Goal: Information Seeking & Learning: Learn about a topic

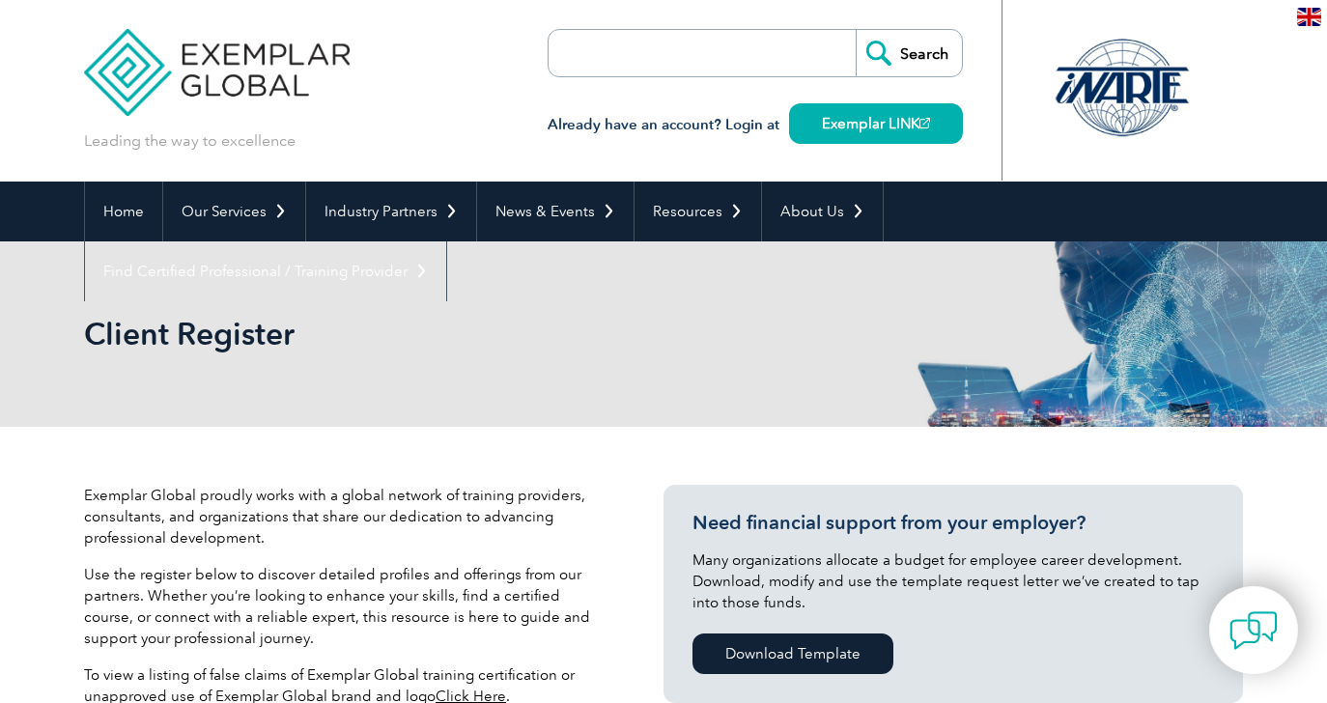
select select "[GEOGRAPHIC_DATA]"
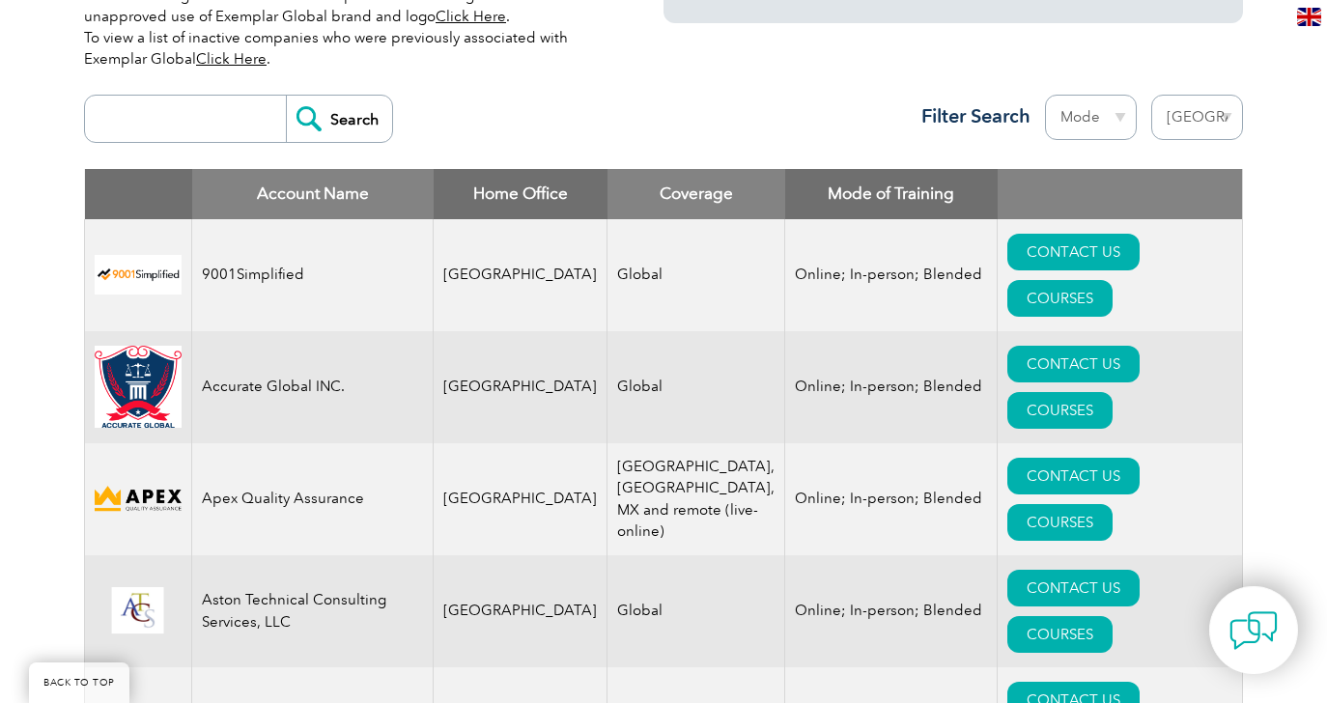
scroll to position [743, 0]
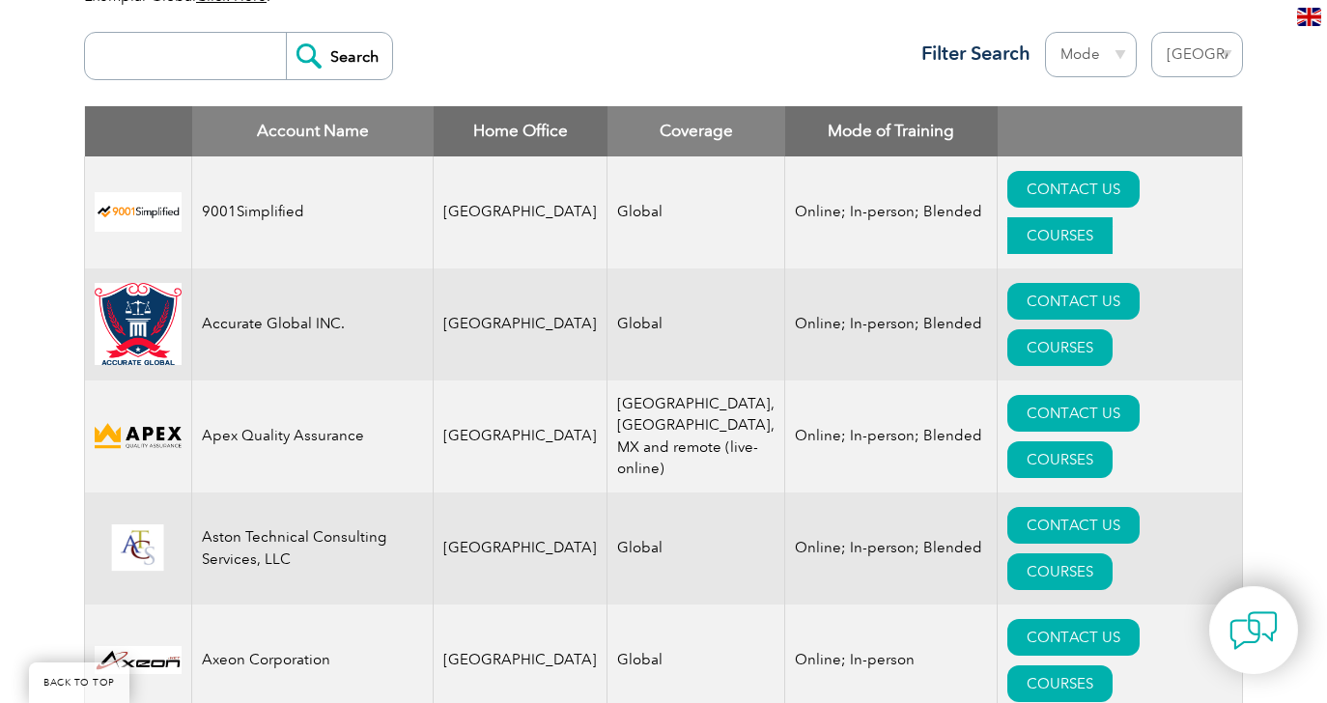
click at [1112, 217] on link "COURSES" at bounding box center [1059, 235] width 105 height 37
click at [122, 192] on img at bounding box center [138, 212] width 87 height 40
click at [1112, 329] on link "COURSES" at bounding box center [1059, 347] width 105 height 37
click at [1112, 441] on link "COURSES" at bounding box center [1059, 459] width 105 height 37
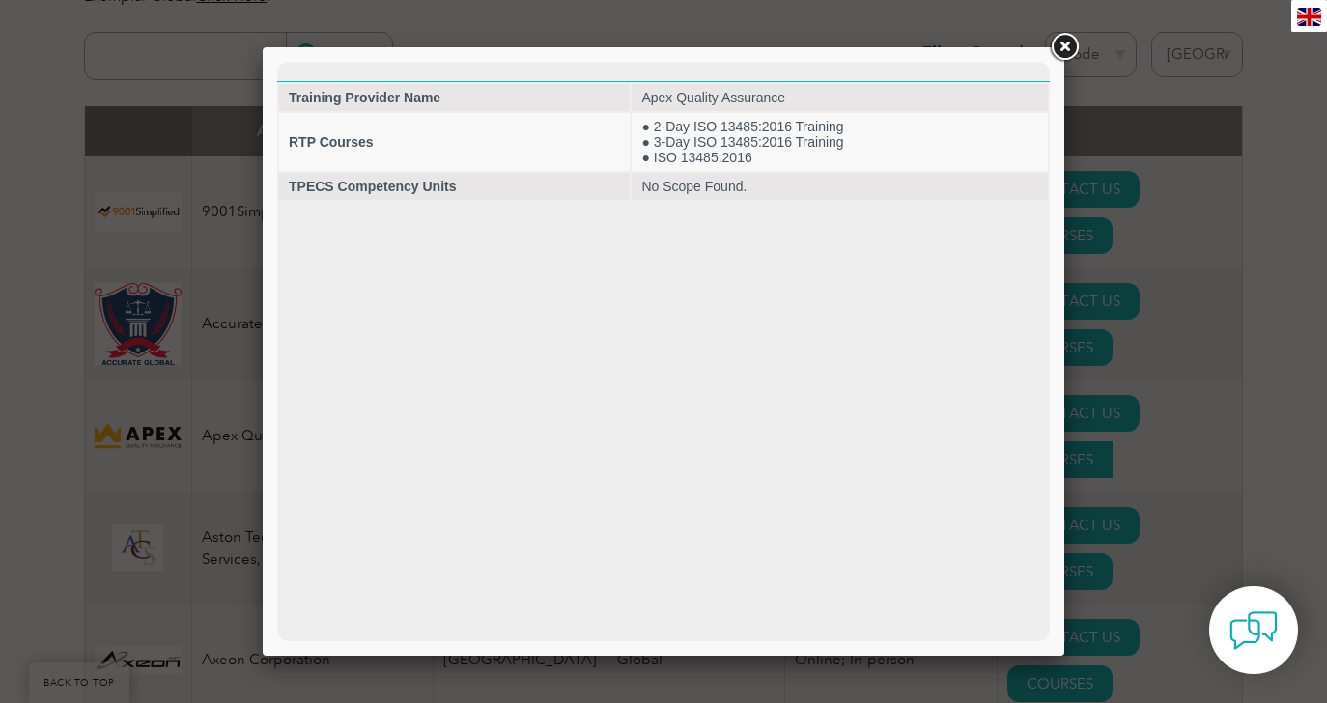
scroll to position [0, 0]
click at [1058, 49] on link at bounding box center [1064, 47] width 35 height 35
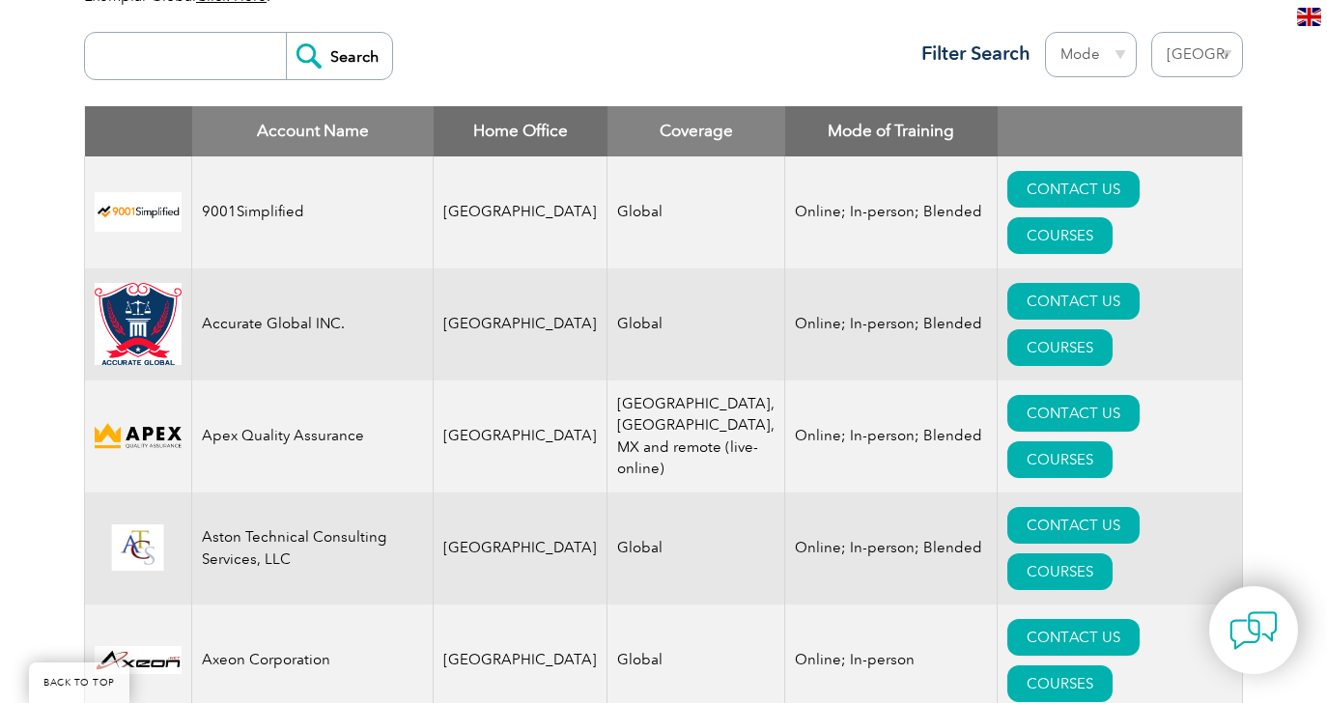
scroll to position [764, 0]
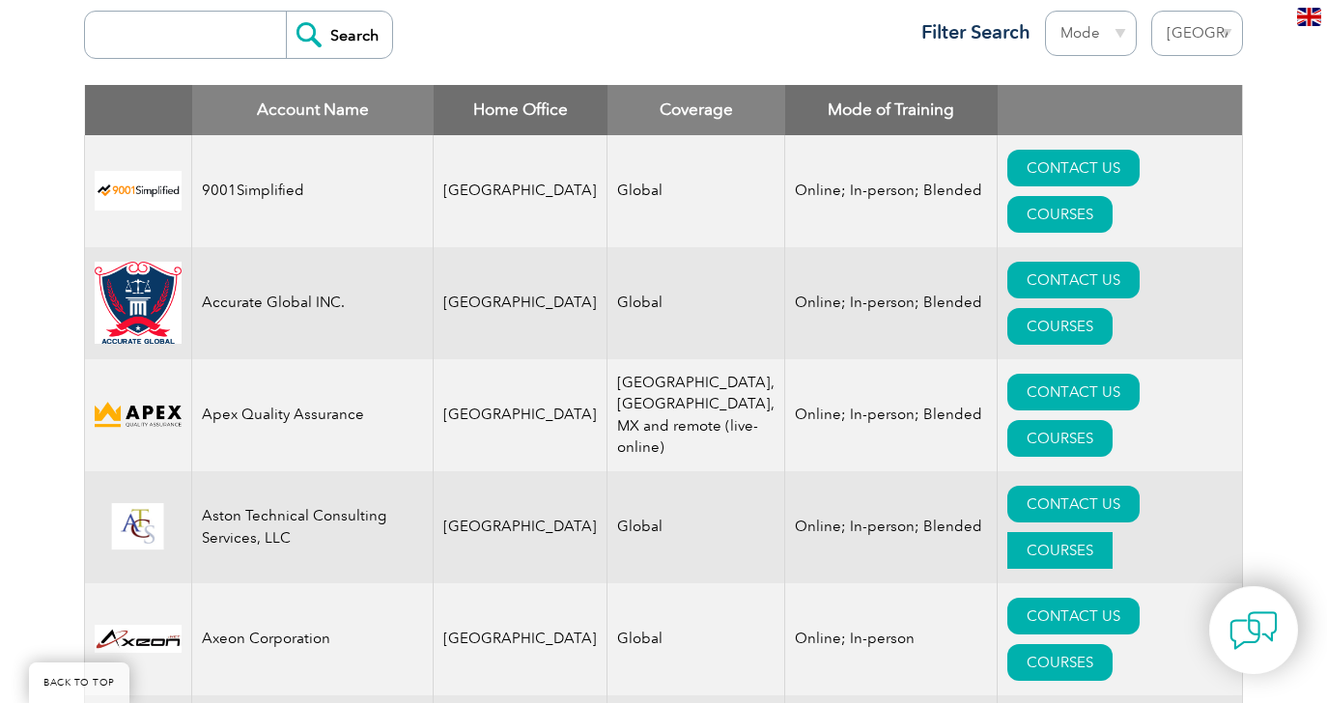
click at [1112, 532] on link "COURSES" at bounding box center [1059, 550] width 105 height 37
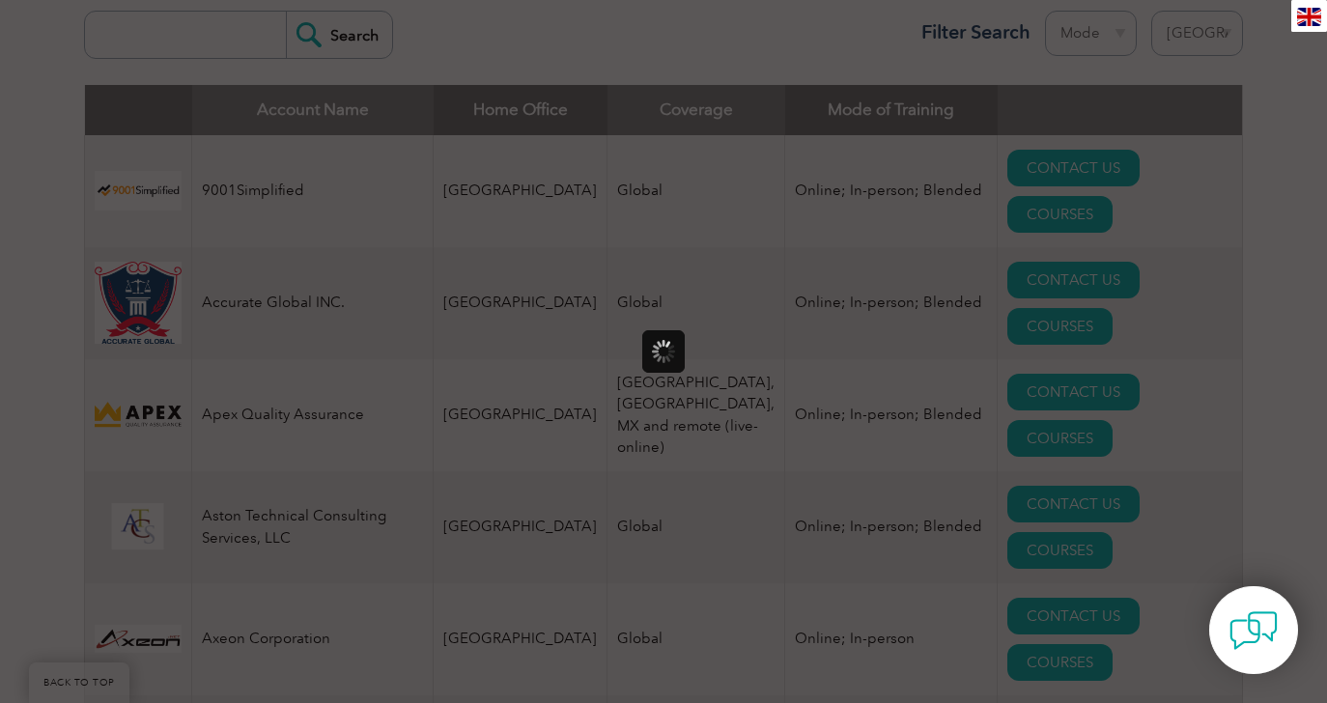
scroll to position [0, 0]
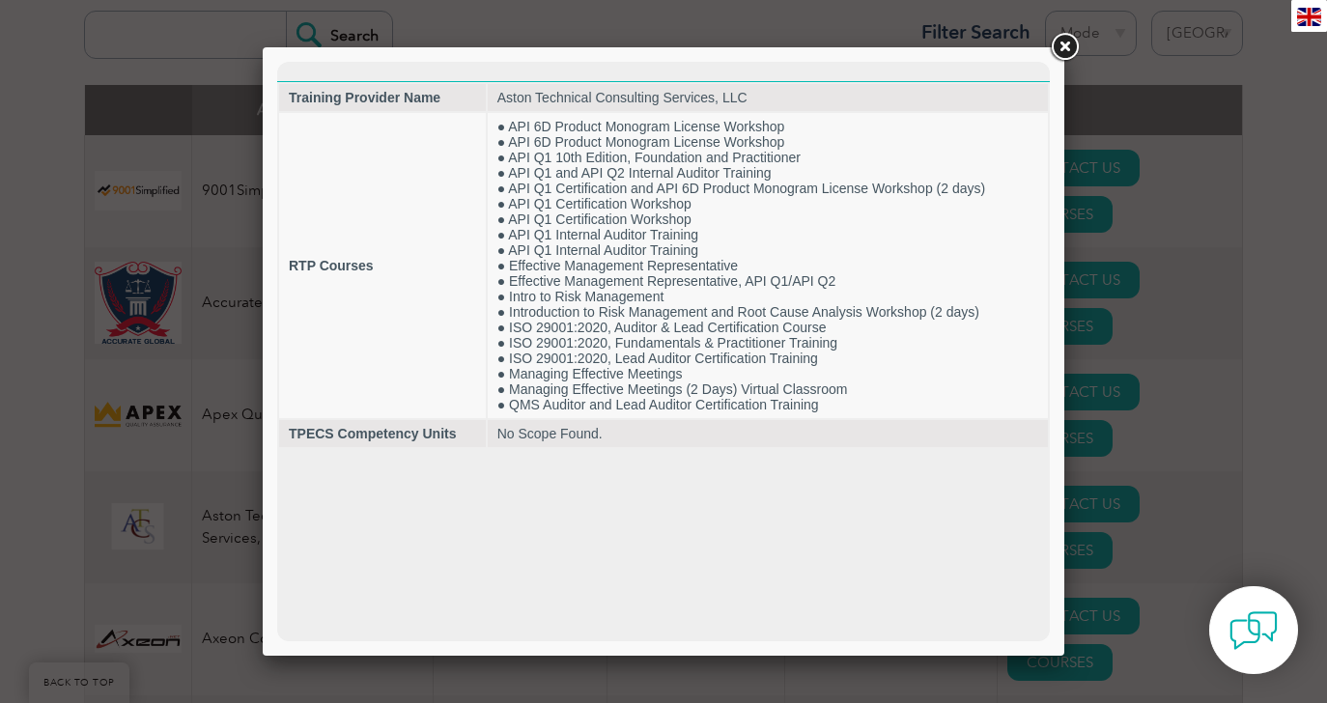
click at [1070, 39] on link at bounding box center [1064, 47] width 35 height 35
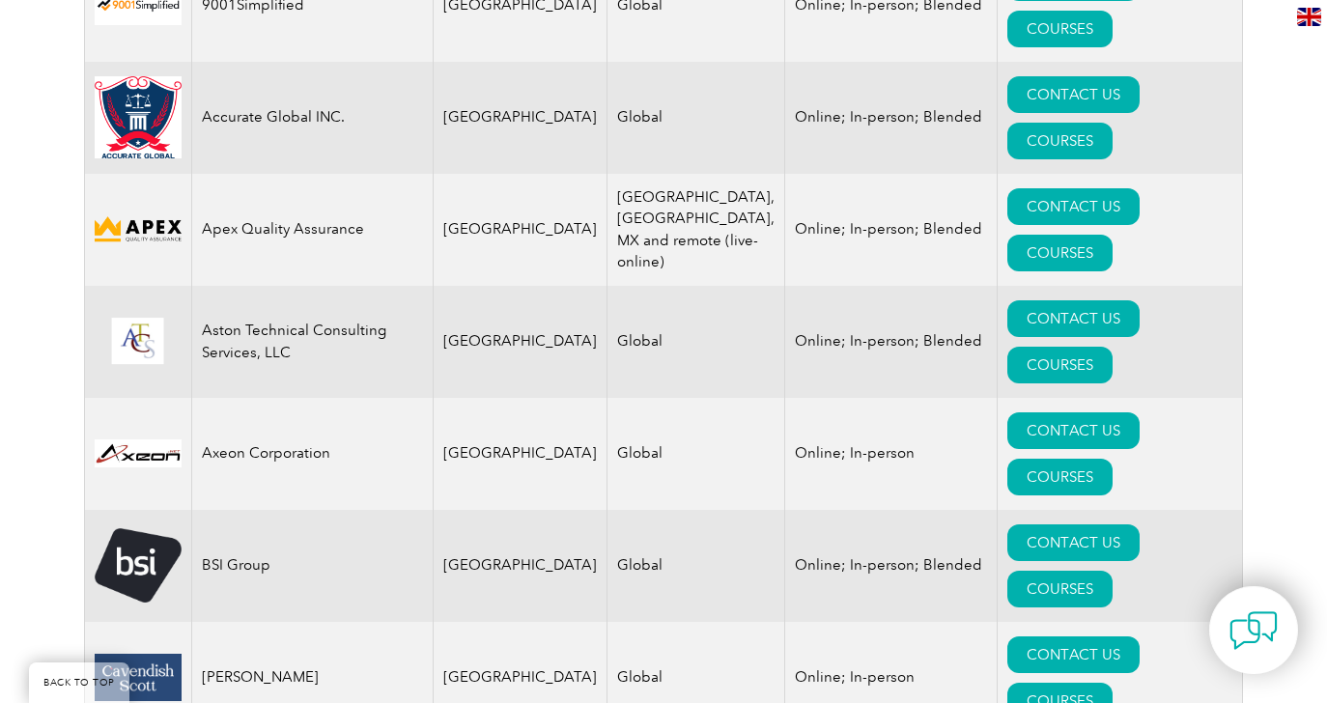
scroll to position [960, 0]
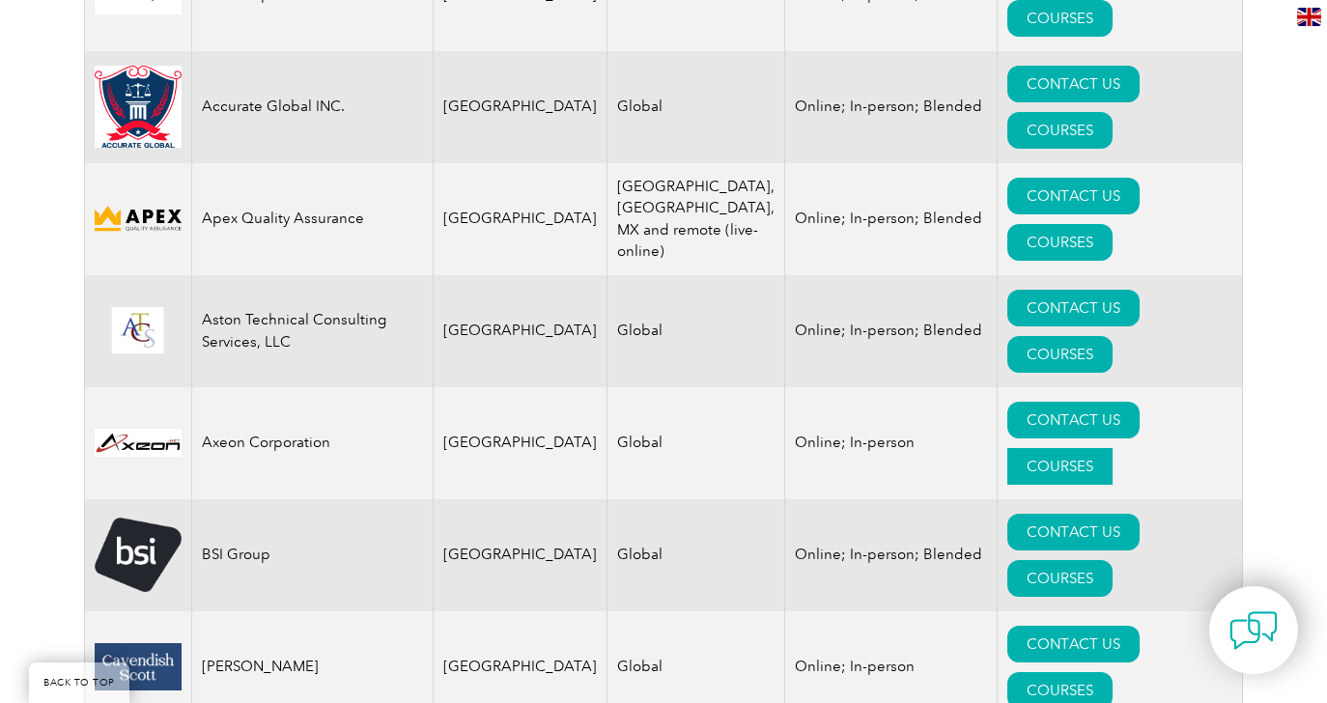
click at [1112, 448] on link "COURSES" at bounding box center [1059, 466] width 105 height 37
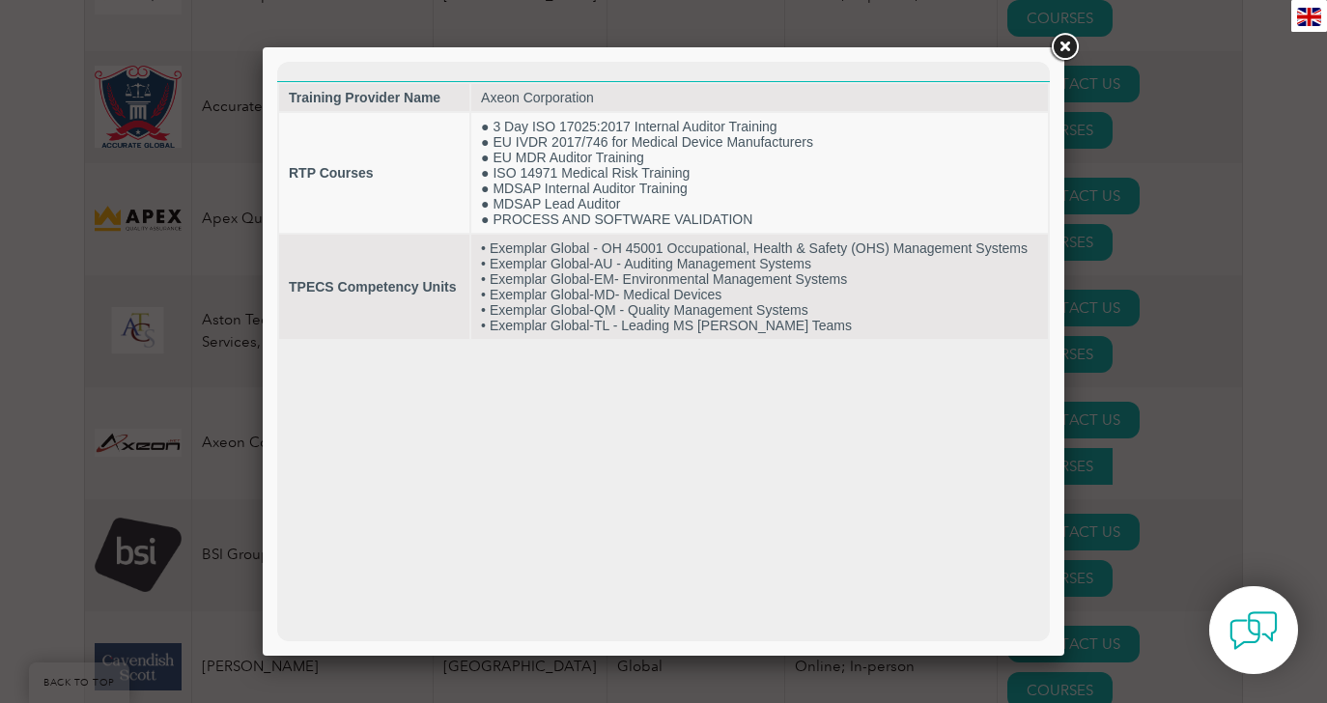
scroll to position [0, 0]
click at [1064, 49] on link at bounding box center [1064, 47] width 35 height 35
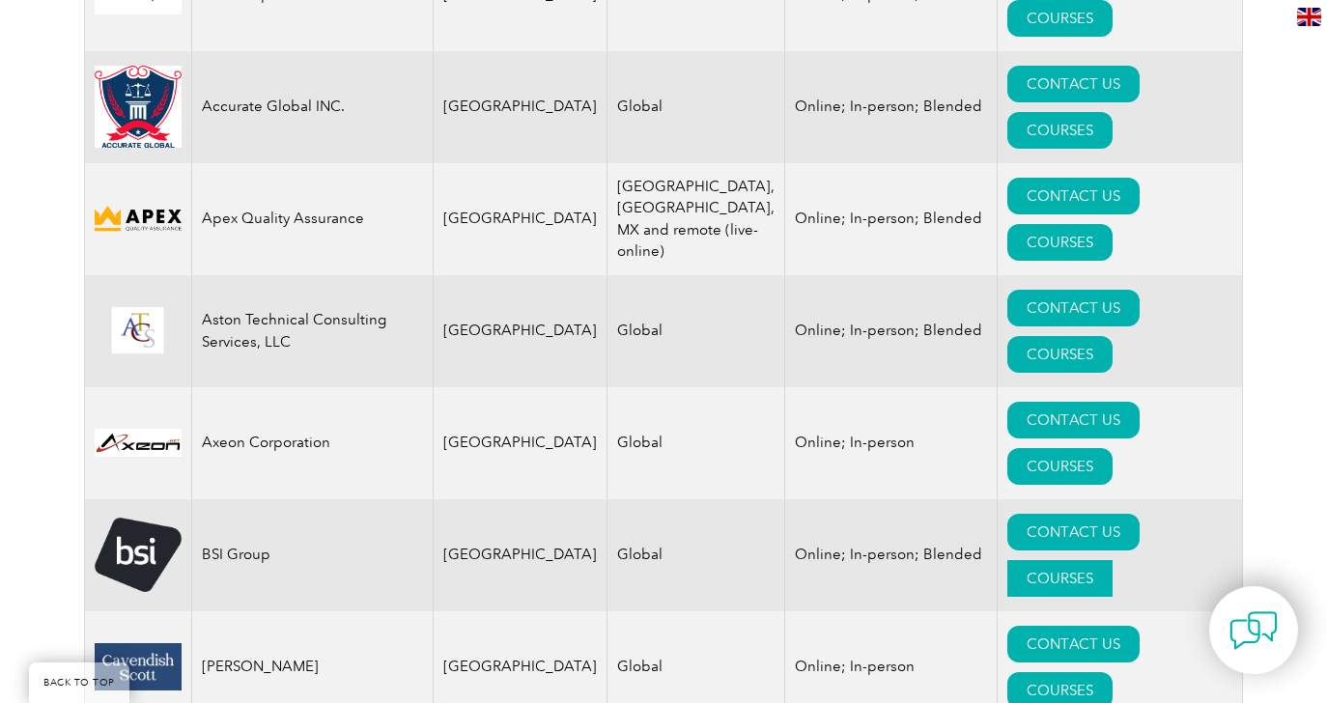
click at [1112, 560] on link "COURSES" at bounding box center [1059, 578] width 105 height 37
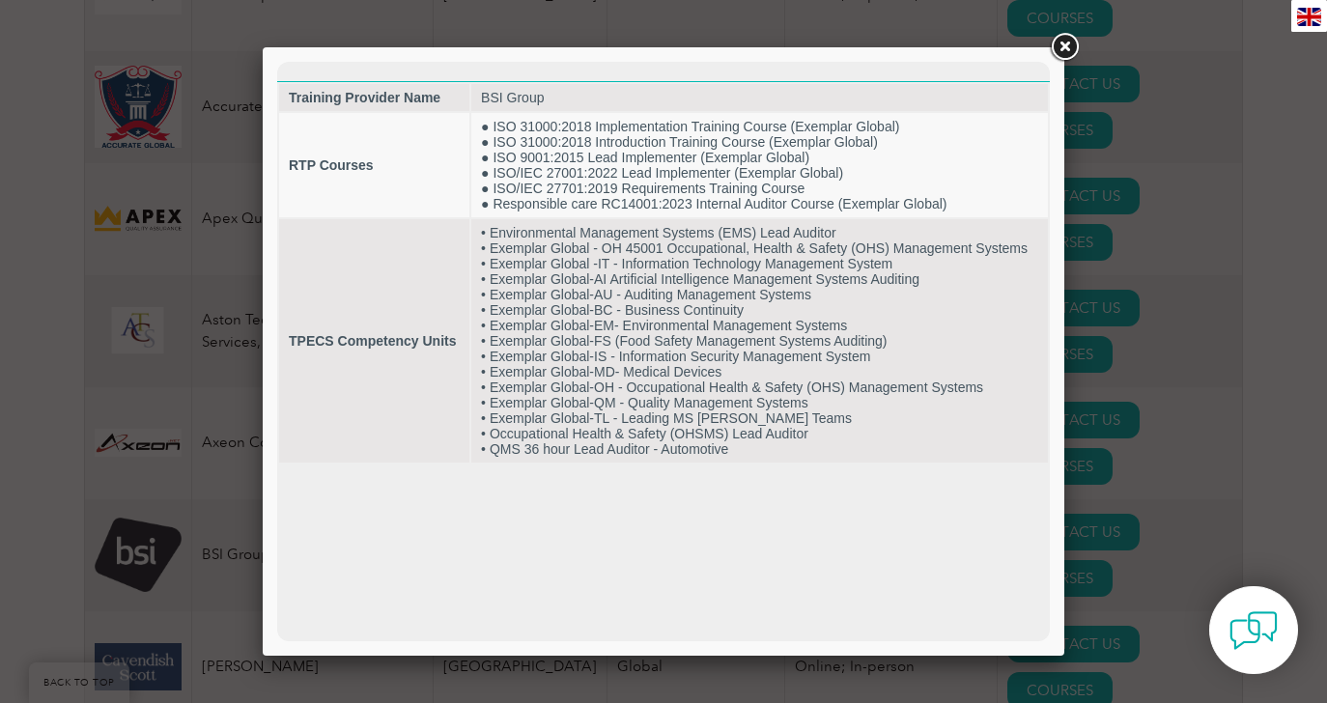
click at [1061, 47] on link at bounding box center [1064, 47] width 35 height 35
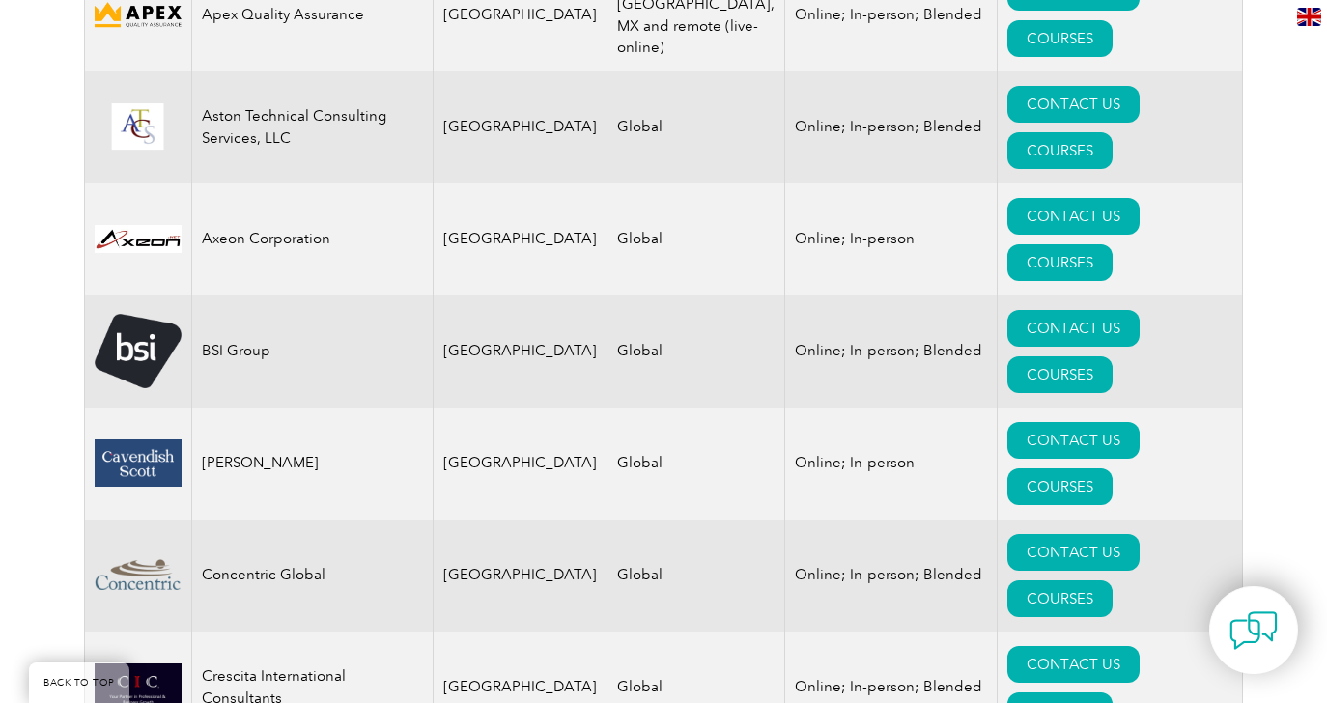
scroll to position [1181, 0]
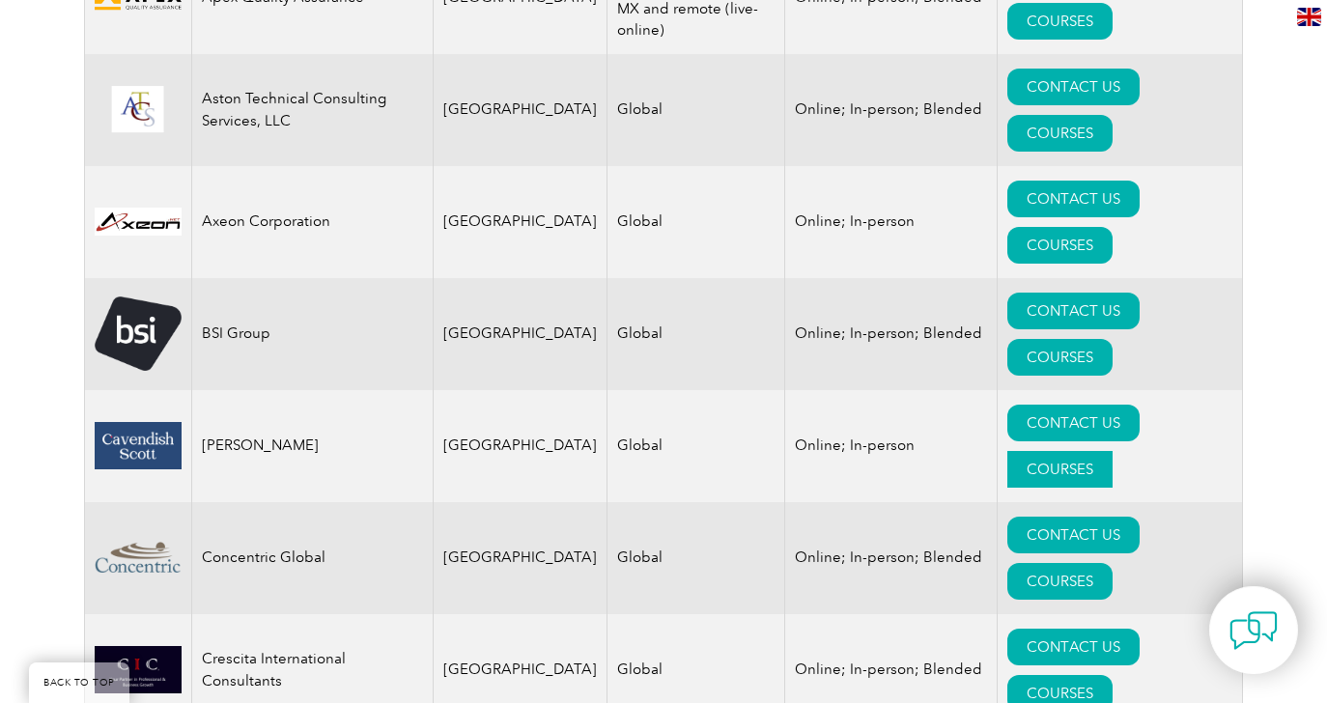
click at [1112, 451] on link "COURSES" at bounding box center [1059, 469] width 105 height 37
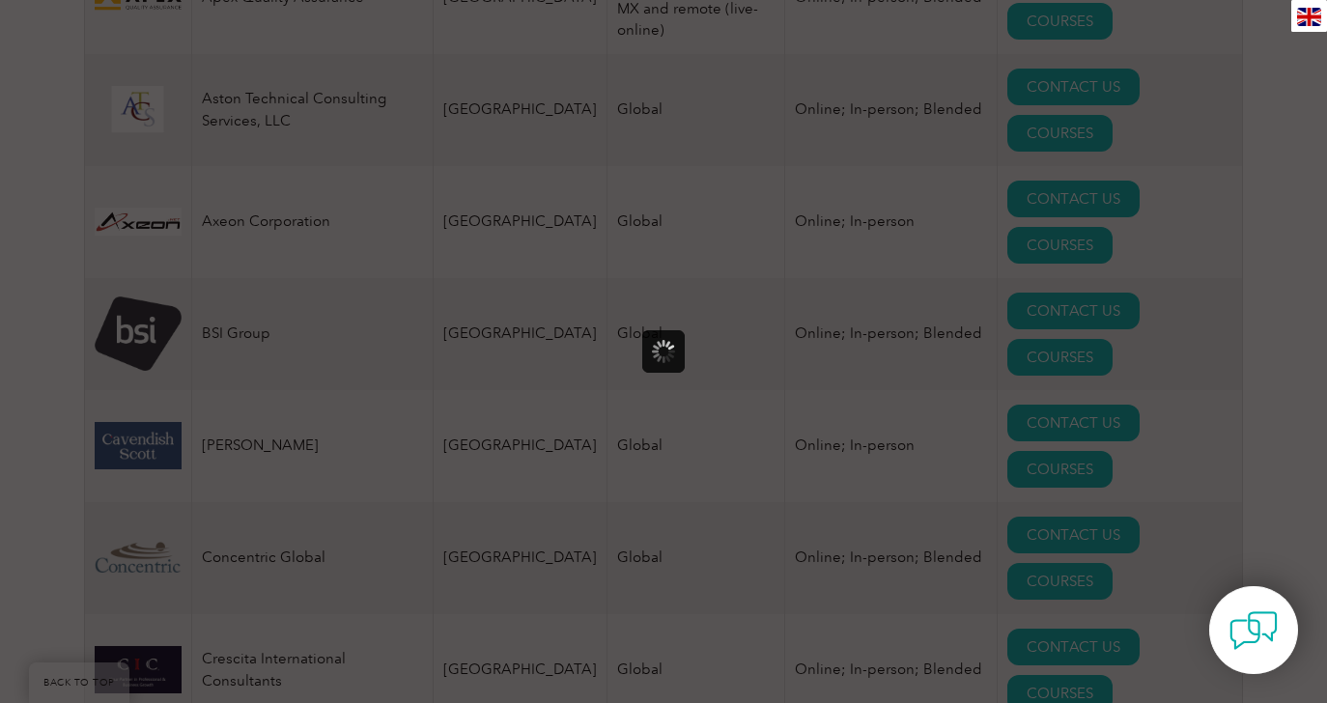
scroll to position [0, 0]
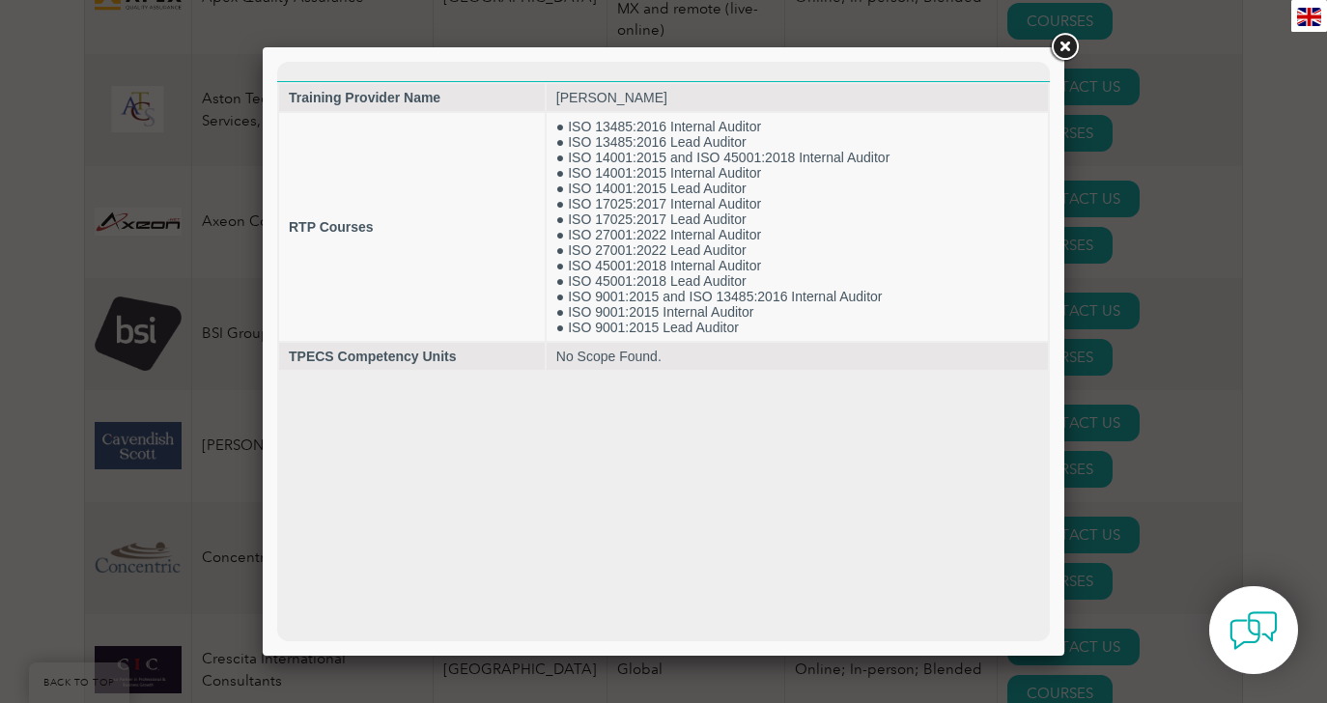
click at [1062, 49] on link at bounding box center [1064, 47] width 35 height 35
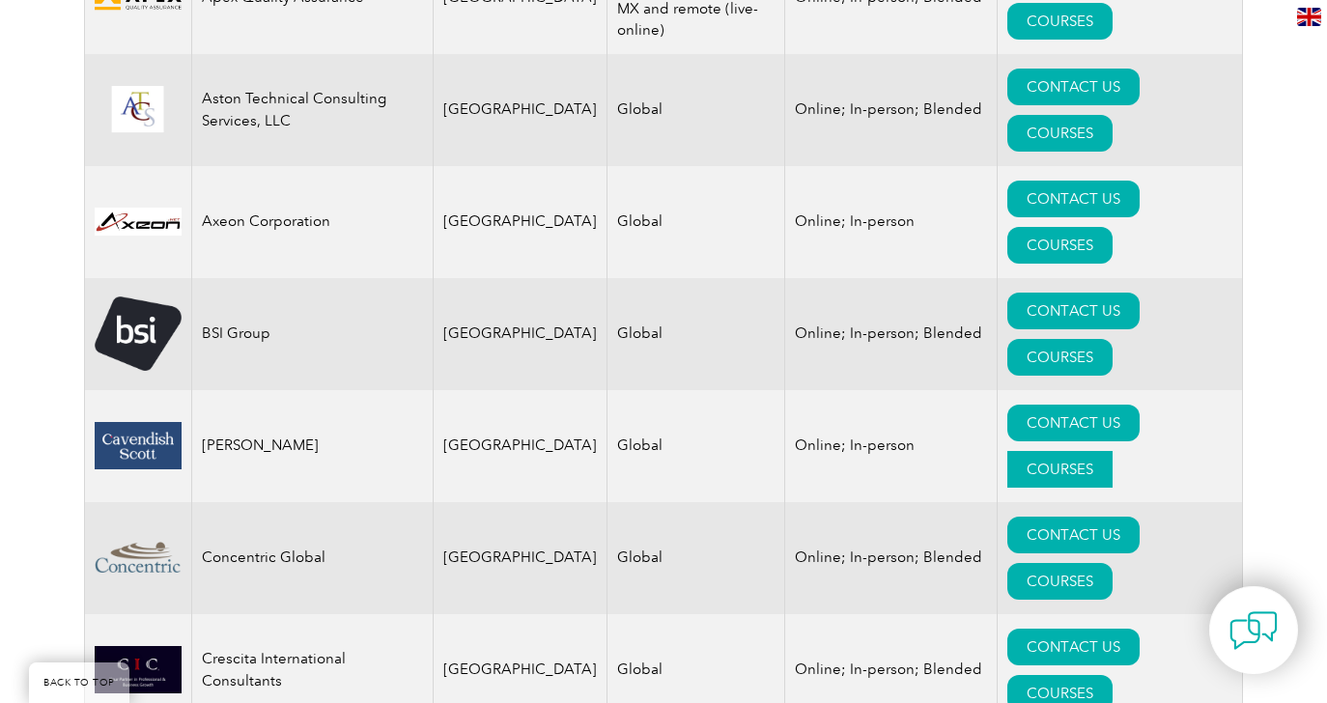
click at [1112, 451] on link "COURSES" at bounding box center [1059, 469] width 105 height 37
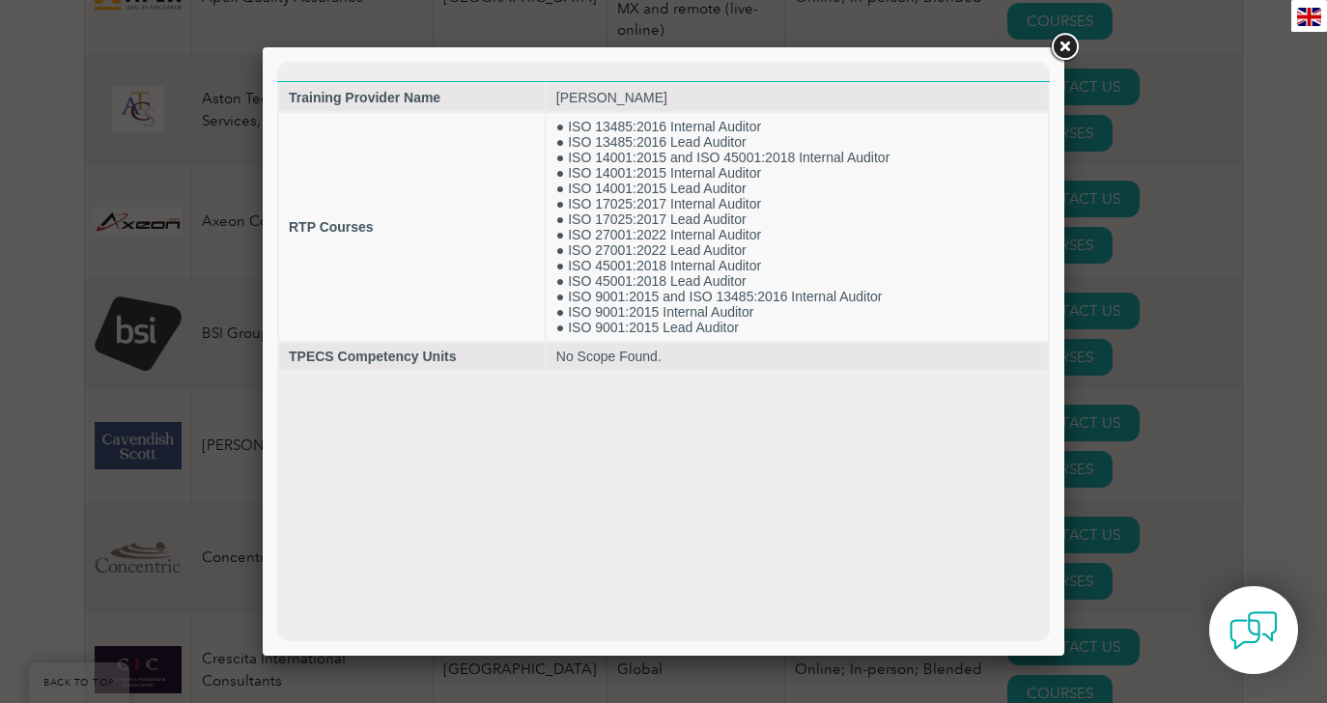
click at [1059, 49] on link at bounding box center [1064, 47] width 35 height 35
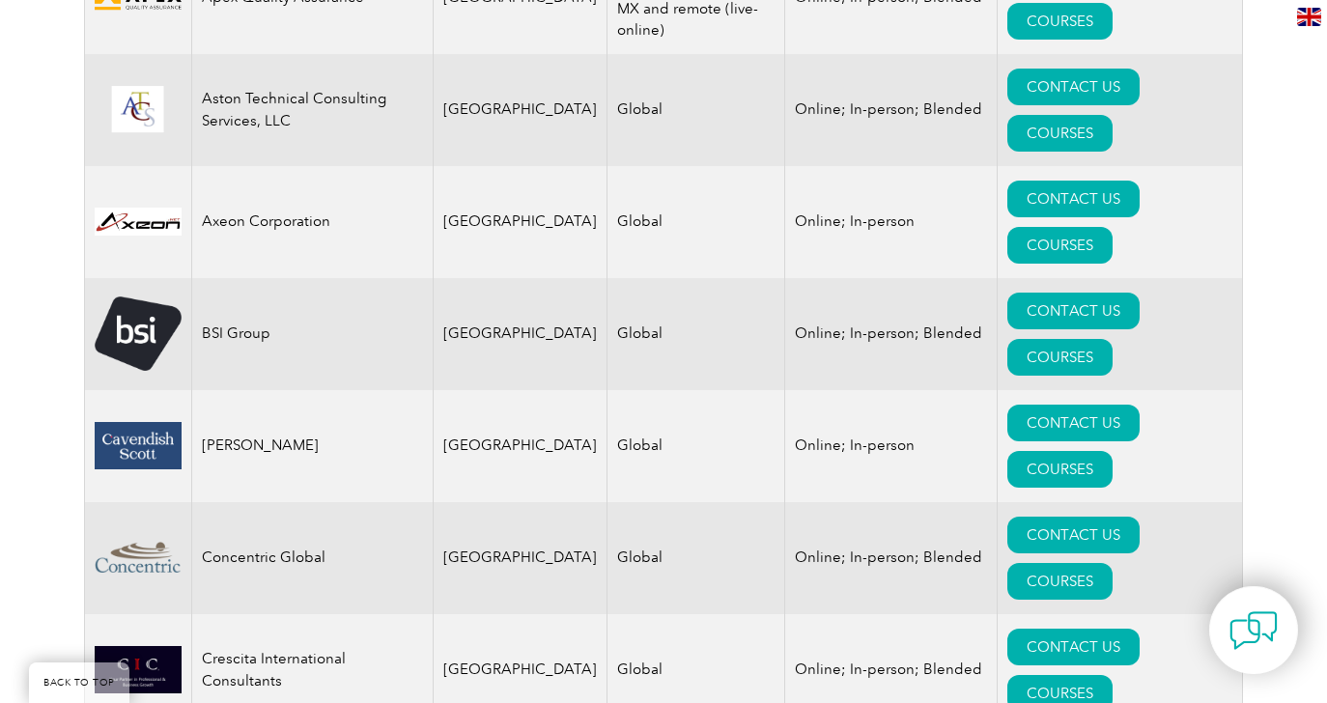
drag, startPoint x: 329, startPoint y: 224, endPoint x: 197, endPoint y: 223, distance: 132.3
click at [197, 390] on td "[PERSON_NAME]" at bounding box center [312, 446] width 241 height 112
copy td "[PERSON_NAME]"
click at [1112, 563] on link "COURSES" at bounding box center [1059, 581] width 105 height 37
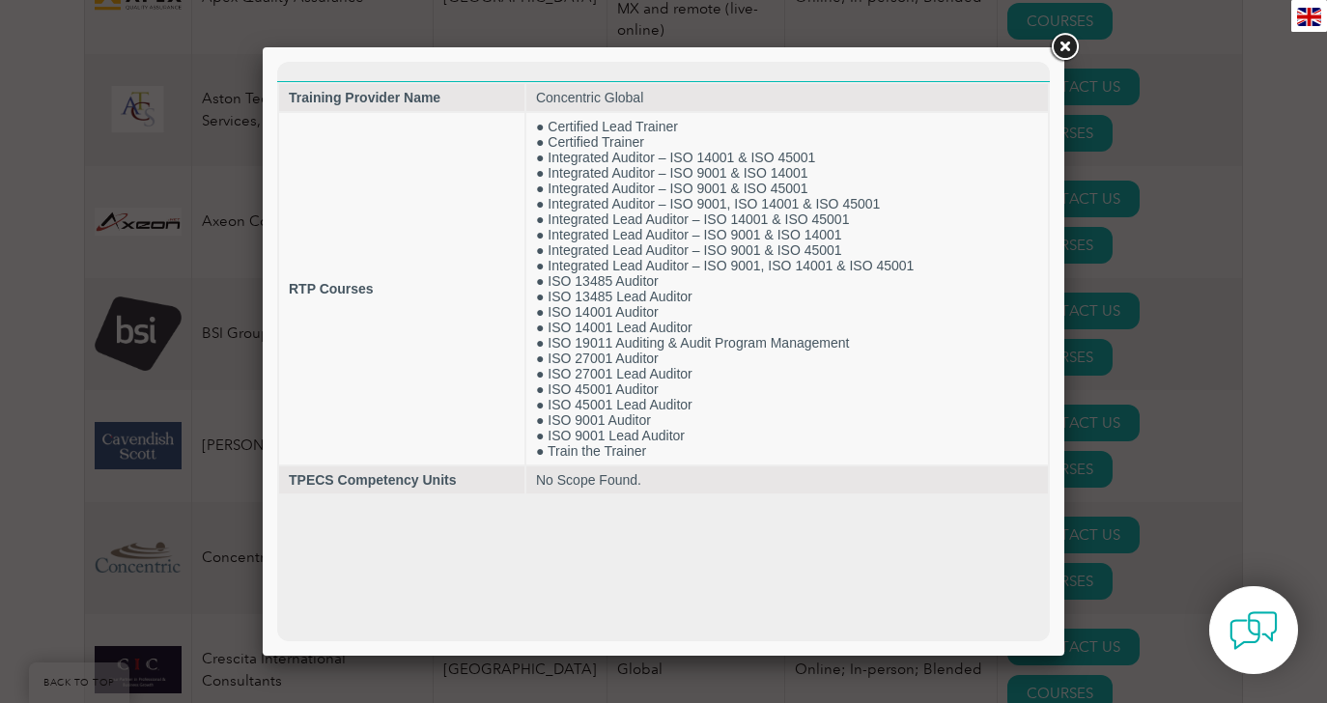
click at [1064, 51] on link at bounding box center [1064, 47] width 35 height 35
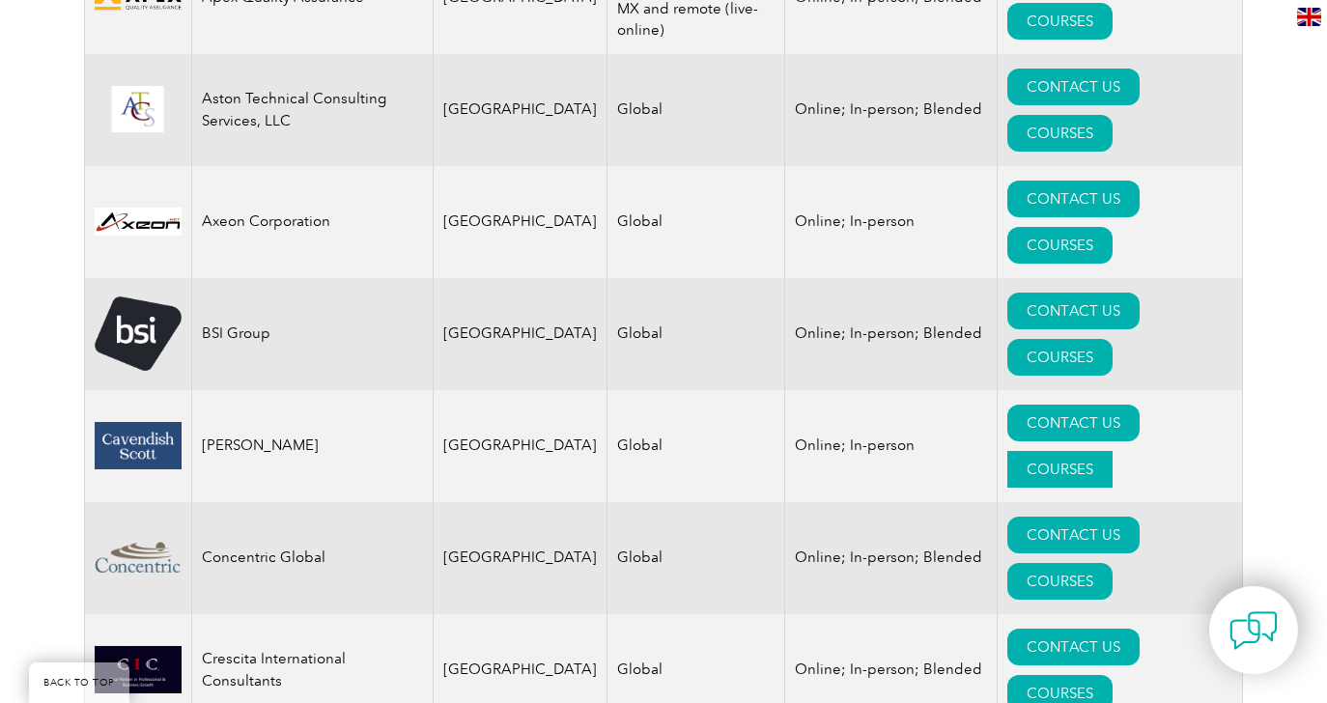
click at [1111, 451] on link "COURSES" at bounding box center [1059, 469] width 105 height 37
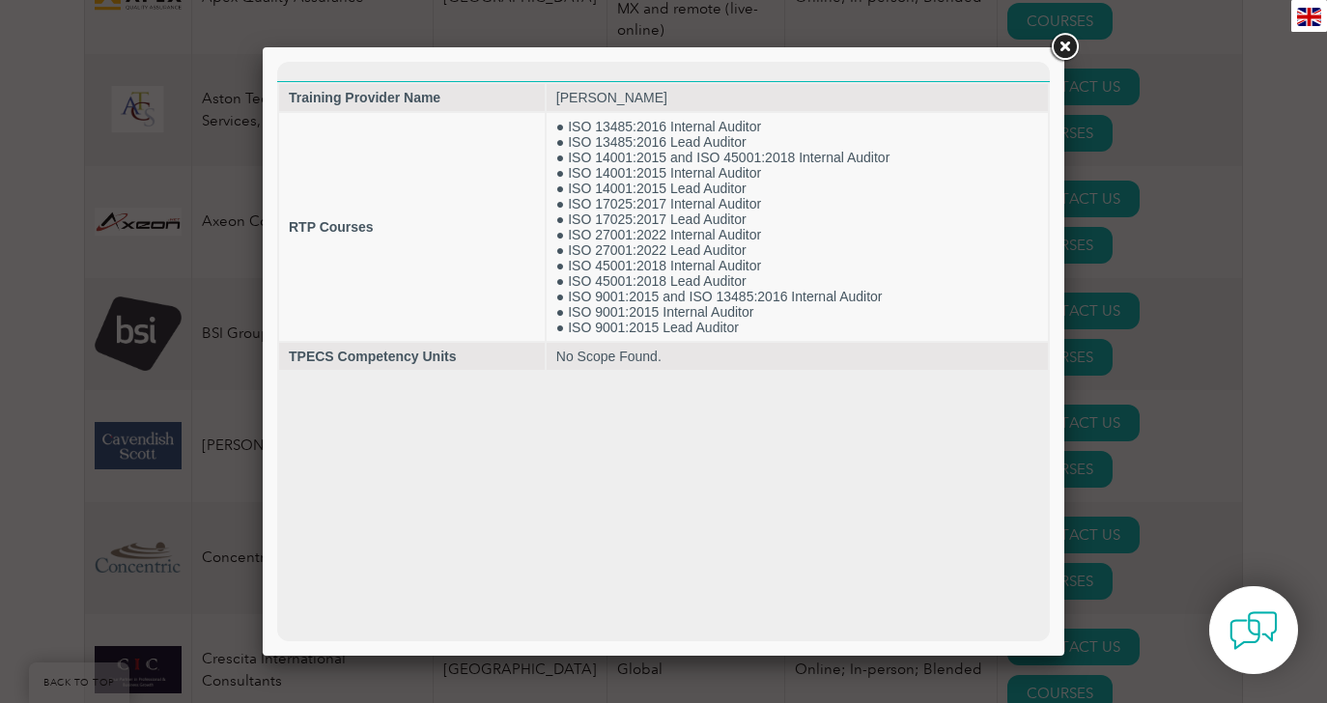
click at [1062, 52] on link at bounding box center [1064, 47] width 35 height 35
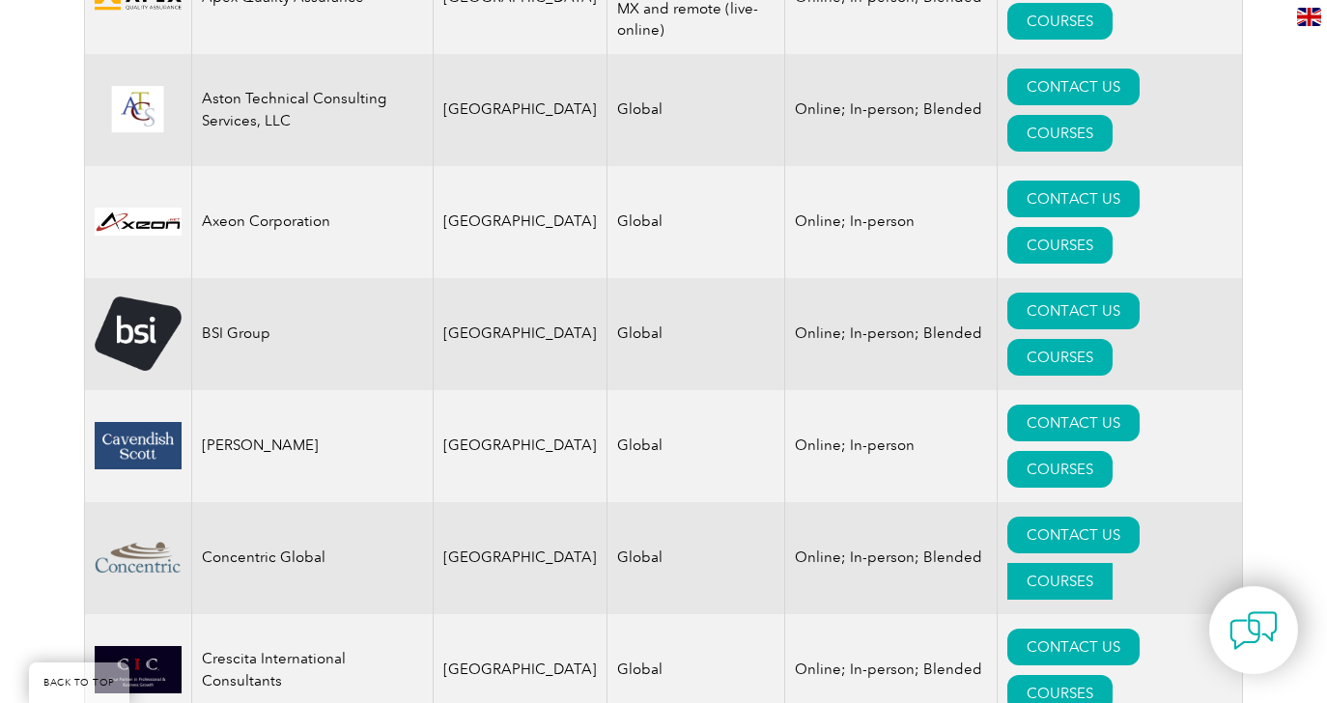
click at [1110, 563] on link "COURSES" at bounding box center [1059, 581] width 105 height 37
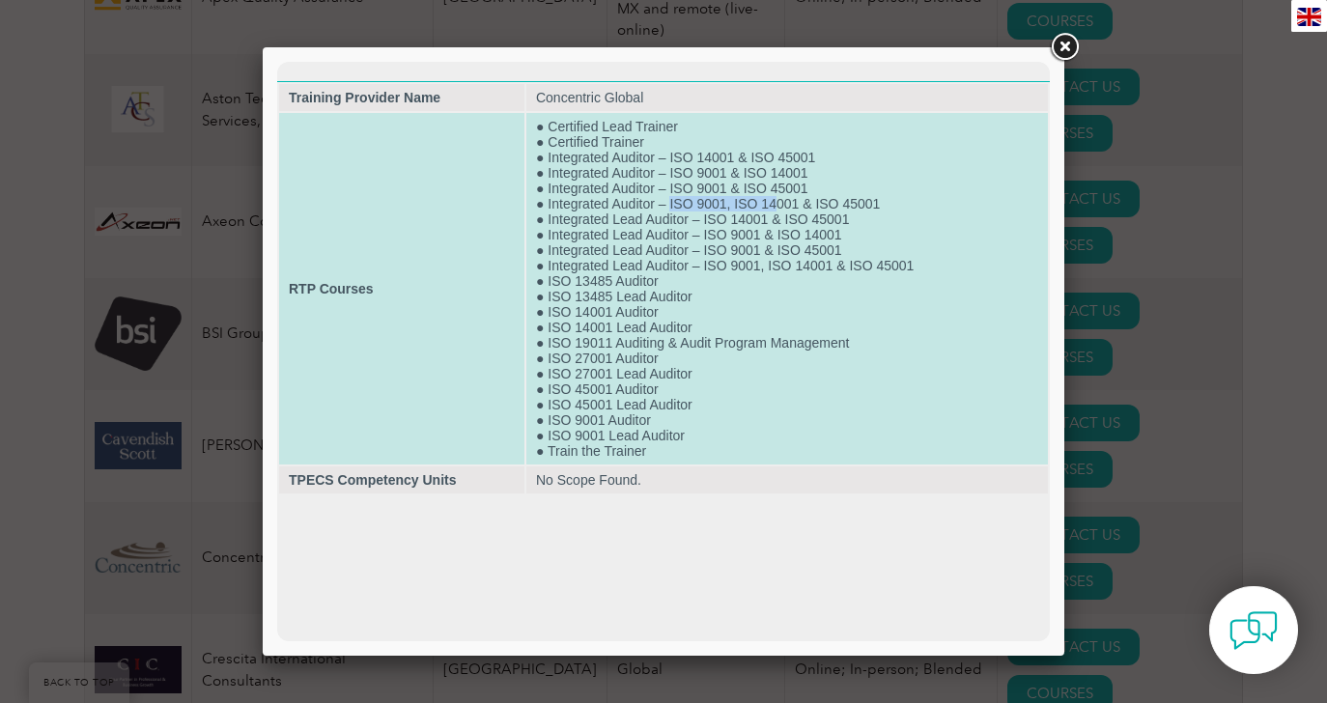
drag, startPoint x: 671, startPoint y: 210, endPoint x: 774, endPoint y: 210, distance: 102.4
click at [774, 210] on td "● Certified Lead Trainer ● Certified Trainer ● Integrated Auditor – ISO 14001 &…" at bounding box center [786, 289] width 521 height 352
click at [752, 247] on td "● Certified Lead Trainer ● Certified Trainer ● Integrated Auditor – ISO 14001 &…" at bounding box center [786, 289] width 521 height 352
drag, startPoint x: 670, startPoint y: 211, endPoint x: 730, endPoint y: 211, distance: 59.9
click at [730, 211] on td "● Certified Lead Trainer ● Certified Trainer ● Integrated Auditor – ISO 14001 &…" at bounding box center [786, 289] width 521 height 352
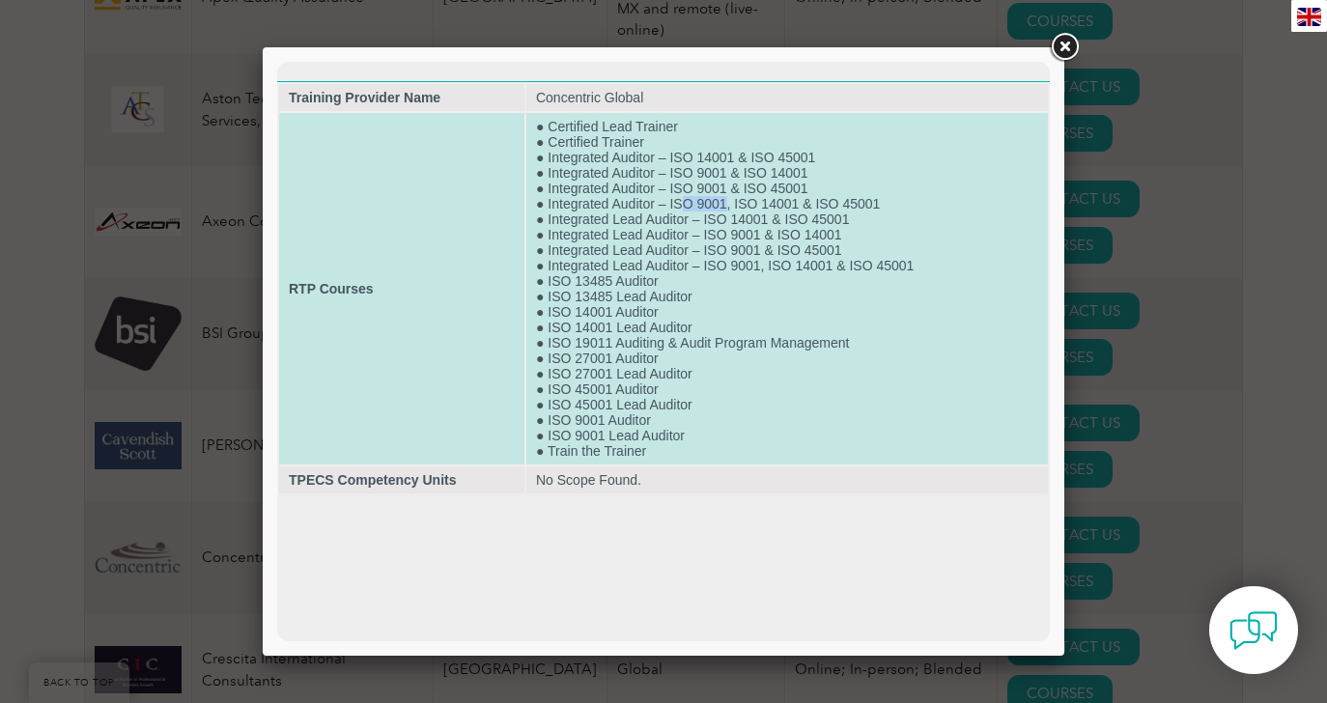
drag, startPoint x: 680, startPoint y: 210, endPoint x: 726, endPoint y: 210, distance: 46.4
click at [726, 210] on td "● Certified Lead Trainer ● Certified Trainer ● Integrated Auditor – ISO 14001 &…" at bounding box center [786, 289] width 521 height 352
drag, startPoint x: 692, startPoint y: 193, endPoint x: 864, endPoint y: 206, distance: 172.3
click at [864, 206] on td "● Certified Lead Trainer ● Certified Trainer ● Integrated Auditor – ISO 14001 &…" at bounding box center [786, 289] width 521 height 352
click at [683, 191] on td "● Certified Lead Trainer ● Certified Trainer ● Integrated Auditor – ISO 14001 &…" at bounding box center [786, 289] width 521 height 352
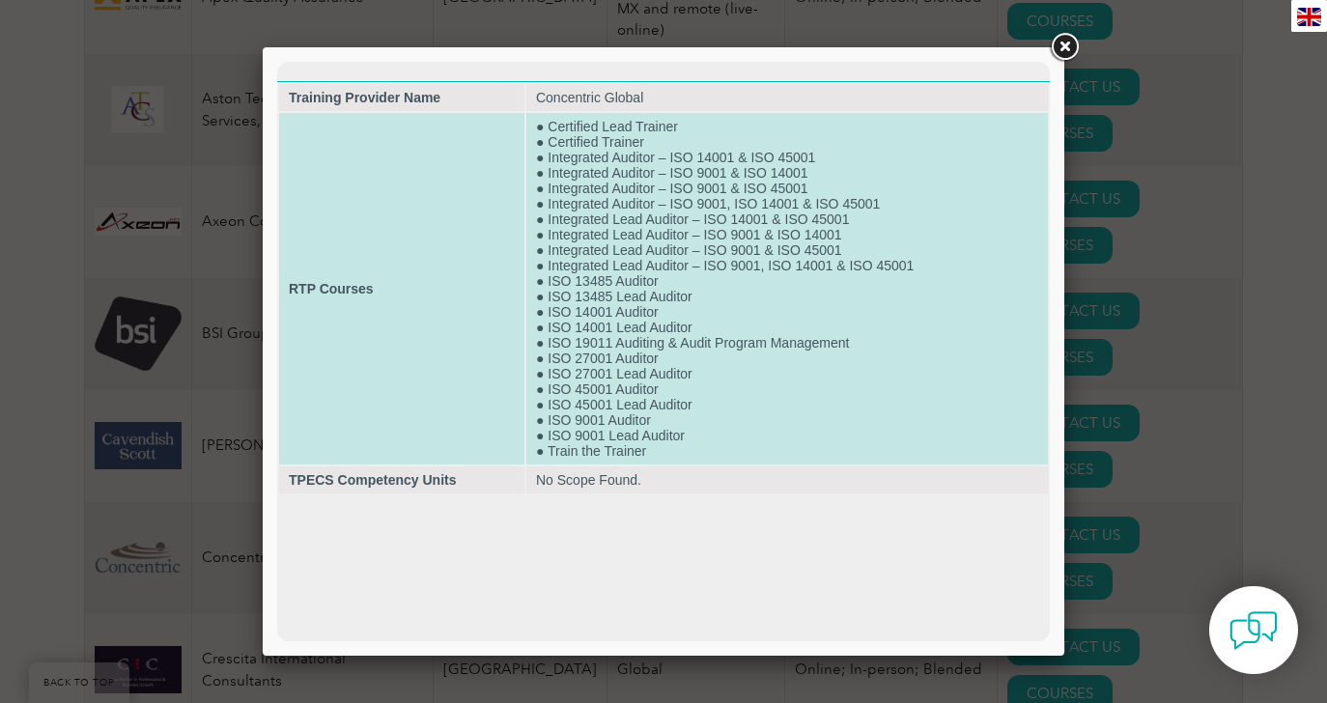
drag, startPoint x: 670, startPoint y: 193, endPoint x: 758, endPoint y: 194, distance: 87.9
click at [758, 194] on td "● Certified Lead Trainer ● Certified Trainer ● Integrated Auditor – ISO 14001 &…" at bounding box center [786, 289] width 521 height 352
drag, startPoint x: 714, startPoint y: 194, endPoint x: 747, endPoint y: 204, distance: 35.2
click at [747, 204] on td "● Certified Lead Trainer ● Certified Trainer ● Integrated Auditor – ISO 14001 &…" at bounding box center [786, 289] width 521 height 352
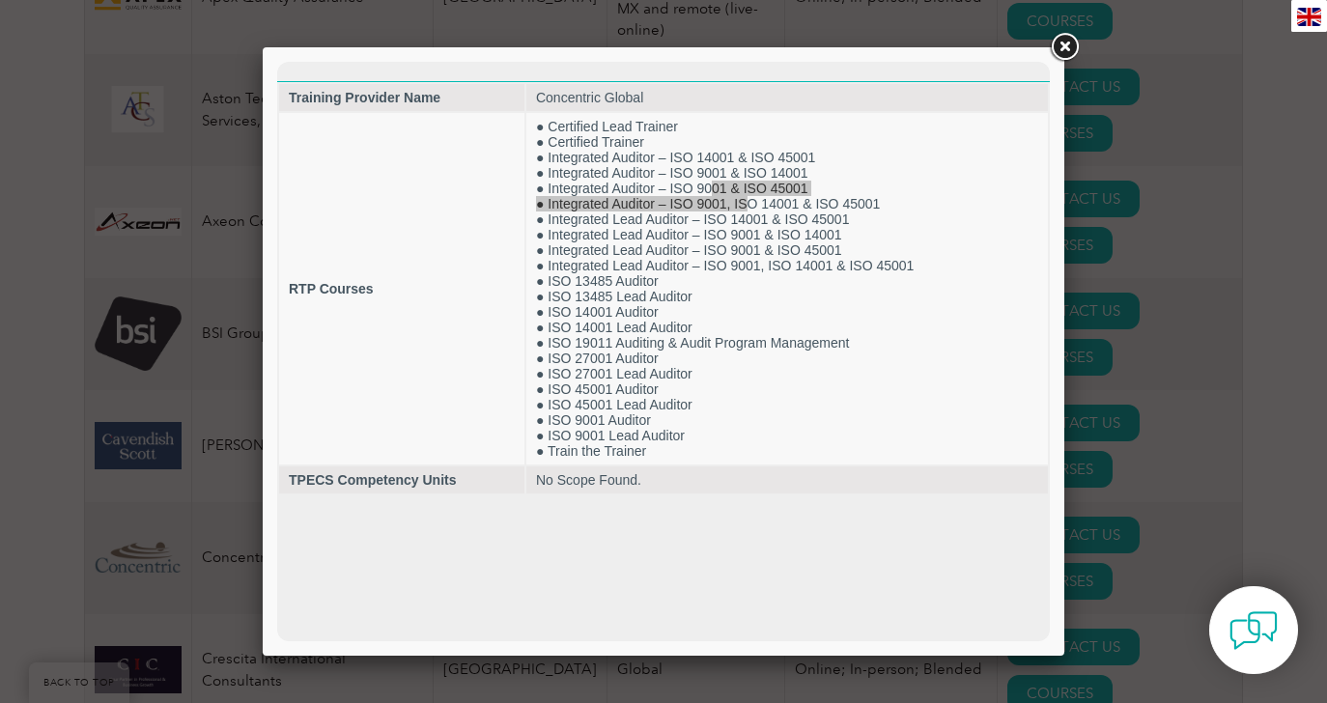
click at [1064, 44] on link at bounding box center [1064, 47] width 35 height 35
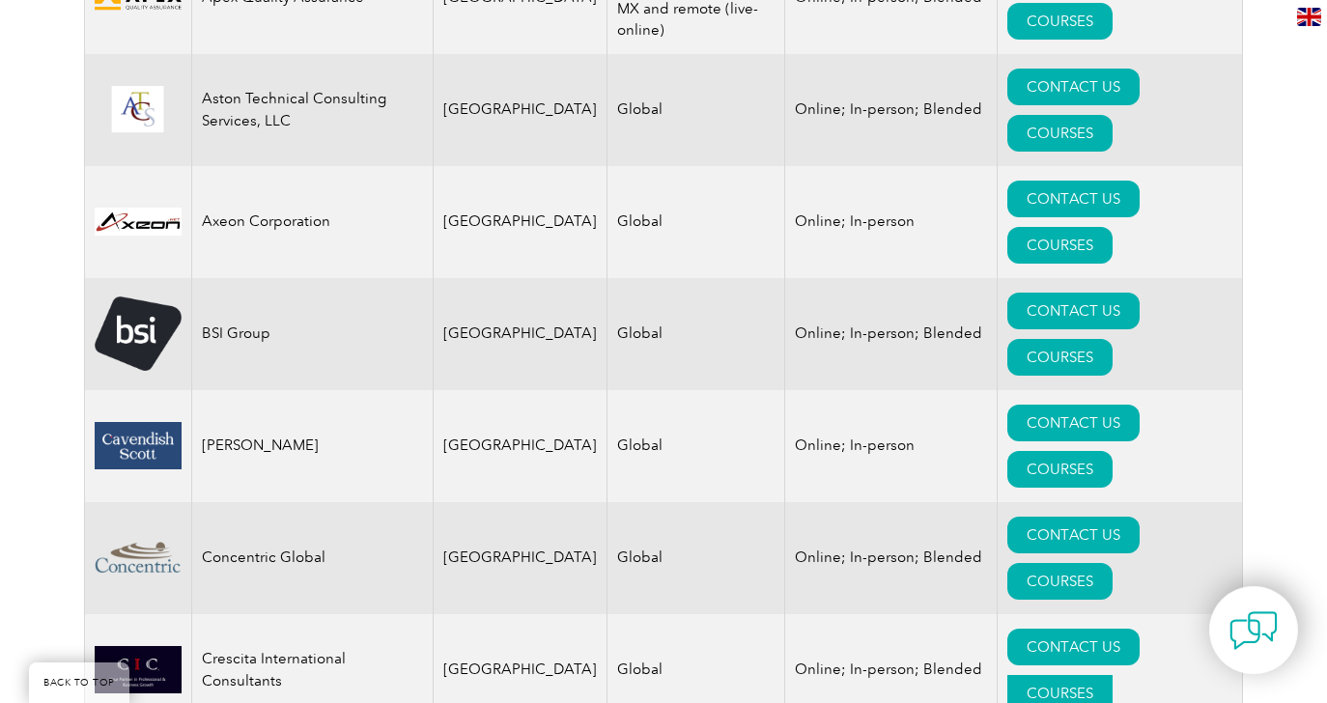
click at [1111, 675] on link "COURSES" at bounding box center [1059, 693] width 105 height 37
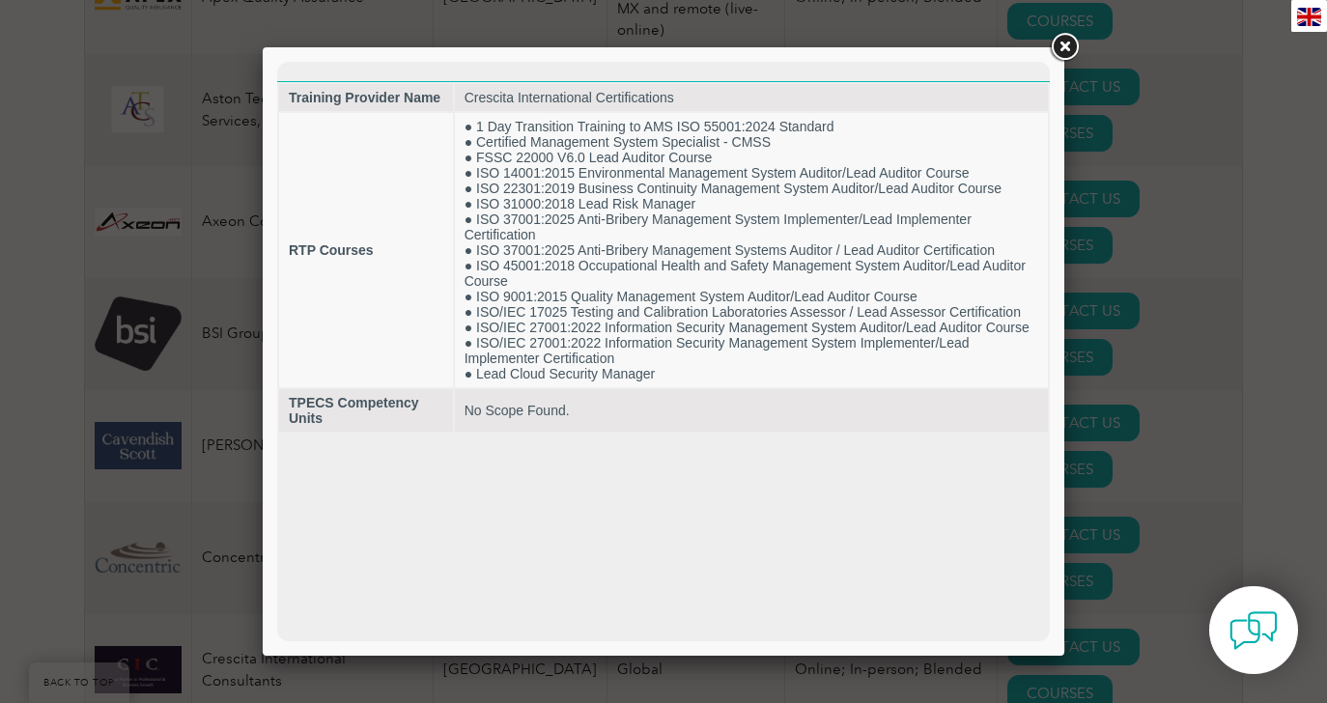
click at [1067, 53] on link at bounding box center [1064, 47] width 35 height 35
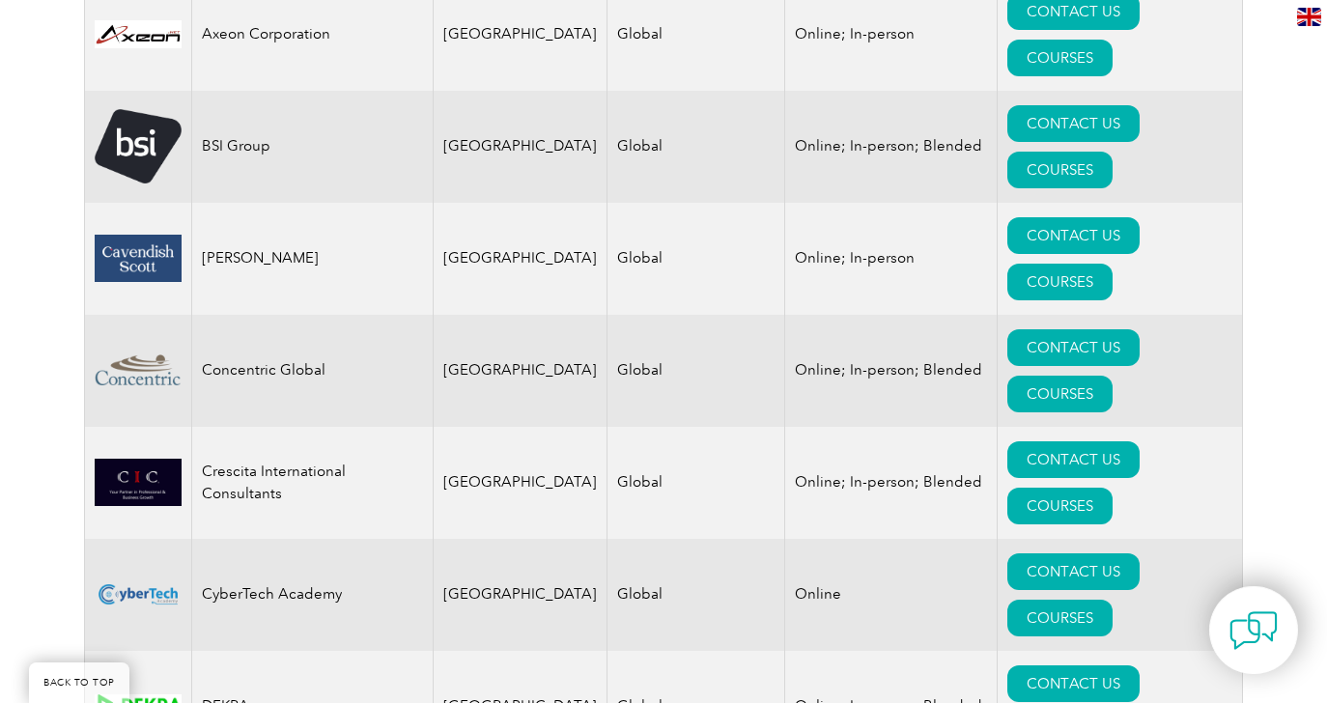
scroll to position [1383, 0]
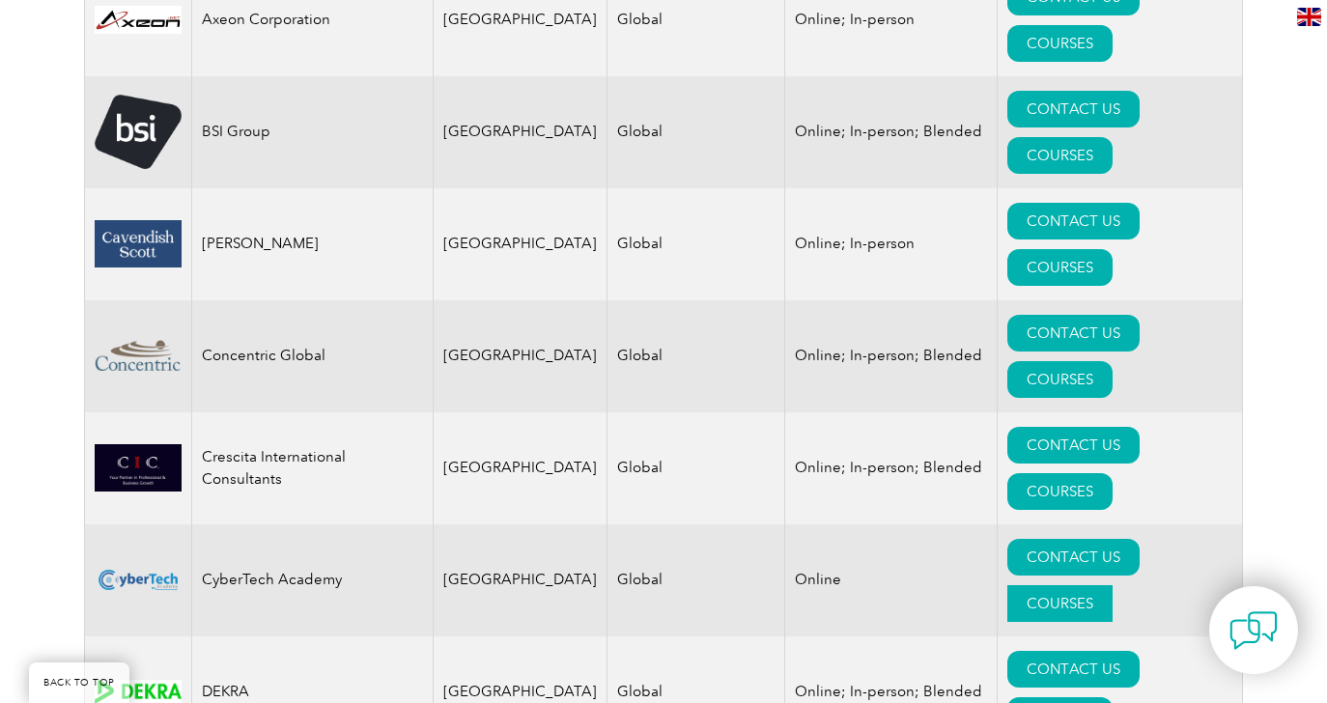
click at [1112, 585] on link "COURSES" at bounding box center [1059, 603] width 105 height 37
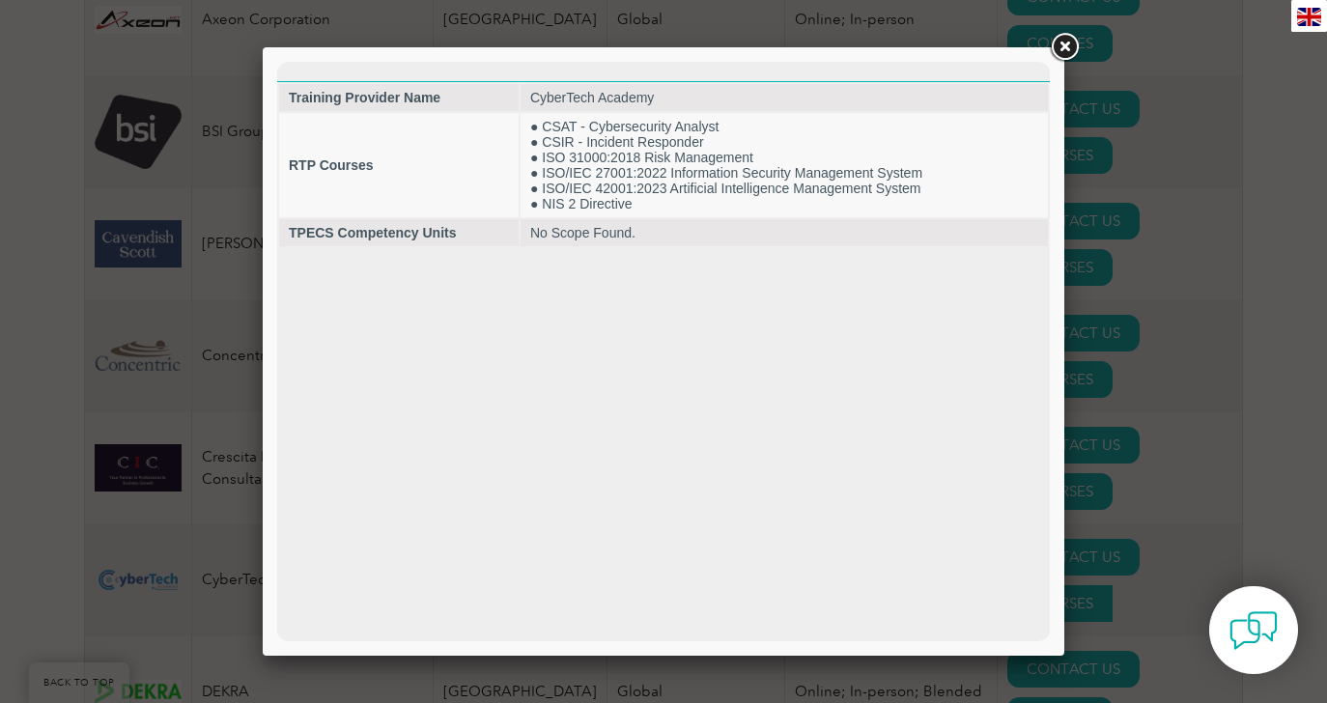
scroll to position [0, 0]
click at [1060, 48] on link at bounding box center [1064, 47] width 35 height 35
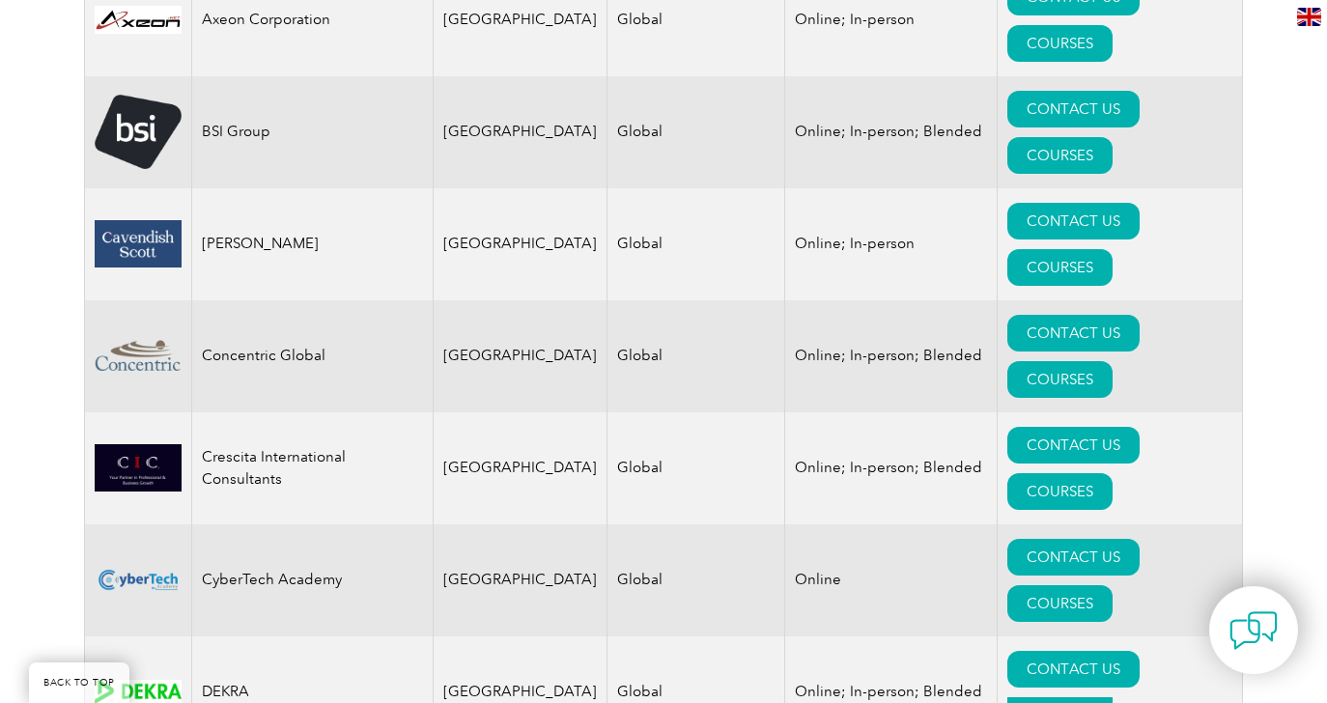
click at [1112, 697] on link "COURSES" at bounding box center [1059, 715] width 105 height 37
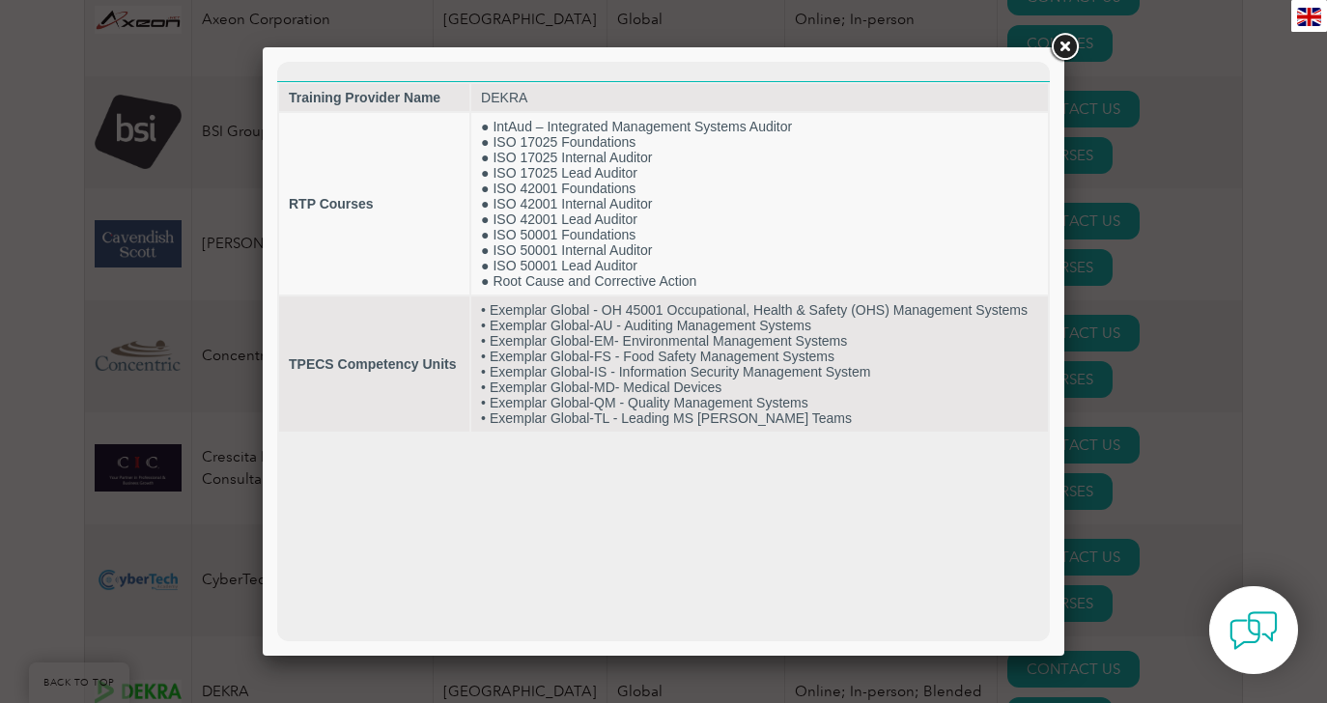
click at [1058, 49] on link at bounding box center [1064, 47] width 35 height 35
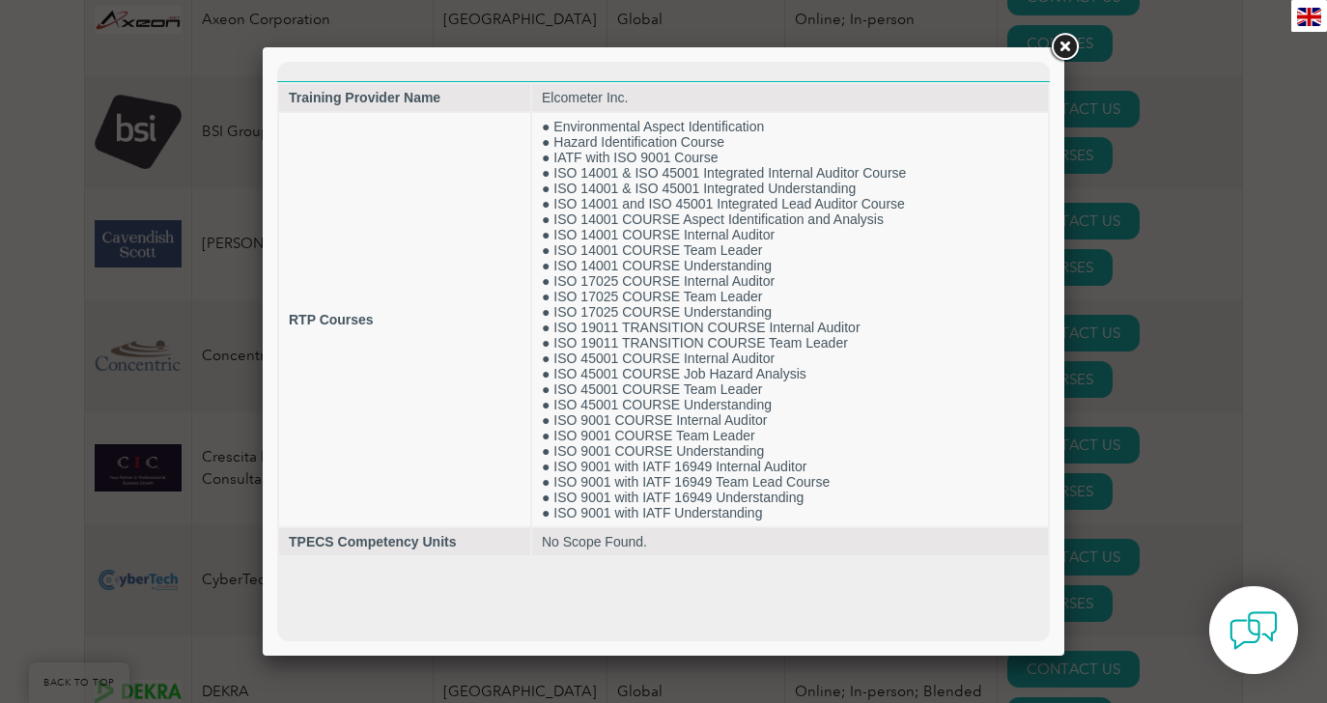
click at [1062, 49] on link at bounding box center [1064, 47] width 35 height 35
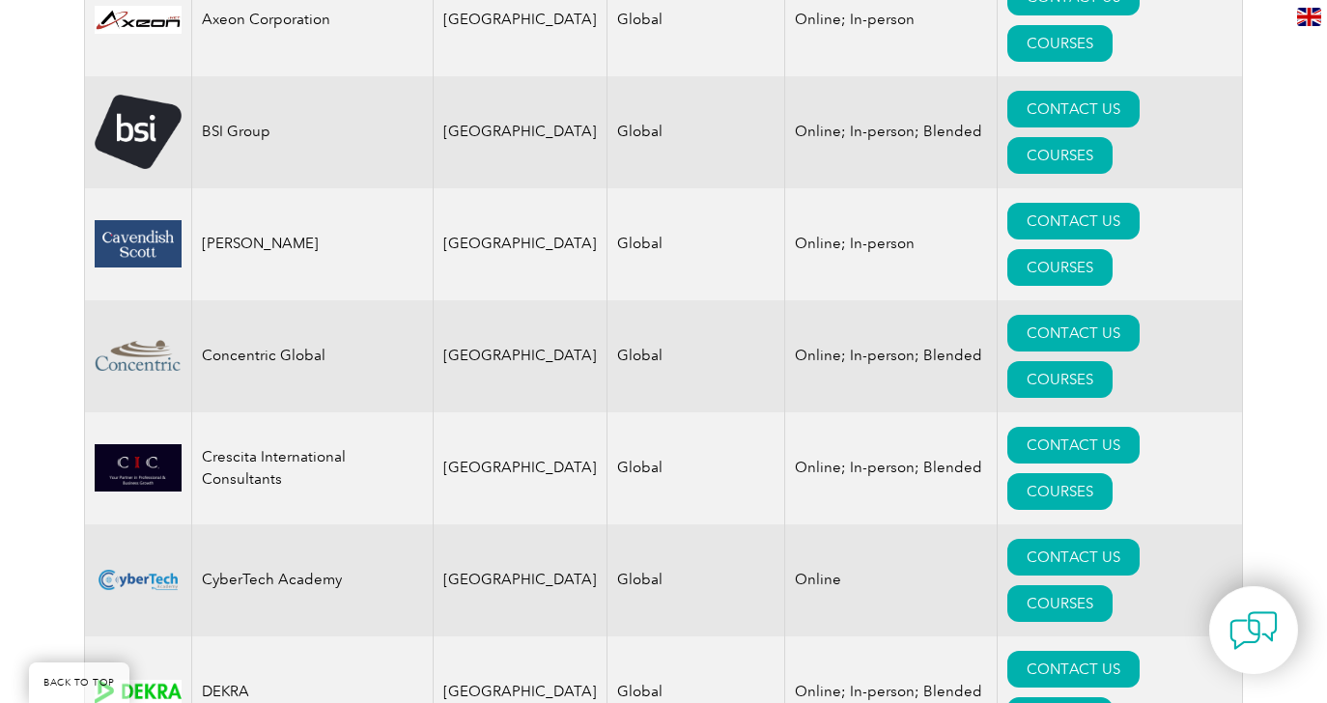
drag, startPoint x: 310, startPoint y: 361, endPoint x: 198, endPoint y: 361, distance: 112.0
copy td "Elcometer Inc."
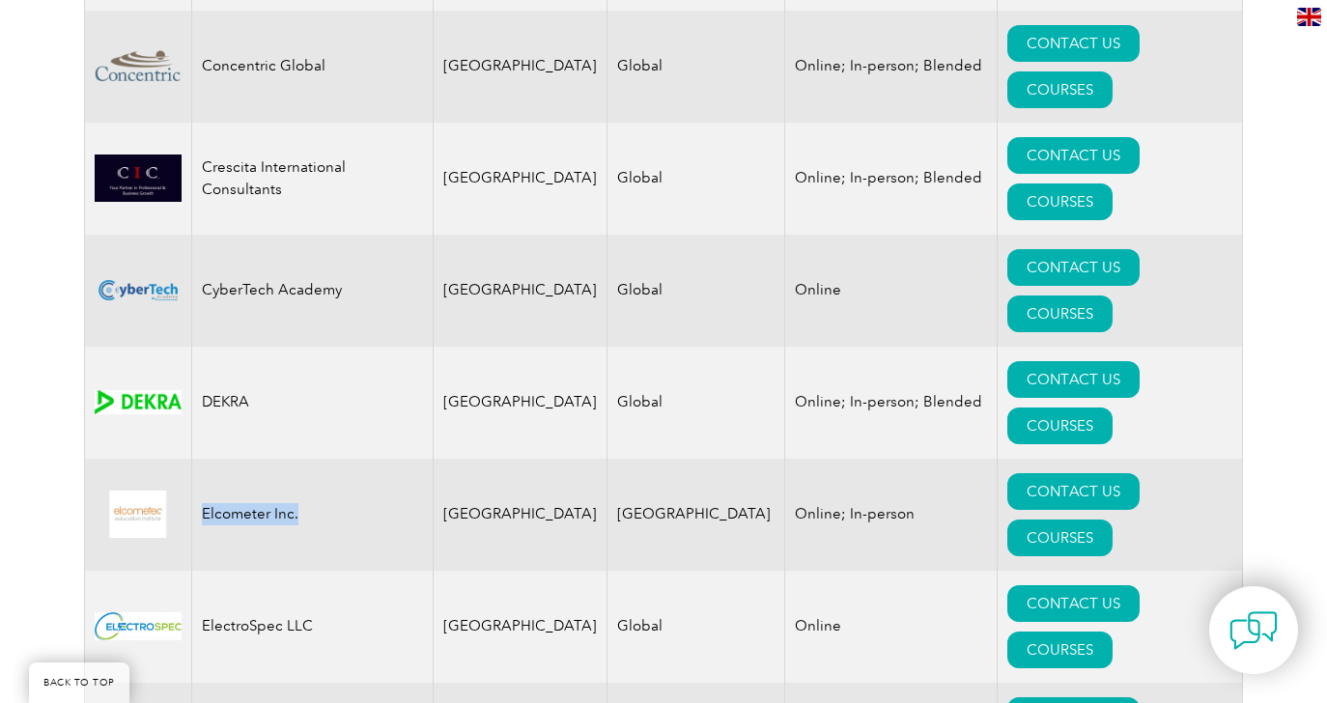
scroll to position [1661, 0]
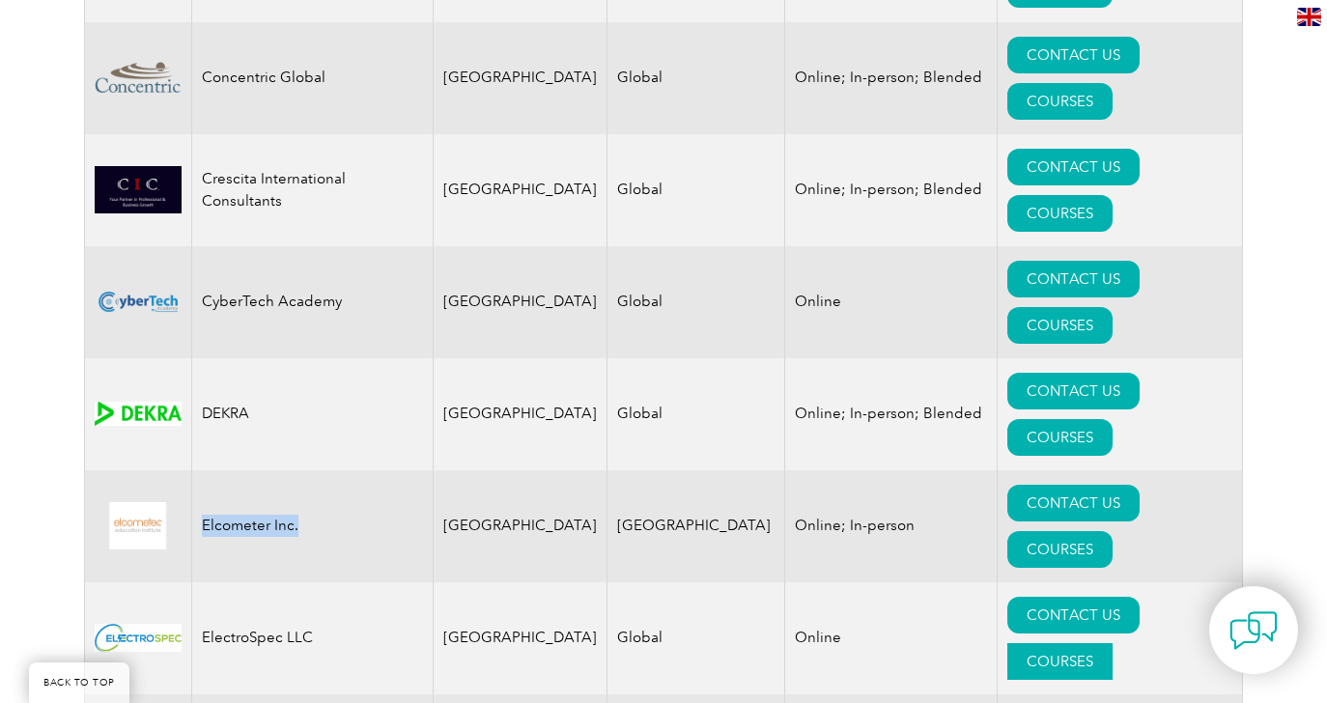
click at [1112, 643] on link "COURSES" at bounding box center [1059, 661] width 105 height 37
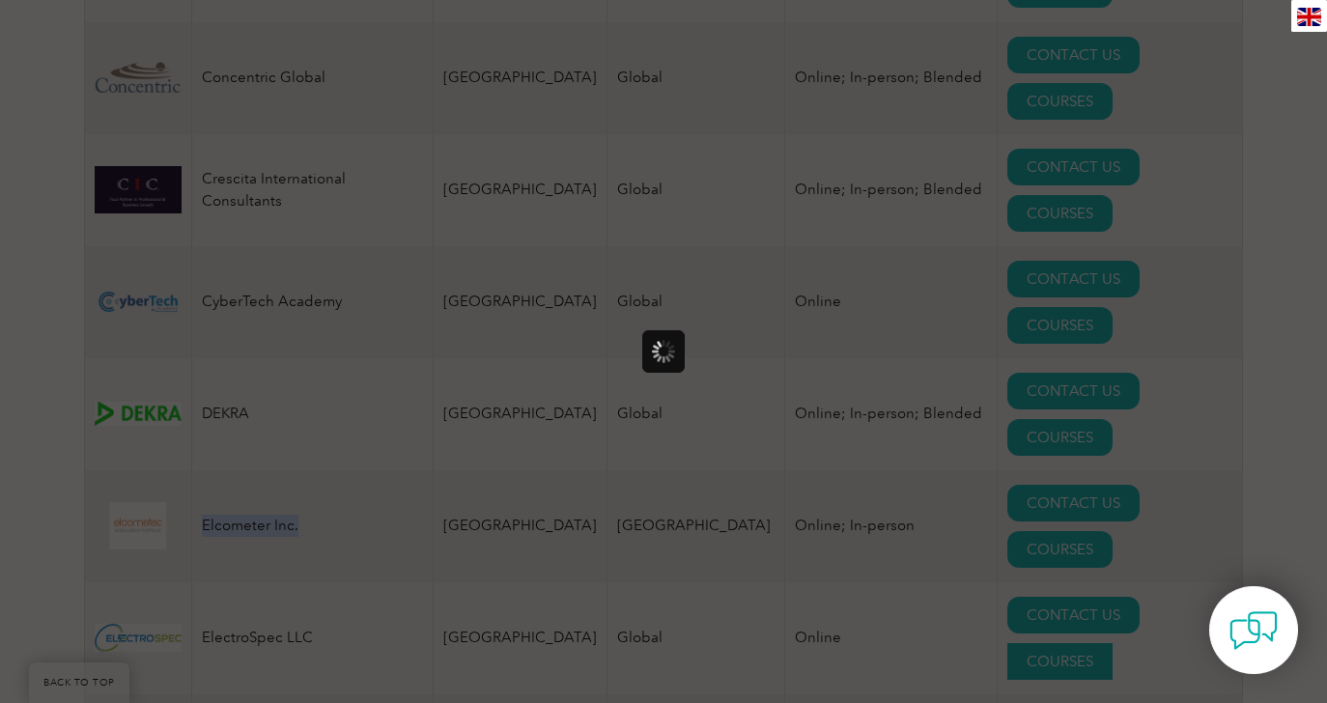
scroll to position [0, 0]
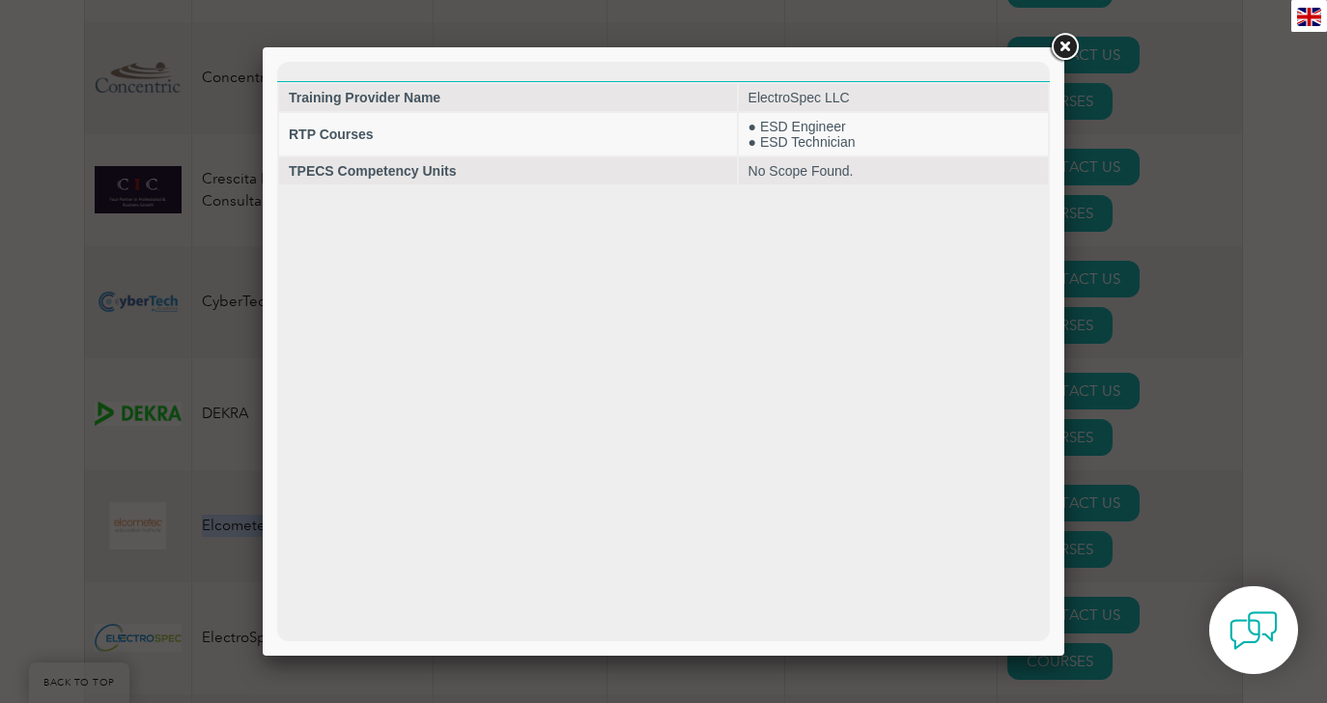
click at [1070, 50] on link at bounding box center [1064, 47] width 35 height 35
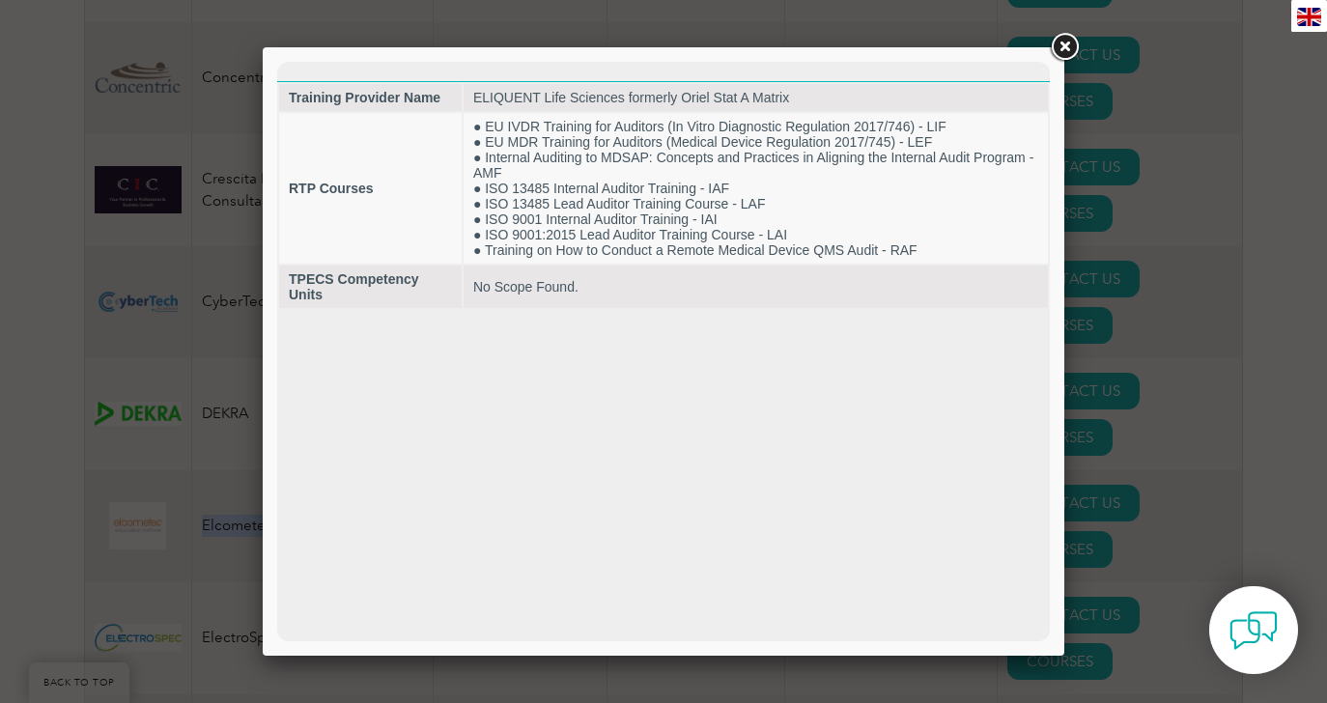
click at [1059, 47] on link at bounding box center [1064, 47] width 35 height 35
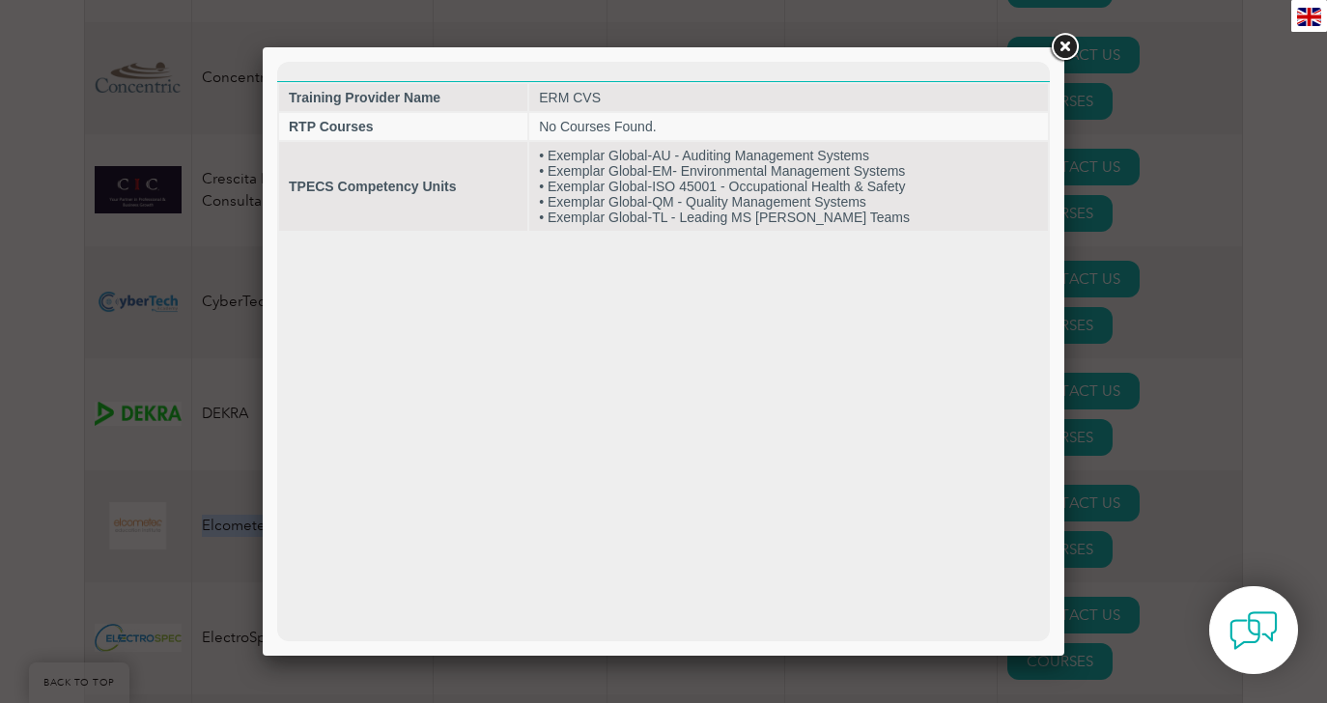
click at [1056, 54] on link at bounding box center [1064, 47] width 35 height 35
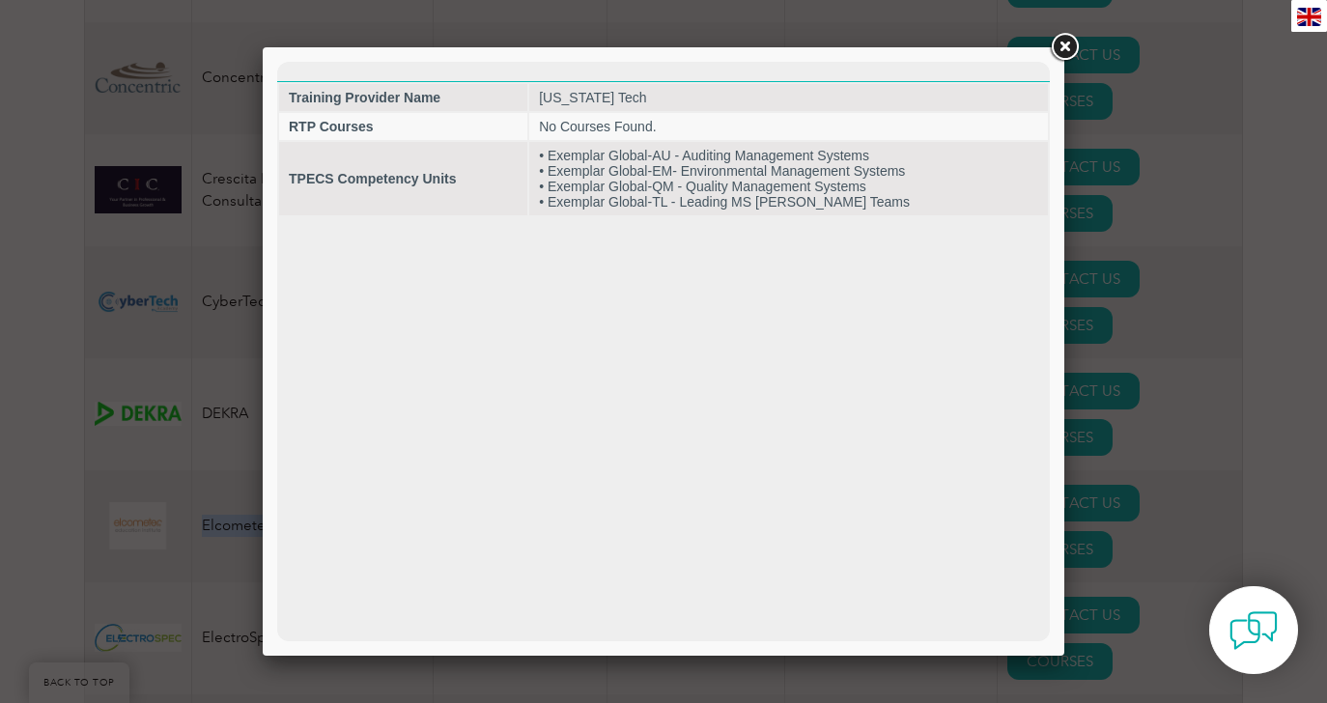
click at [1063, 44] on link at bounding box center [1064, 47] width 35 height 35
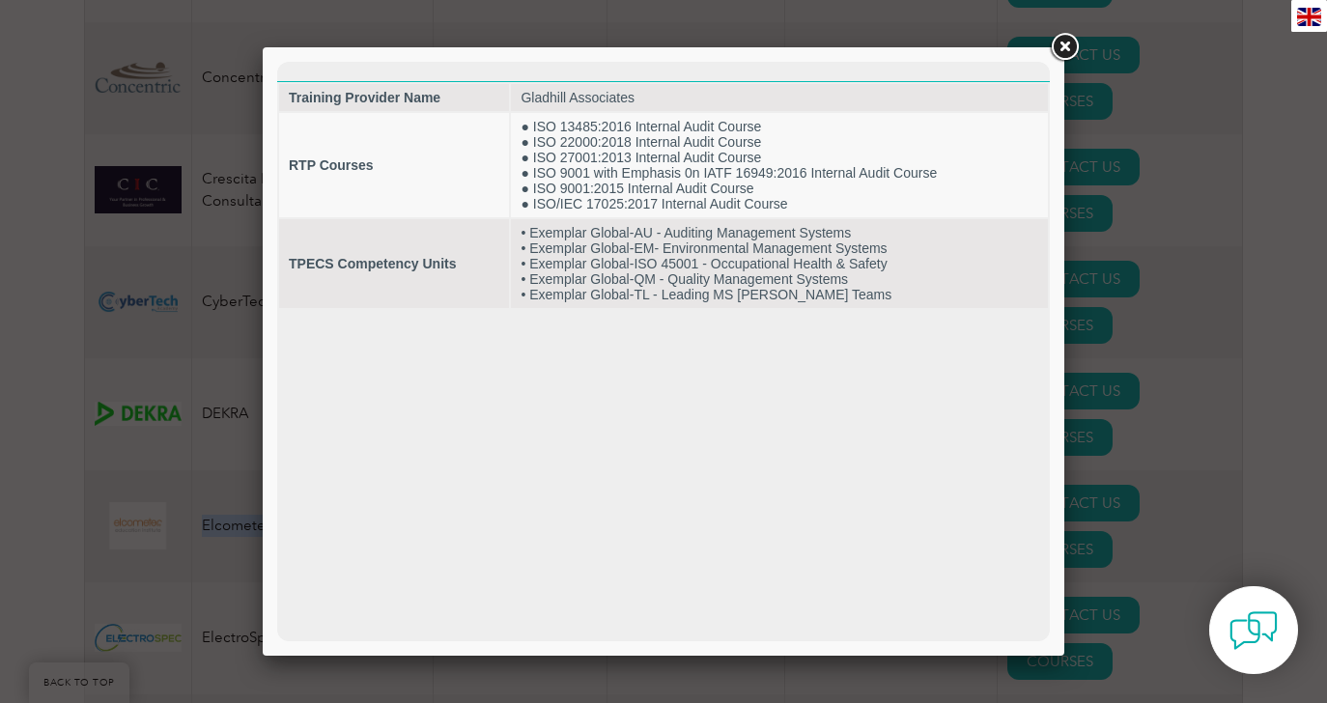
click at [1057, 50] on link at bounding box center [1064, 47] width 35 height 35
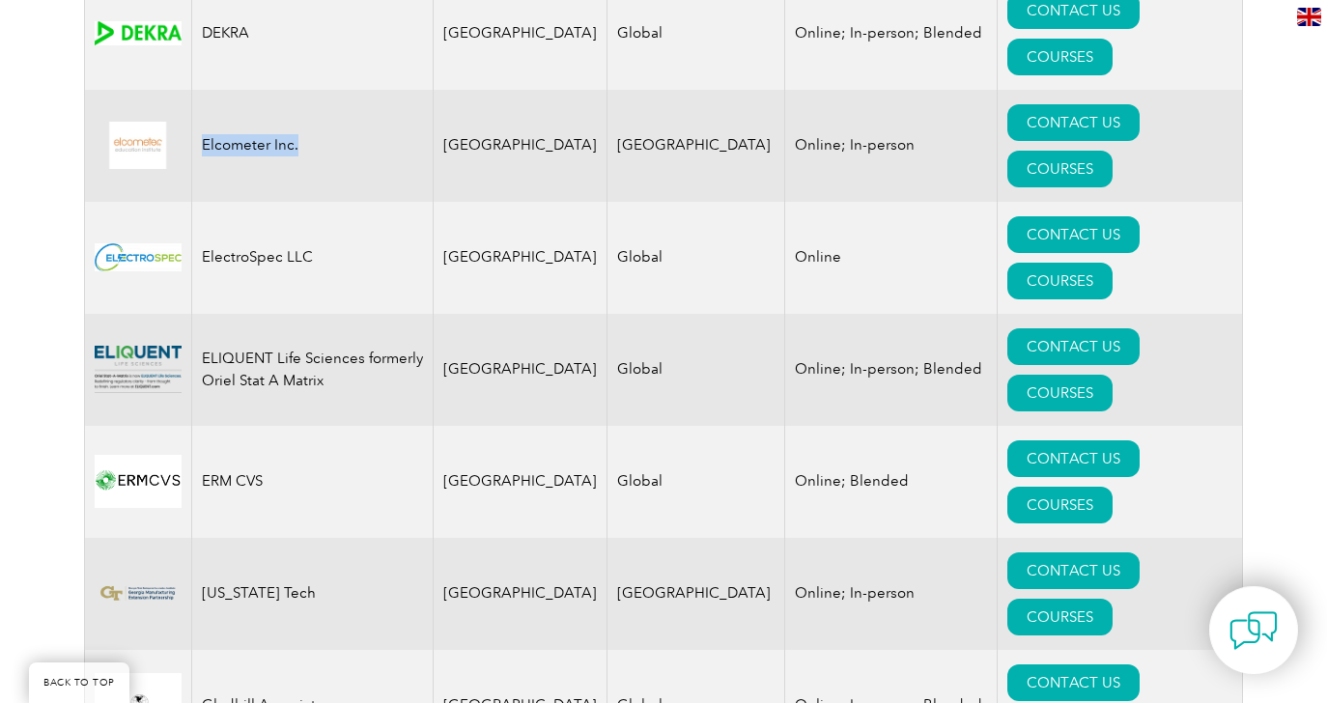
scroll to position [2042, 0]
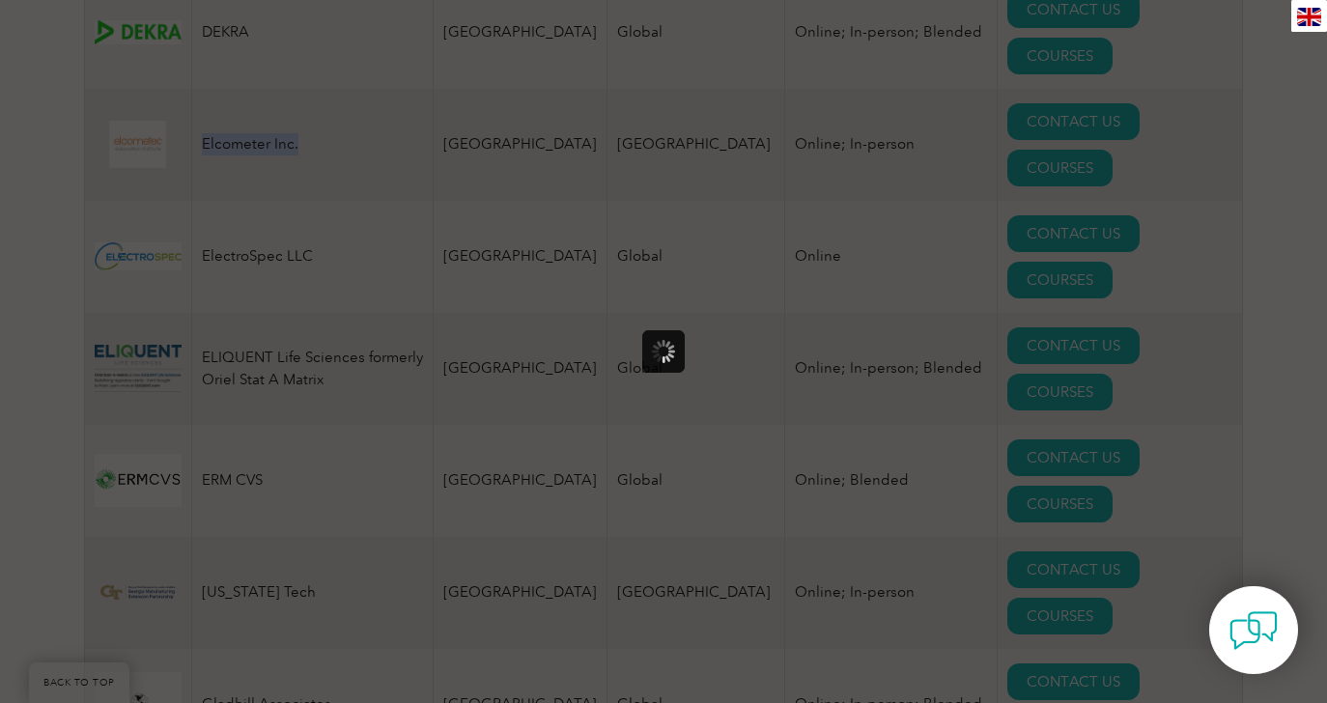
scroll to position [0, 0]
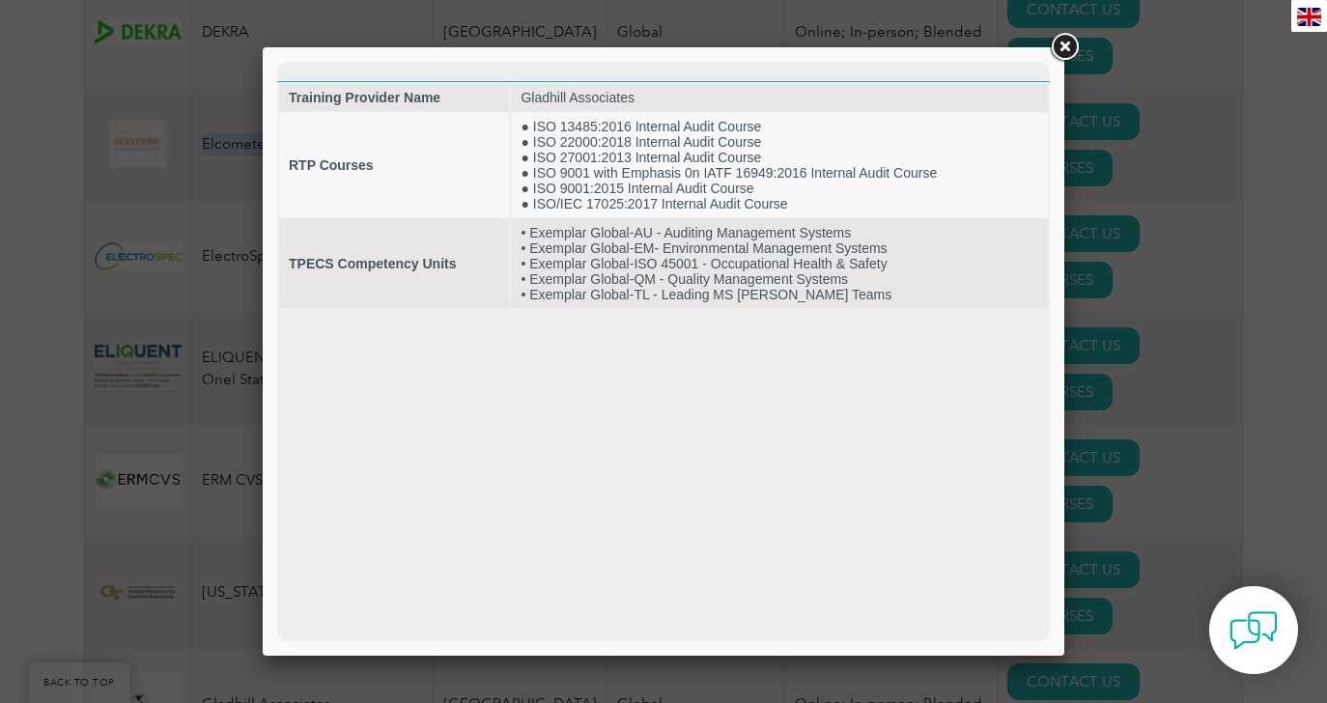
click at [1057, 51] on link at bounding box center [1064, 47] width 35 height 35
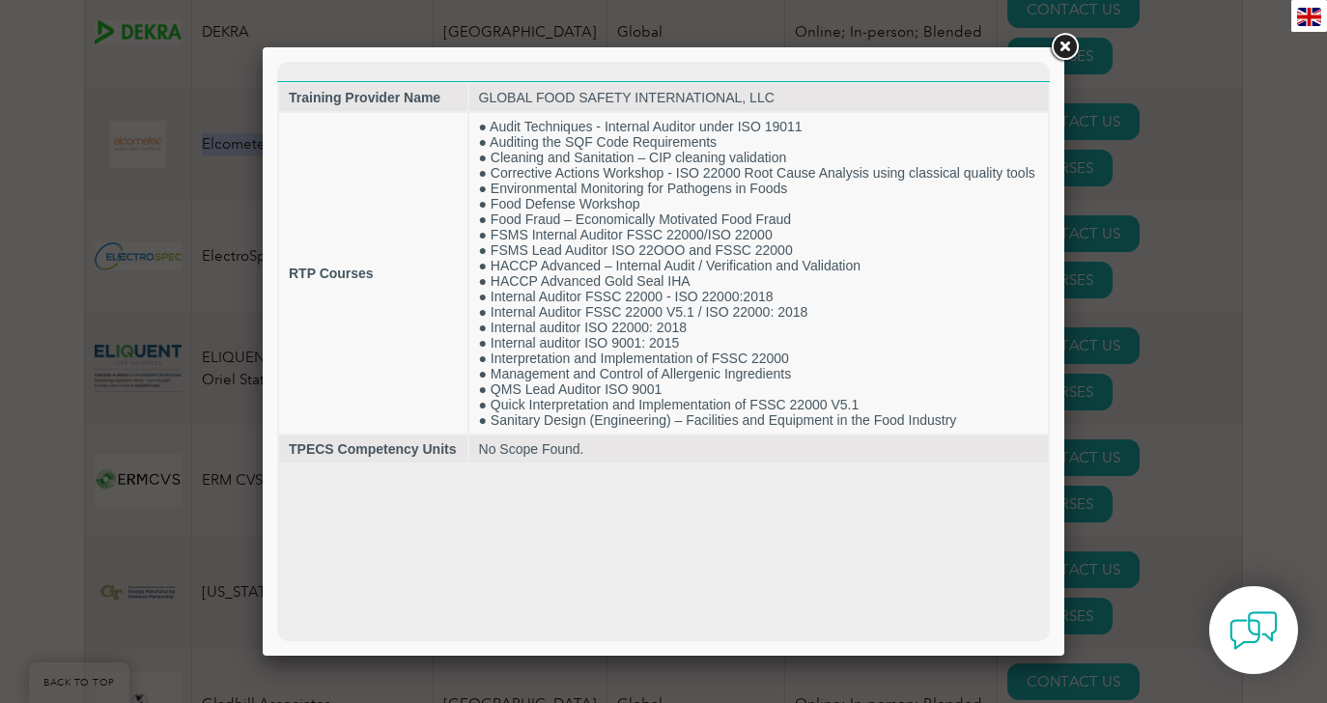
click at [1054, 52] on link at bounding box center [1064, 47] width 35 height 35
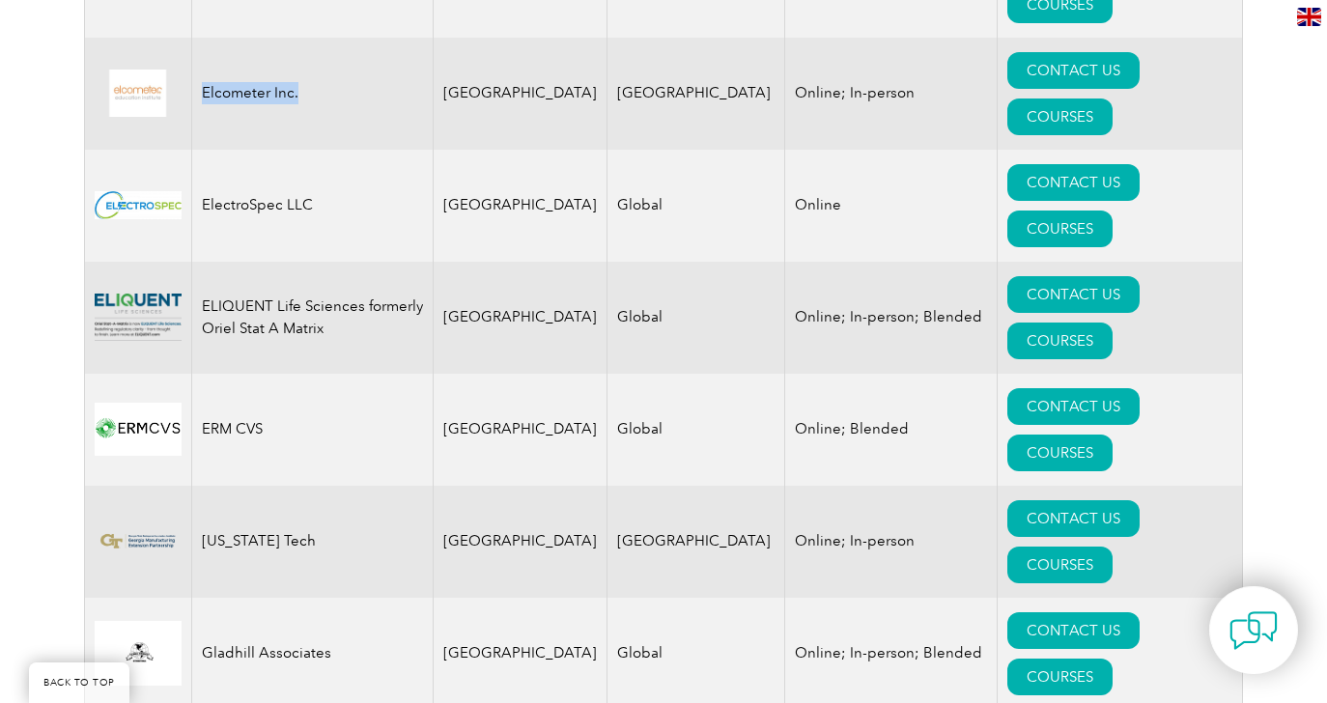
scroll to position [2093, 0]
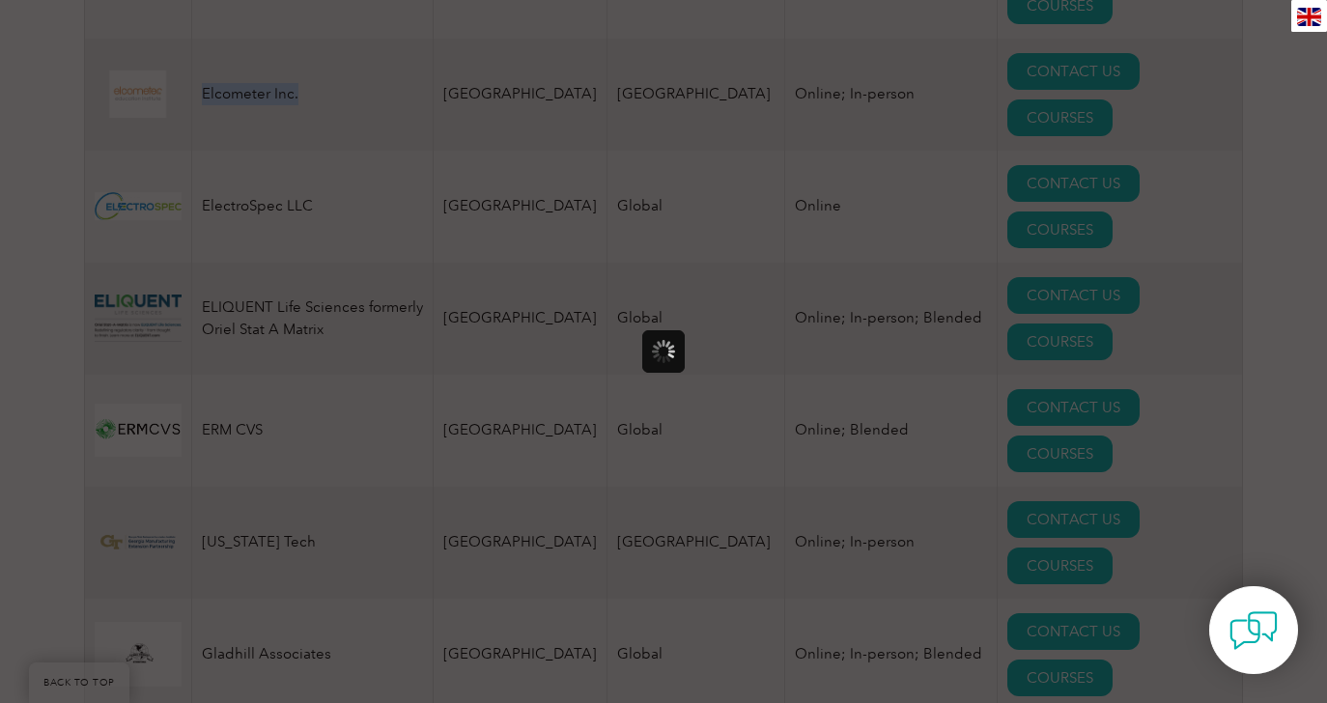
scroll to position [0, 0]
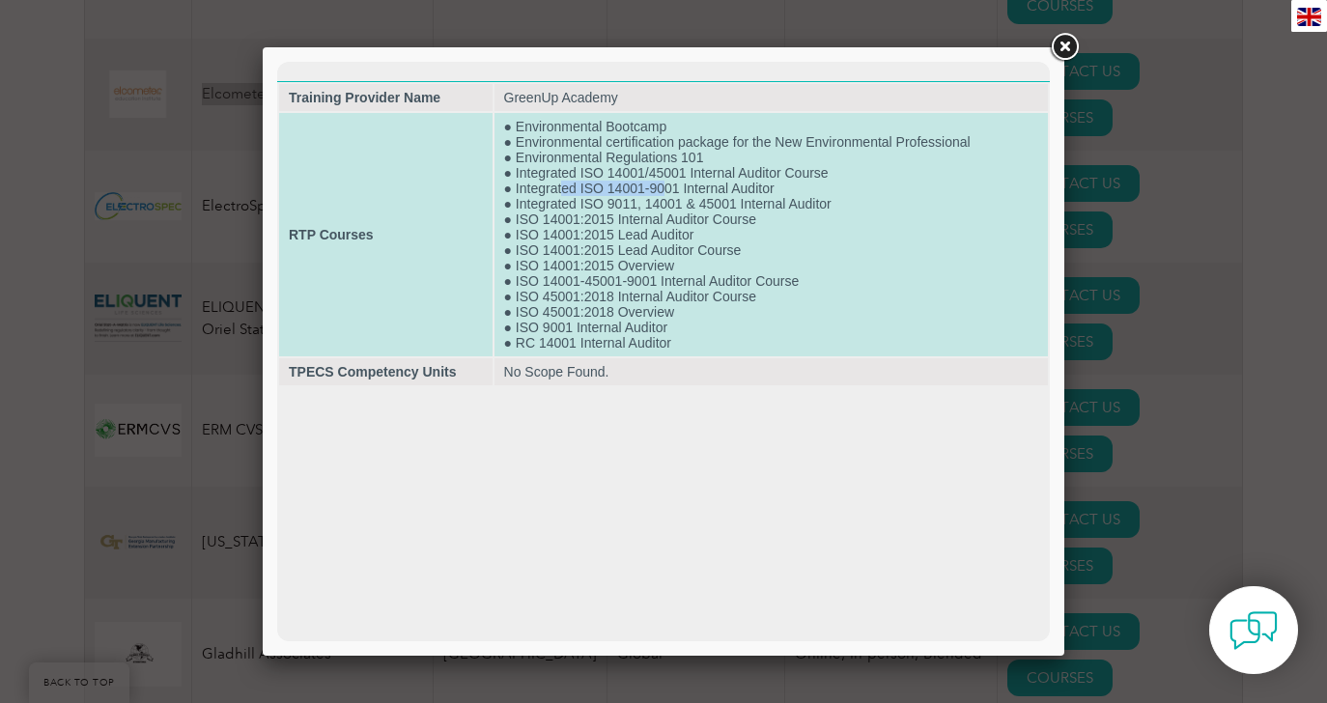
drag, startPoint x: 560, startPoint y: 193, endPoint x: 664, endPoint y: 194, distance: 104.3
click at [664, 194] on td "● Environmental Bootcamp ● Environmental certification package for the New Envi…" at bounding box center [770, 234] width 553 height 243
click at [667, 175] on td "● Environmental Bootcamp ● Environmental certification package for the New Envi…" at bounding box center [770, 234] width 553 height 243
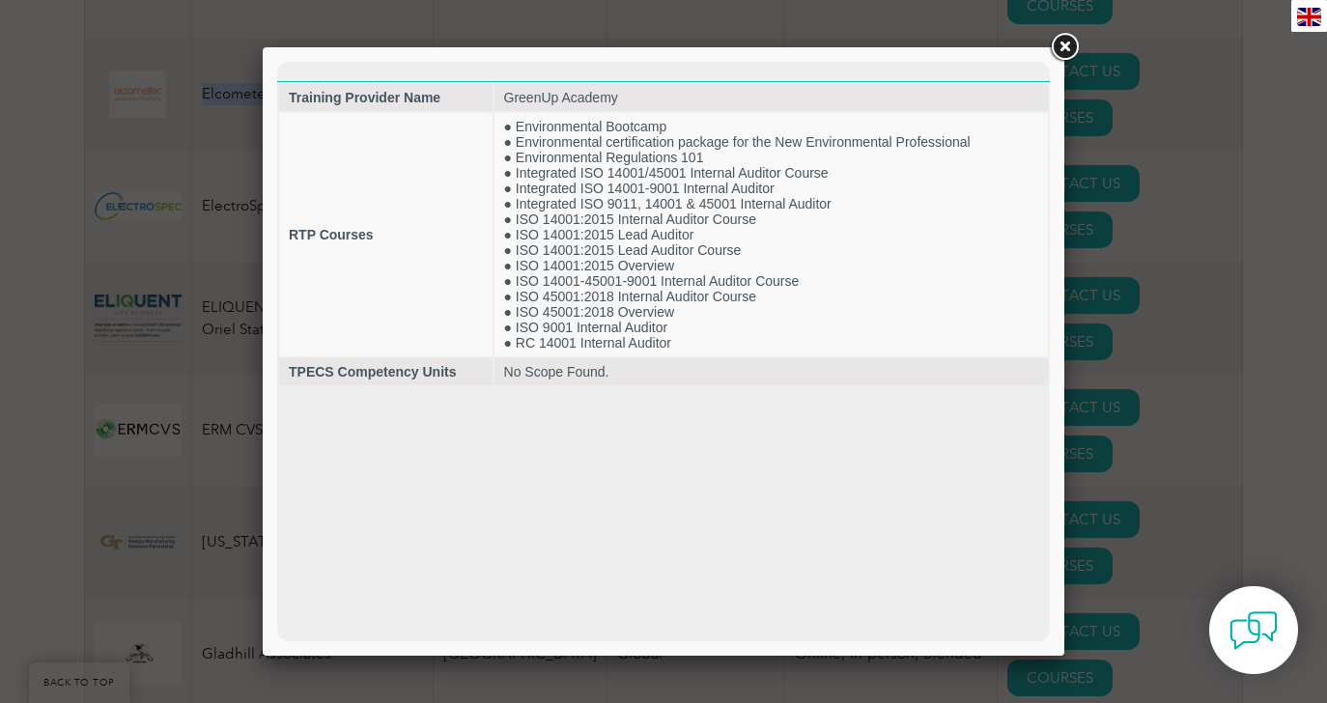
click at [1060, 47] on link at bounding box center [1064, 47] width 35 height 35
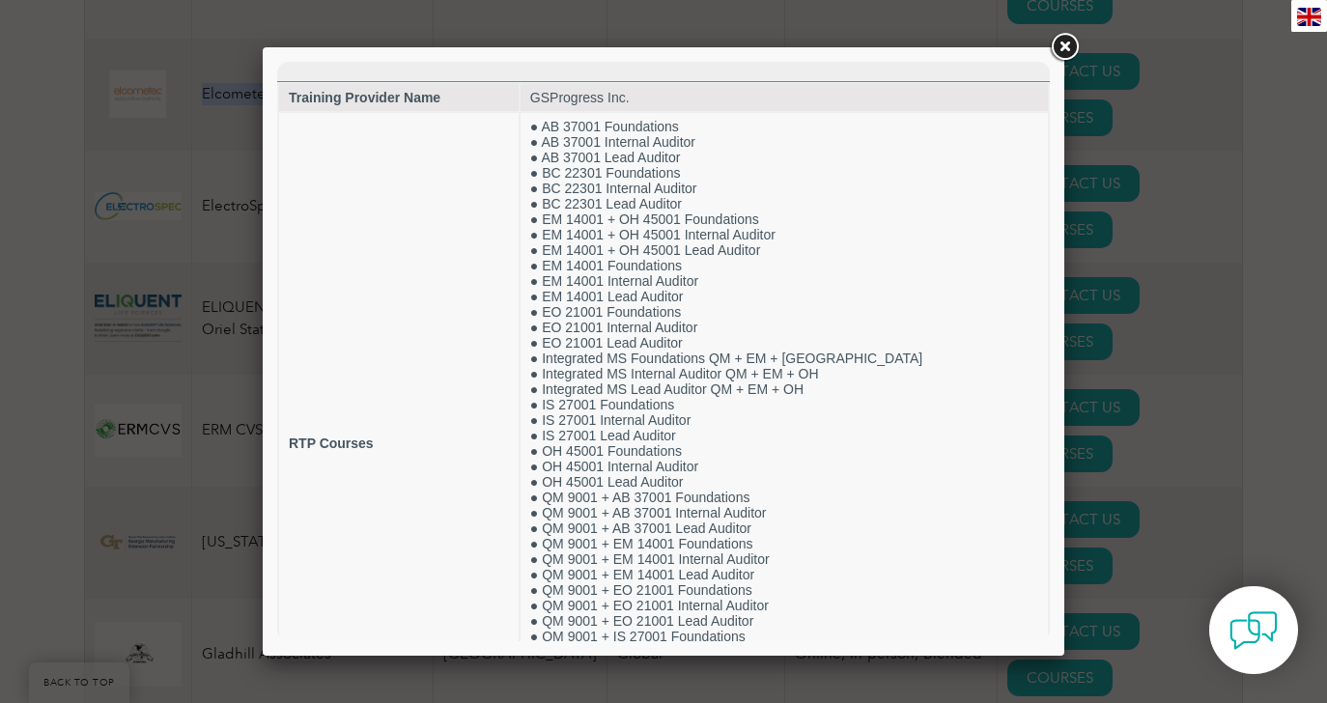
click at [1061, 45] on link at bounding box center [1064, 47] width 35 height 35
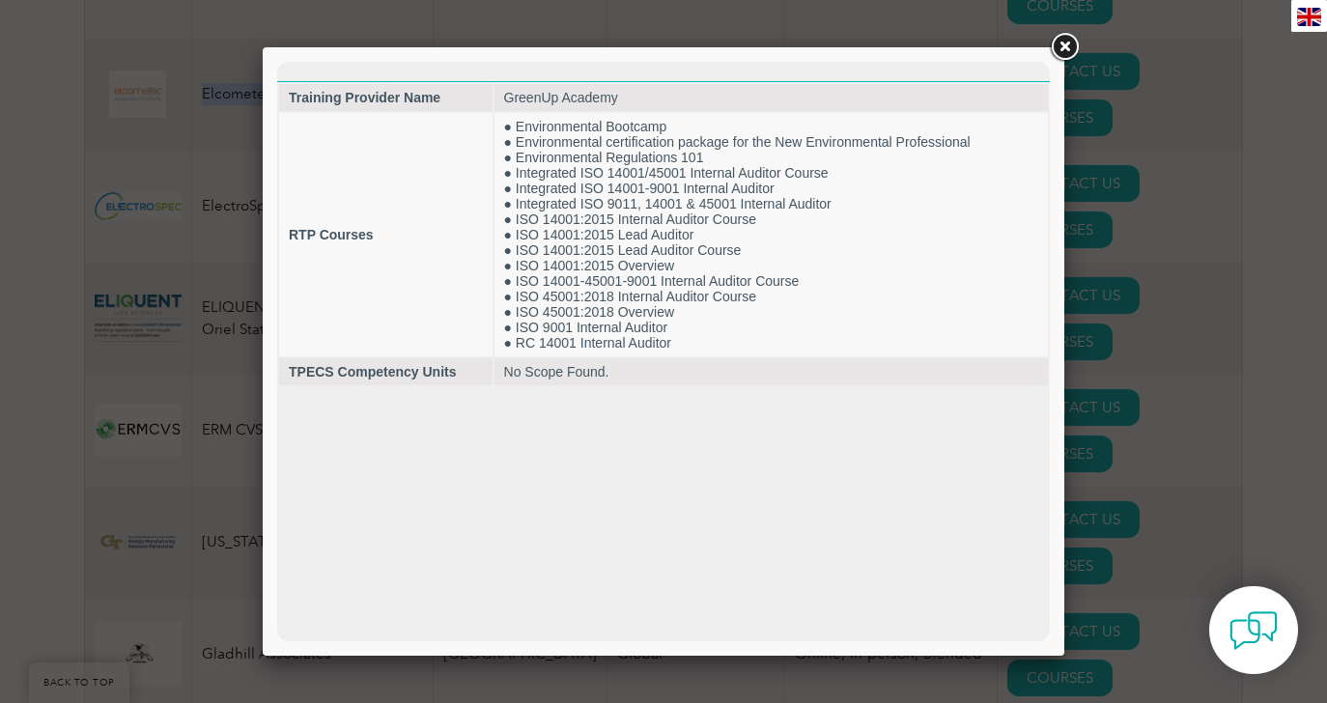
click at [1057, 46] on link at bounding box center [1064, 47] width 35 height 35
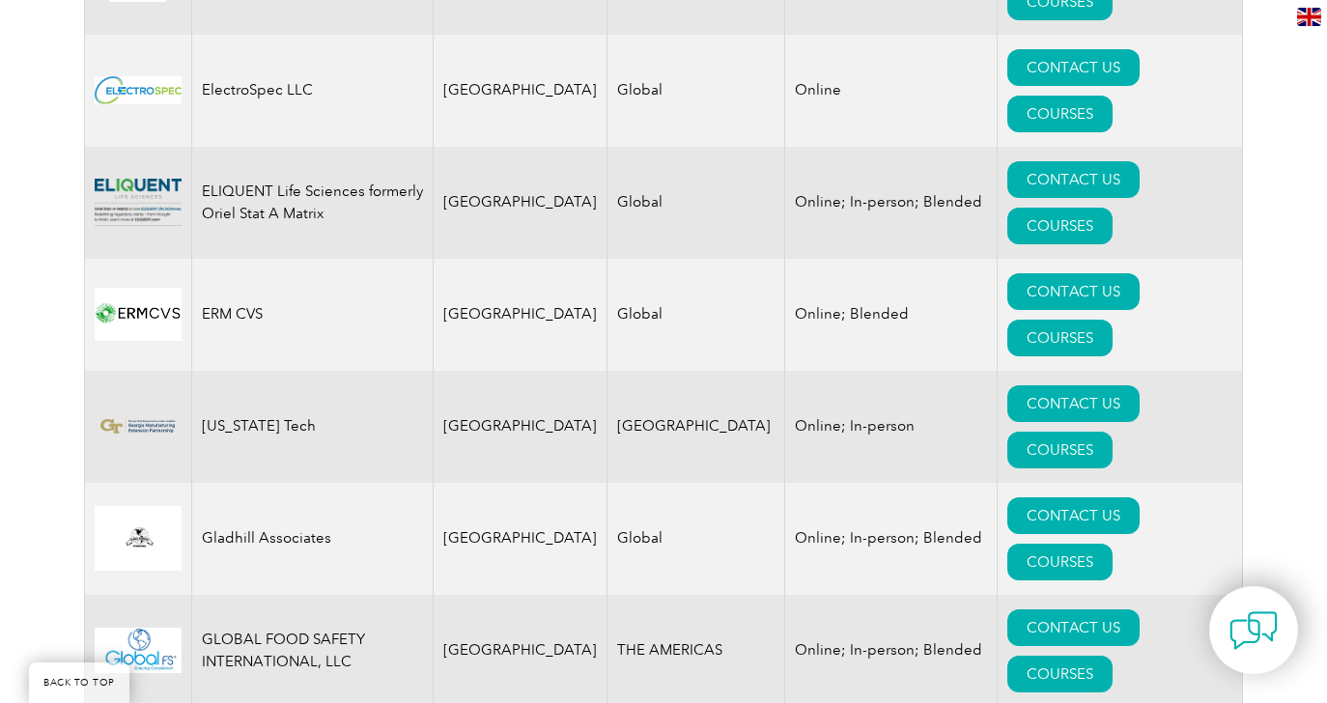
scroll to position [2214, 0]
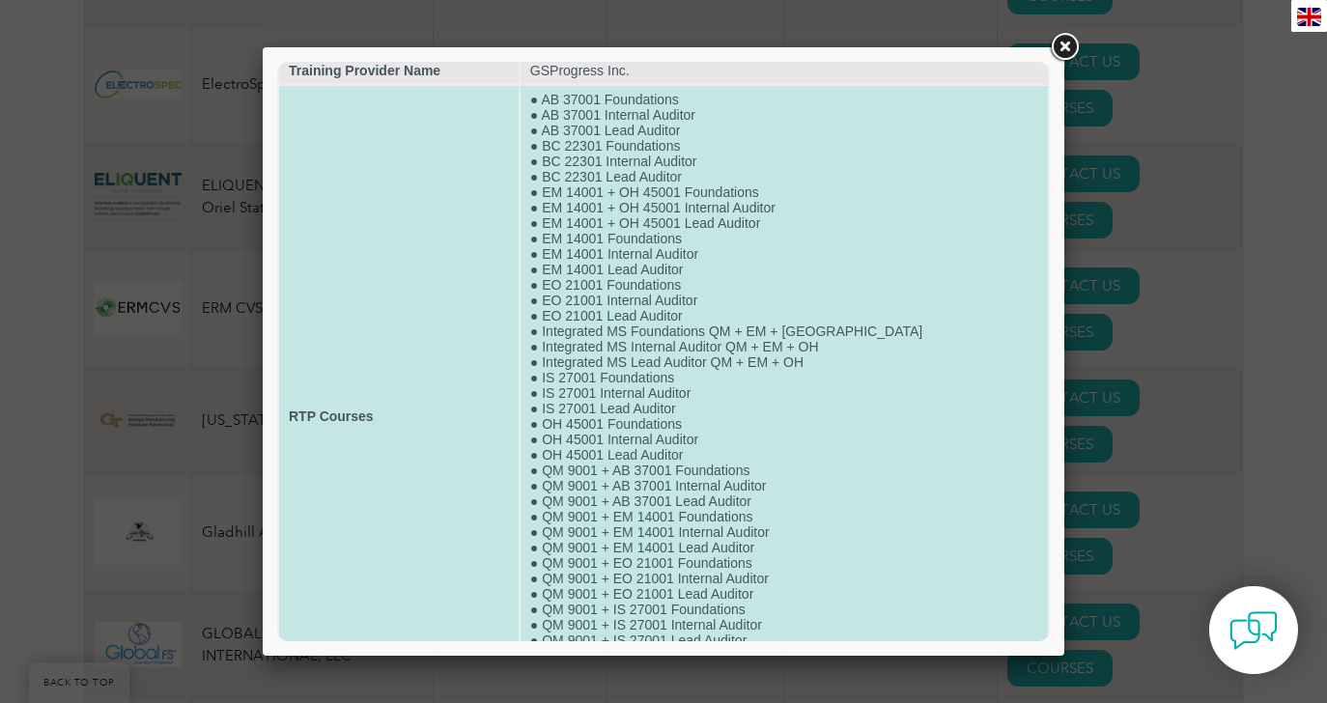
scroll to position [31, 0]
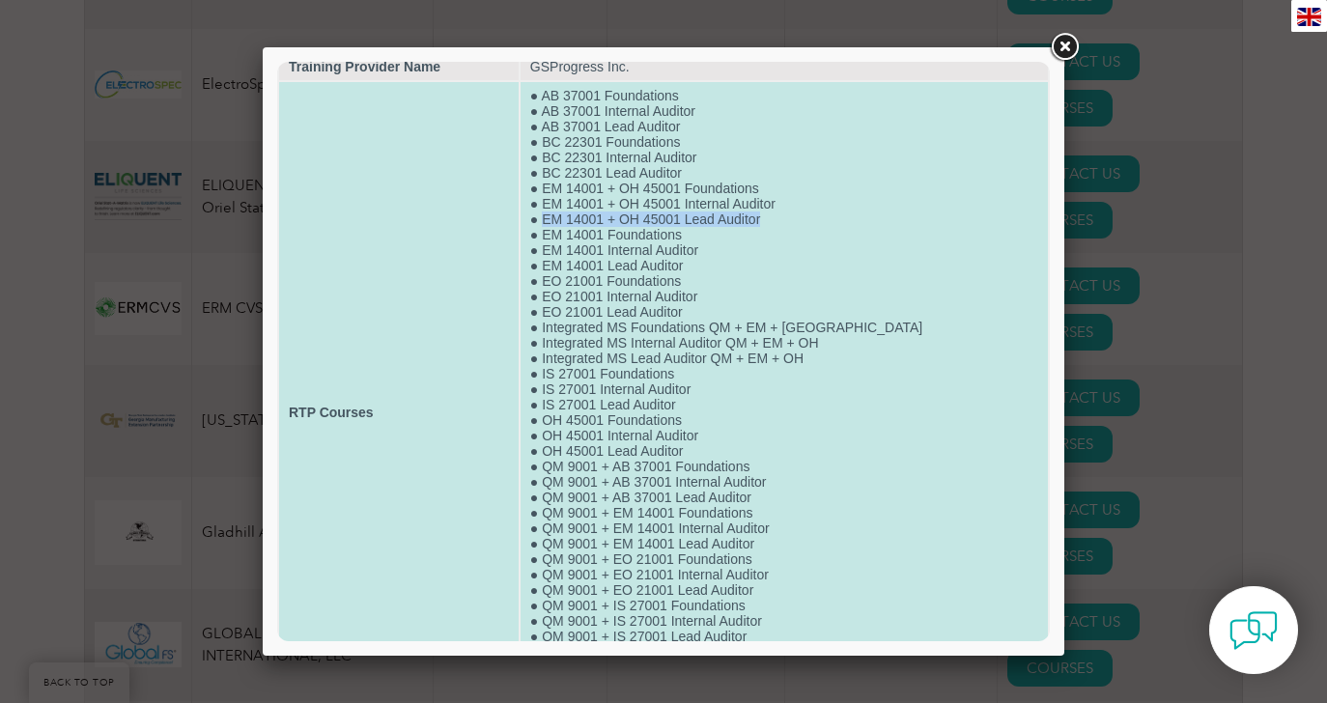
drag, startPoint x: 590, startPoint y: 227, endPoint x: 813, endPoint y: 226, distance: 223.1
click at [813, 226] on td "● AB 37001 Foundations ● AB 37001 Internal Auditor ● AB 37001 Lead Auditor ● BC…" at bounding box center [783, 412] width 527 height 661
click at [620, 211] on td "● AB 37001 Foundations ● AB 37001 Internal Auditor ● AB 37001 Lead Auditor ● BC…" at bounding box center [783, 412] width 527 height 661
drag, startPoint x: 607, startPoint y: 211, endPoint x: 809, endPoint y: 211, distance: 201.8
click at [809, 211] on td "● AB 37001 Foundations ● AB 37001 Internal Auditor ● AB 37001 Lead Auditor ● BC…" at bounding box center [783, 412] width 527 height 661
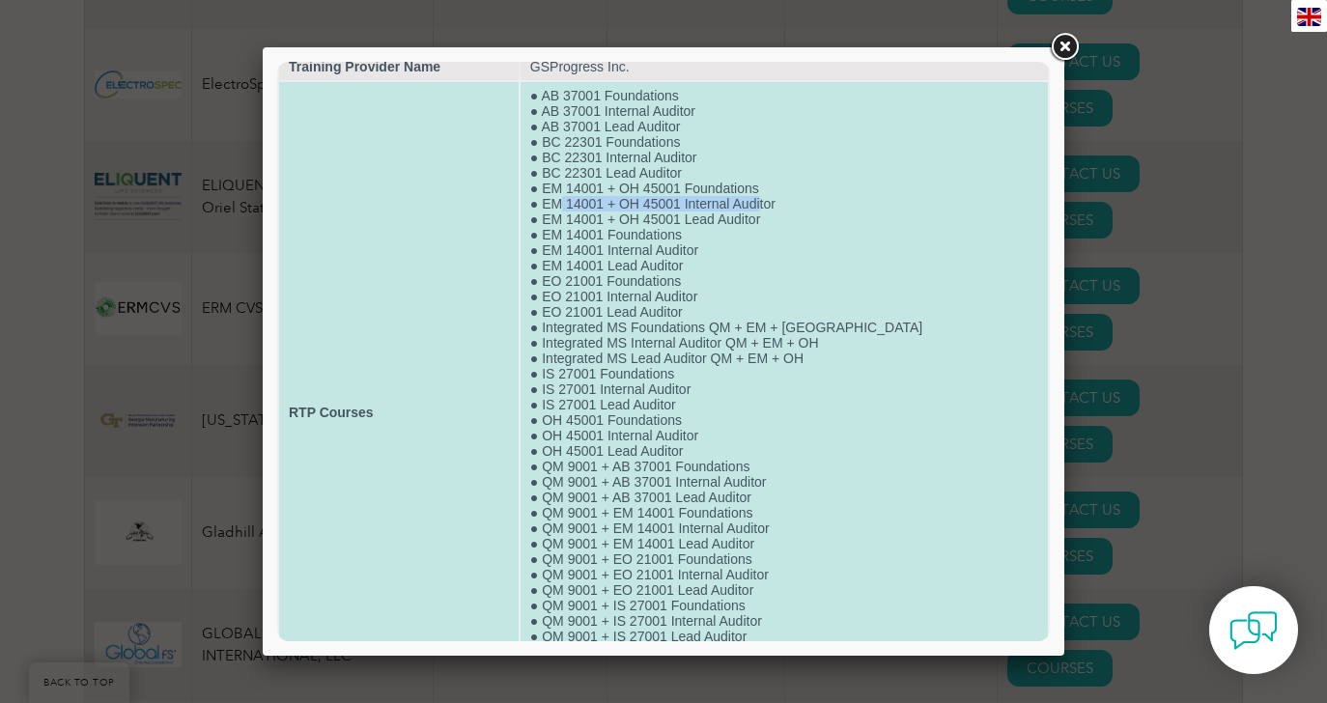
scroll to position [0, 0]
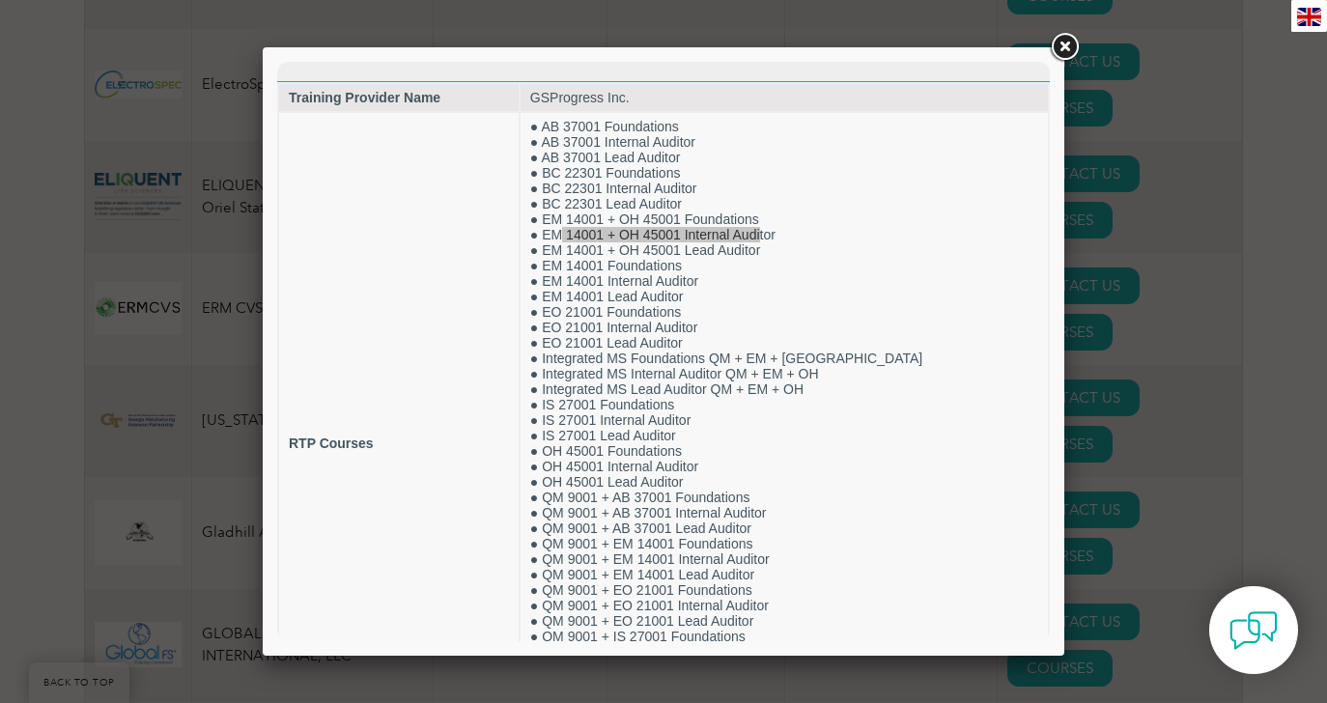
click at [1063, 52] on link at bounding box center [1064, 47] width 35 height 35
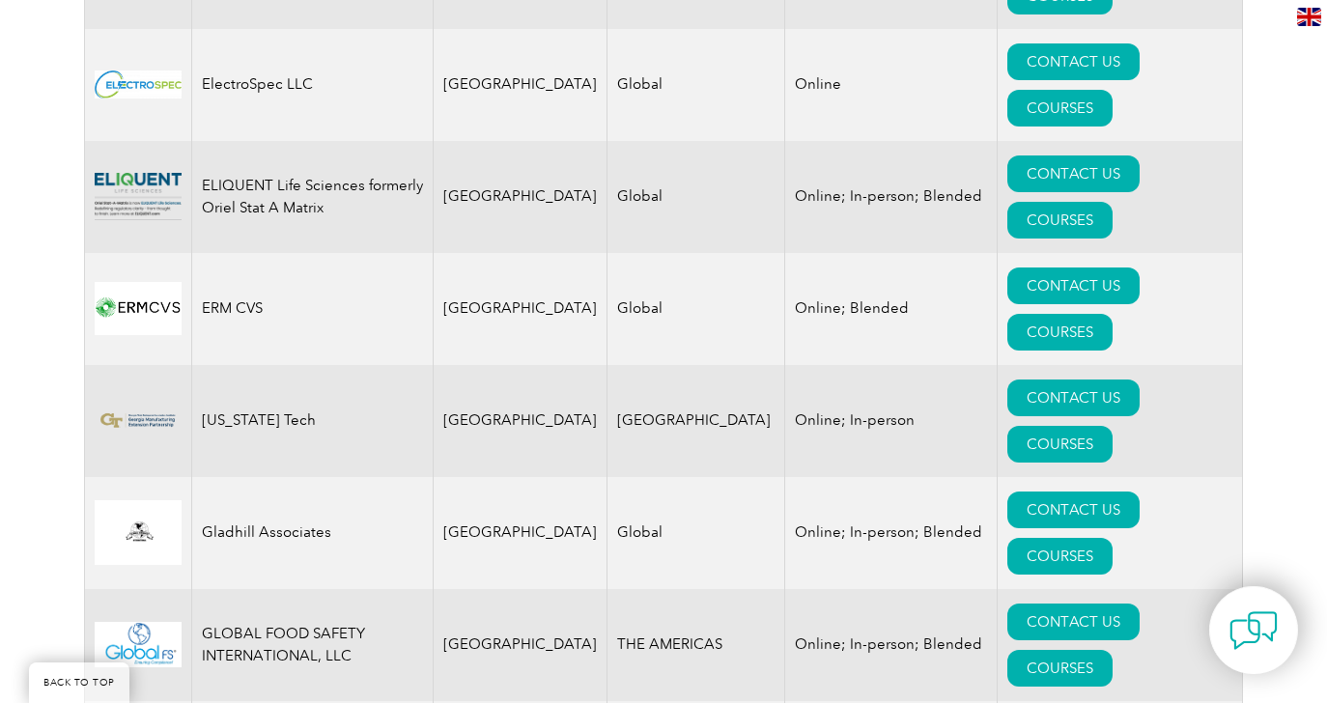
drag, startPoint x: 314, startPoint y: 86, endPoint x: 201, endPoint y: 86, distance: 113.0
copy td "GSProgress Inc."
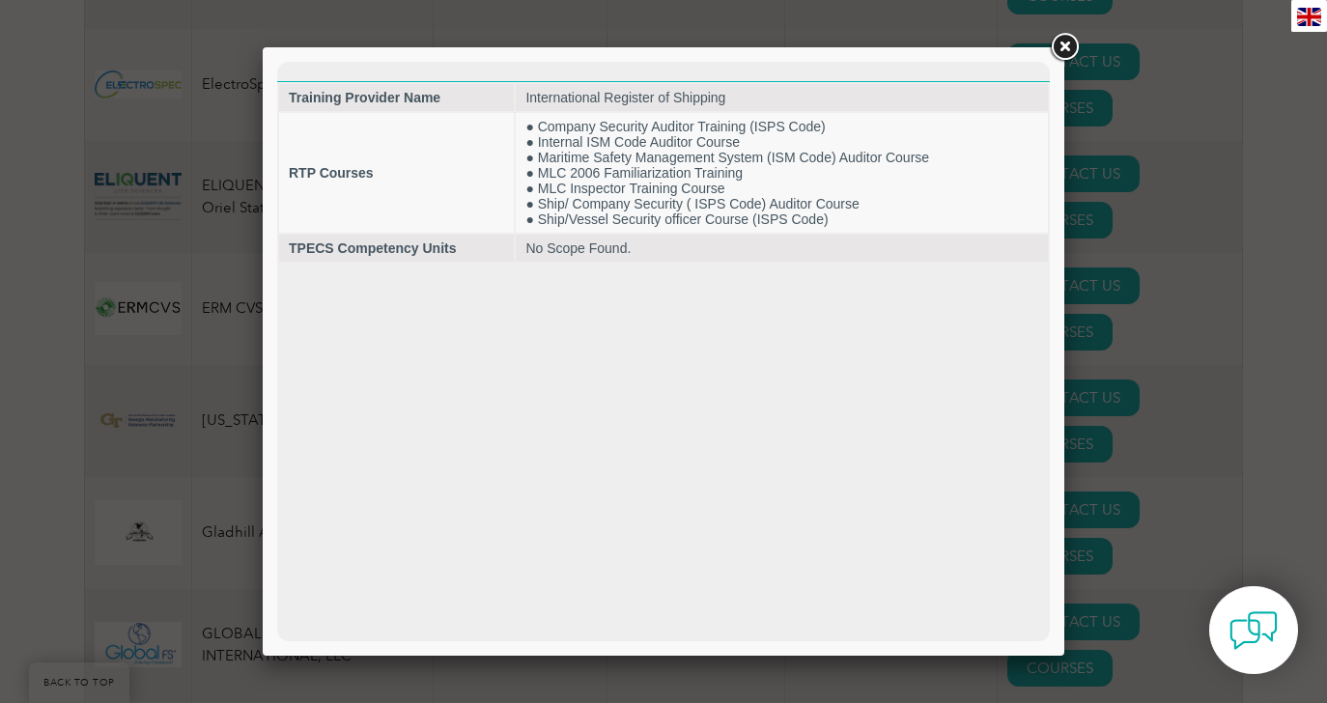
click at [1064, 48] on link at bounding box center [1064, 47] width 35 height 35
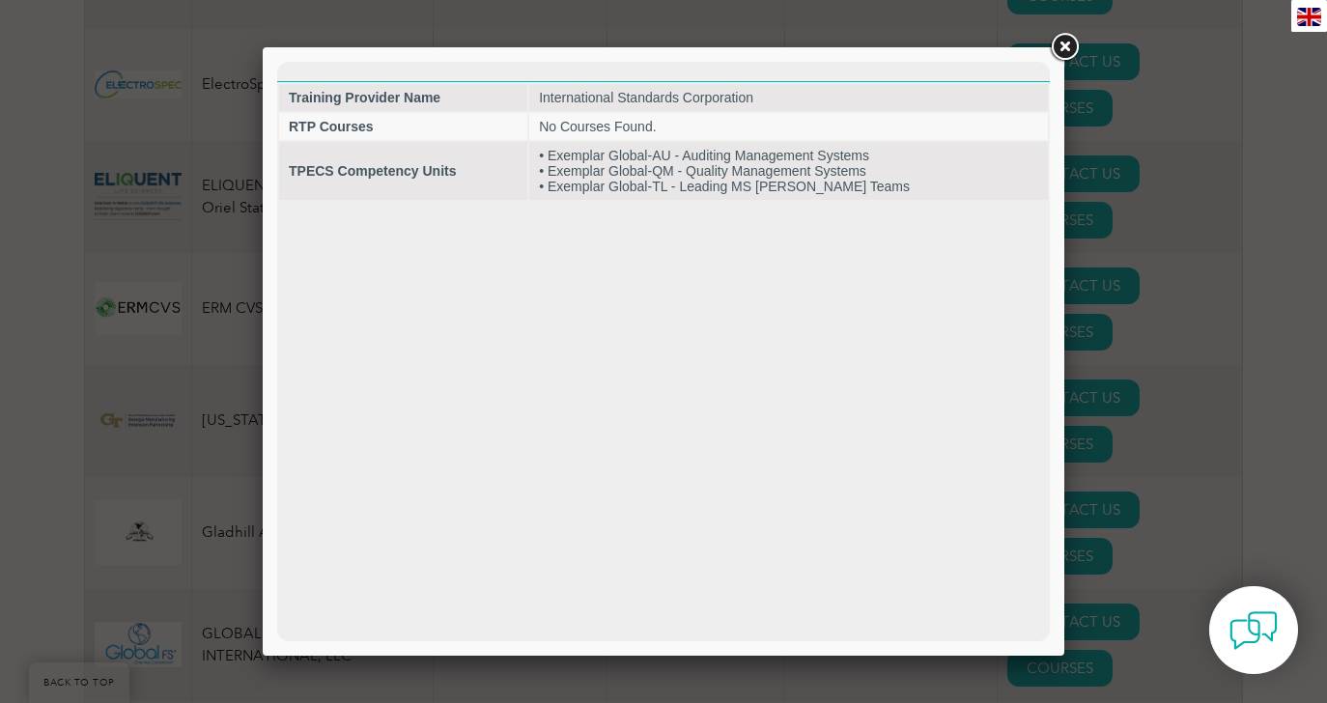
click at [1053, 54] on link at bounding box center [1064, 47] width 35 height 35
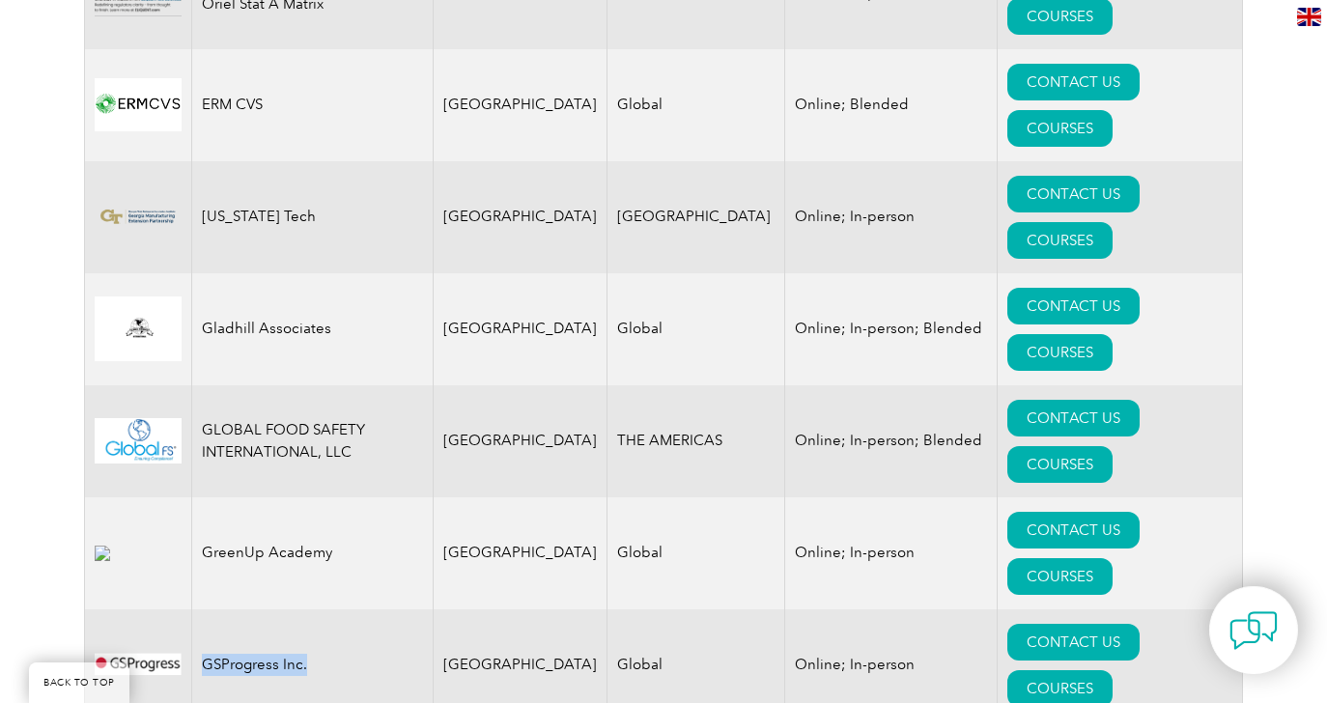
scroll to position [2416, 0]
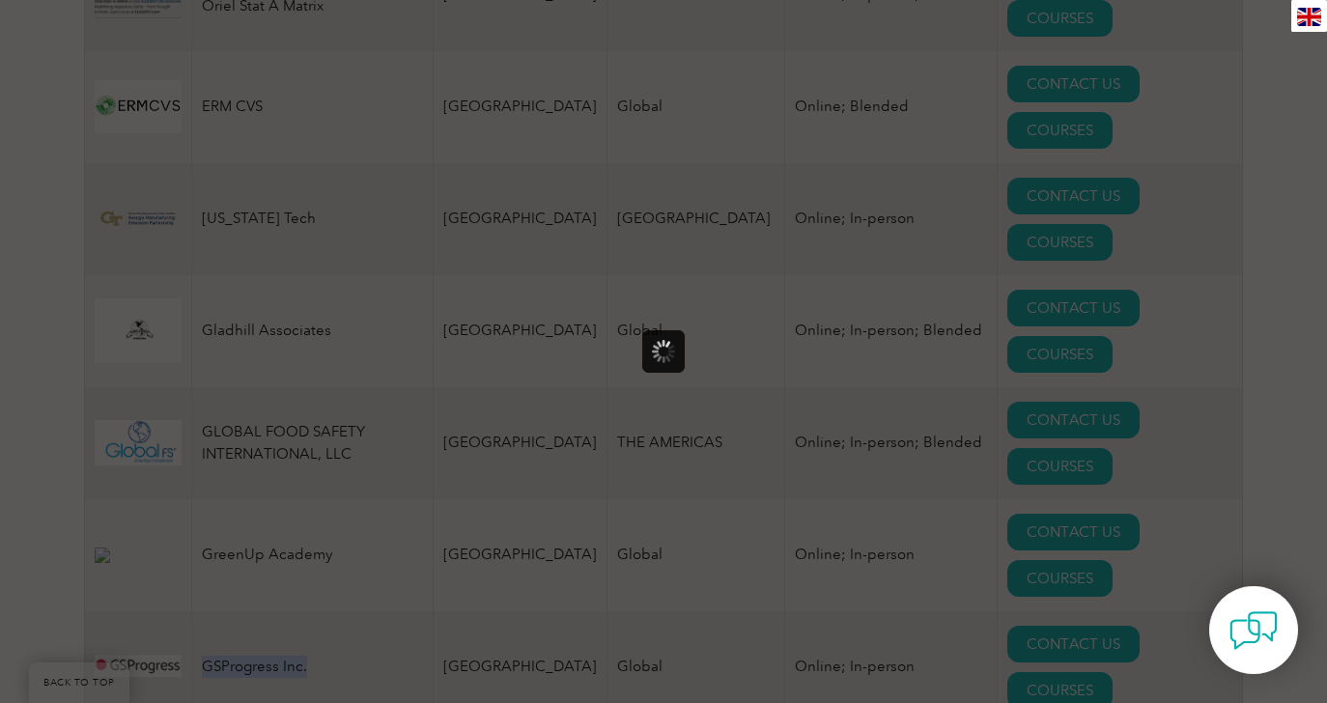
scroll to position [0, 0]
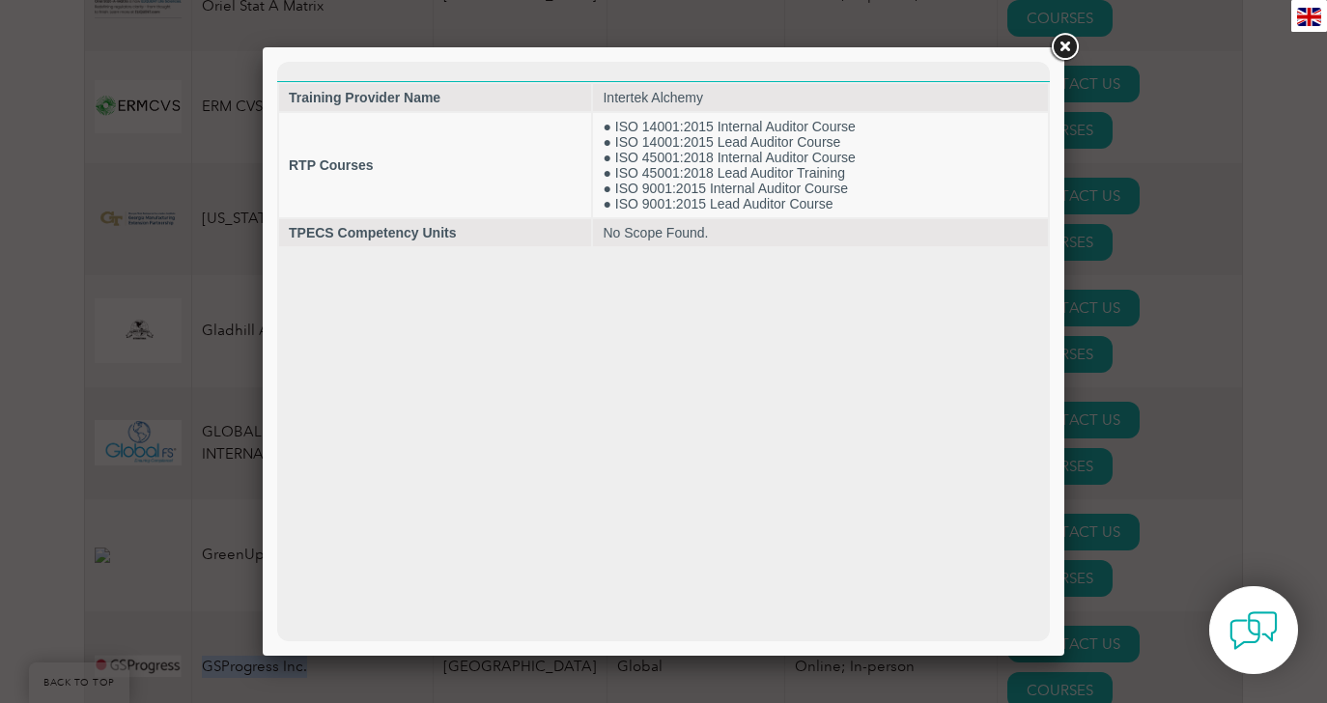
click at [1057, 42] on link at bounding box center [1064, 47] width 35 height 35
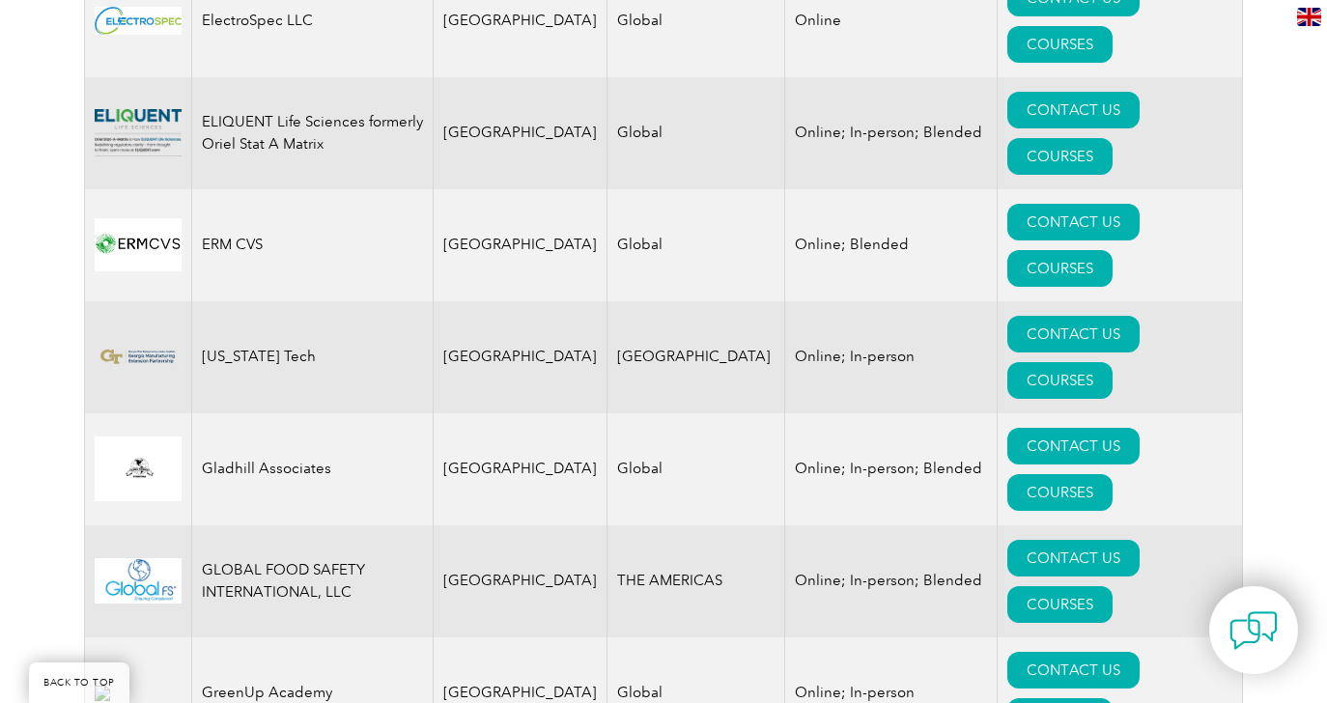
scroll to position [2202, 0]
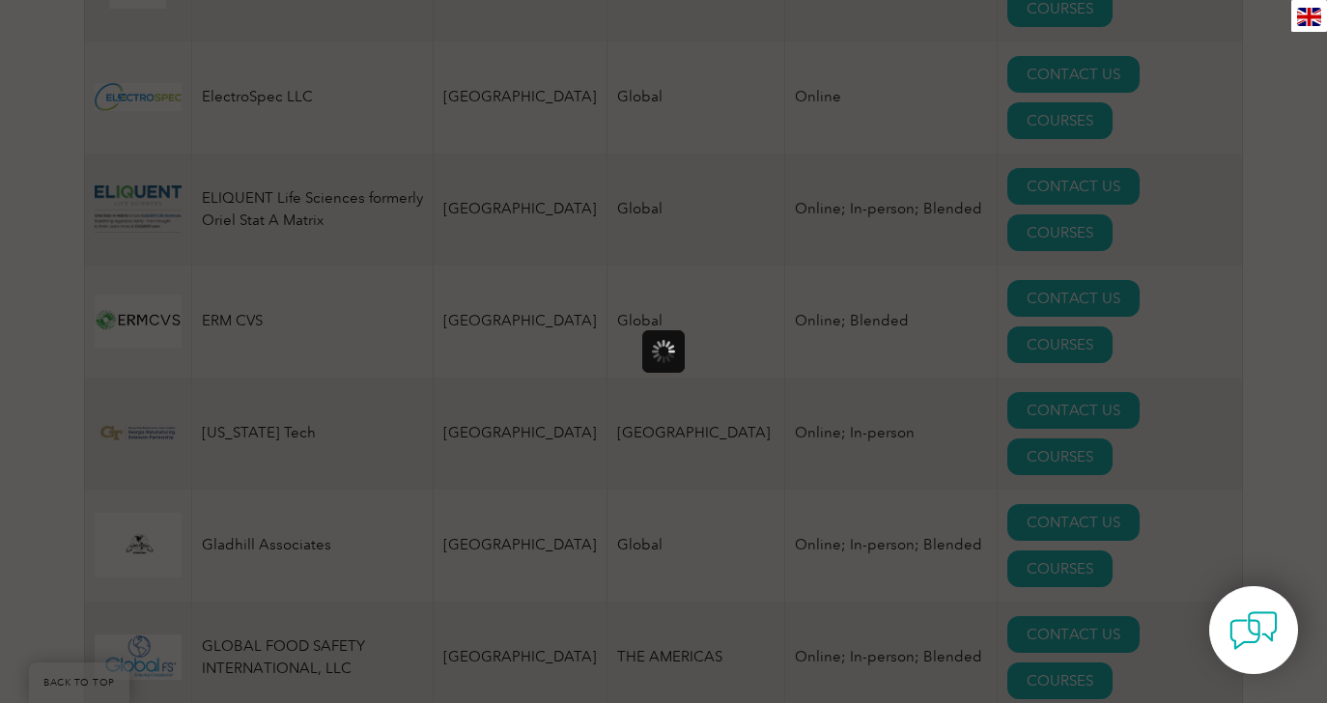
scroll to position [0, 0]
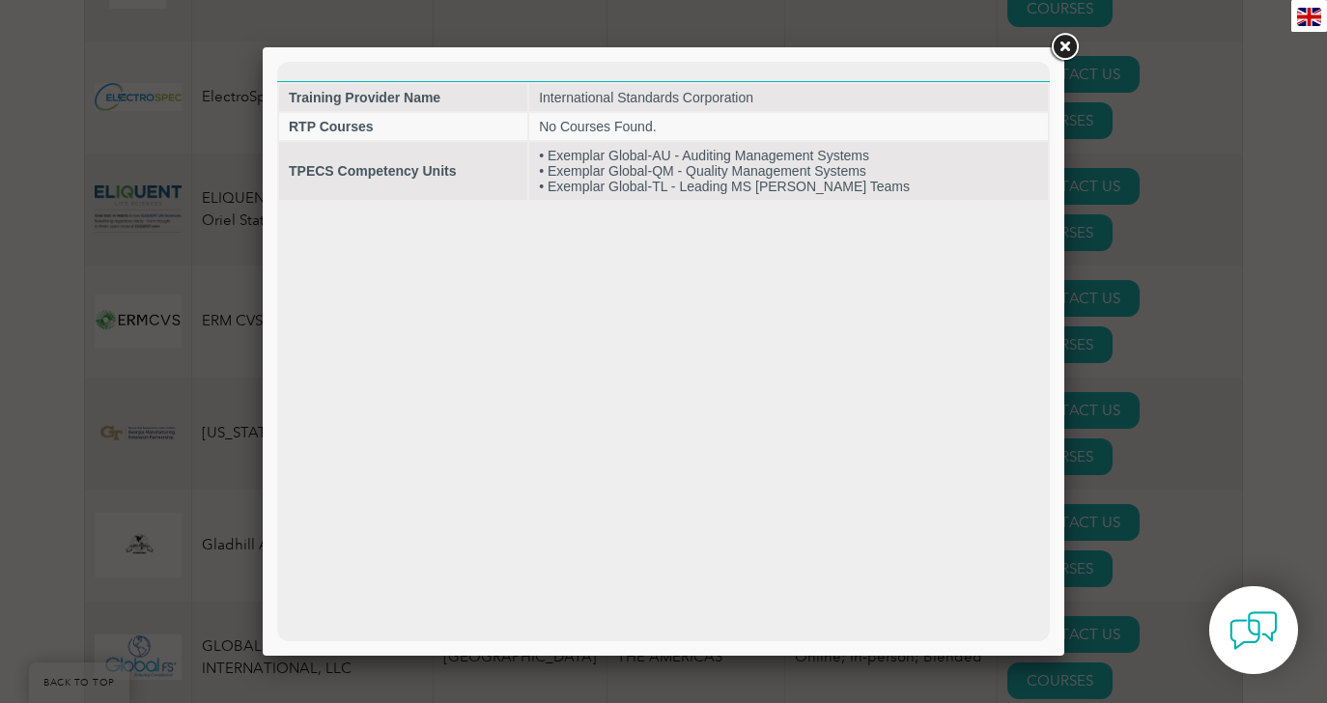
click at [1059, 49] on link at bounding box center [1064, 47] width 35 height 35
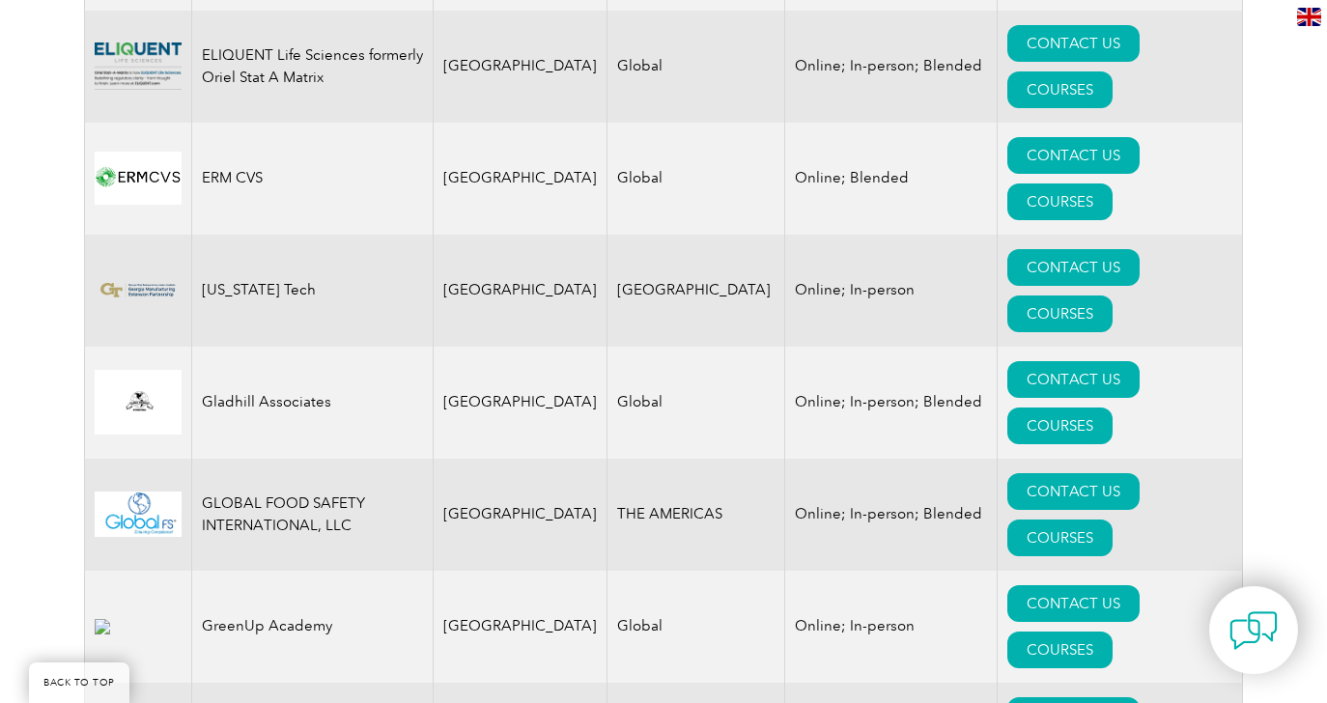
scroll to position [2503, 0]
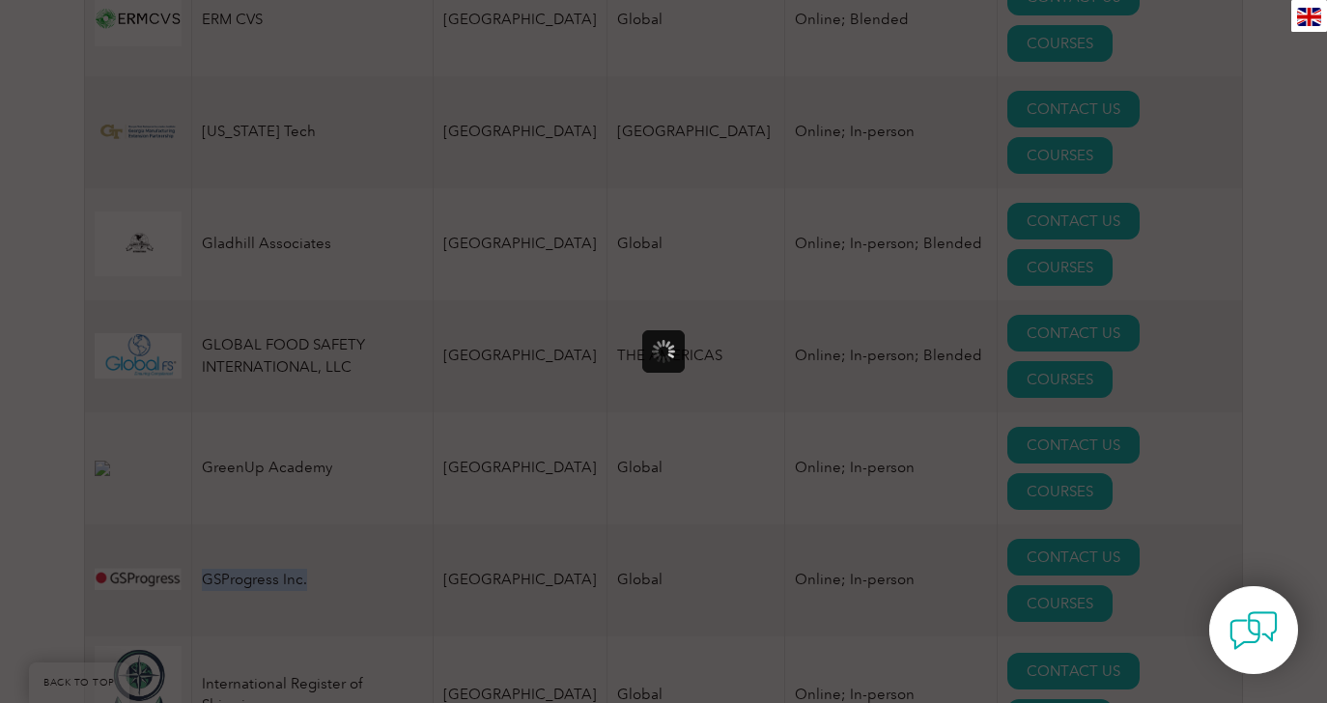
scroll to position [0, 0]
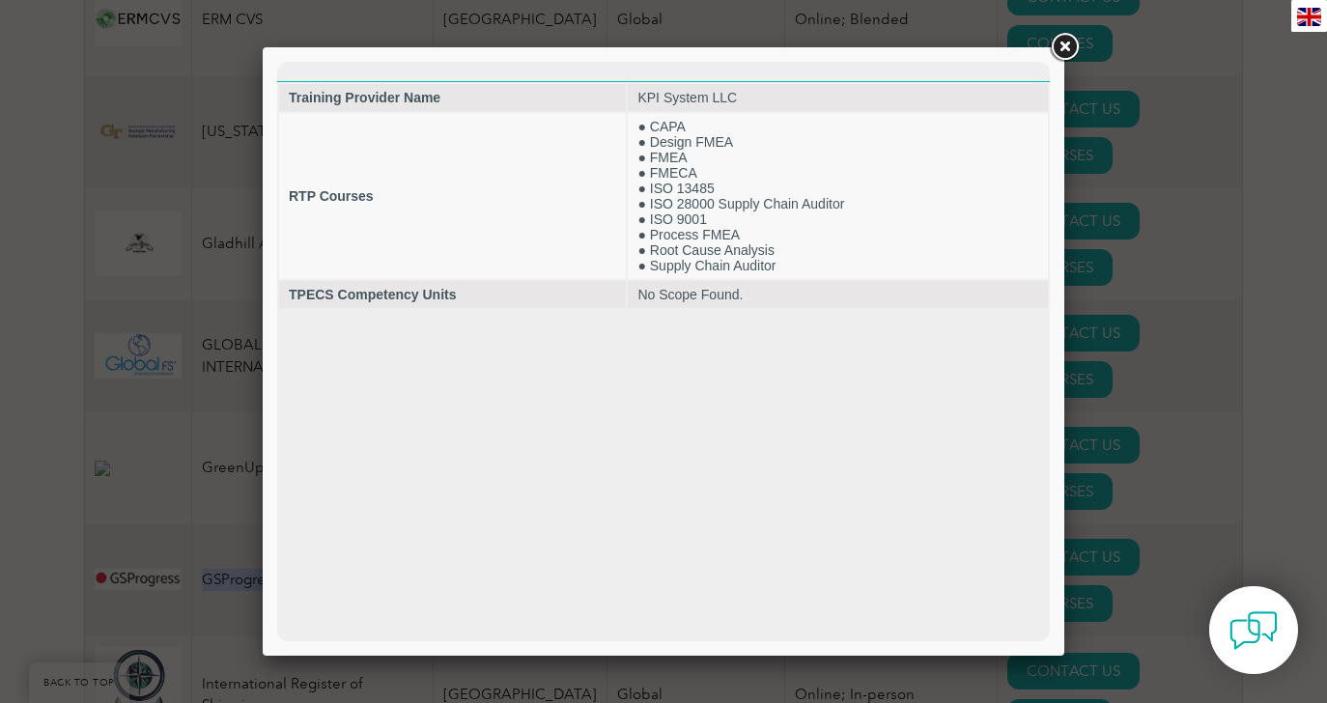
click at [1066, 55] on link at bounding box center [1064, 47] width 35 height 35
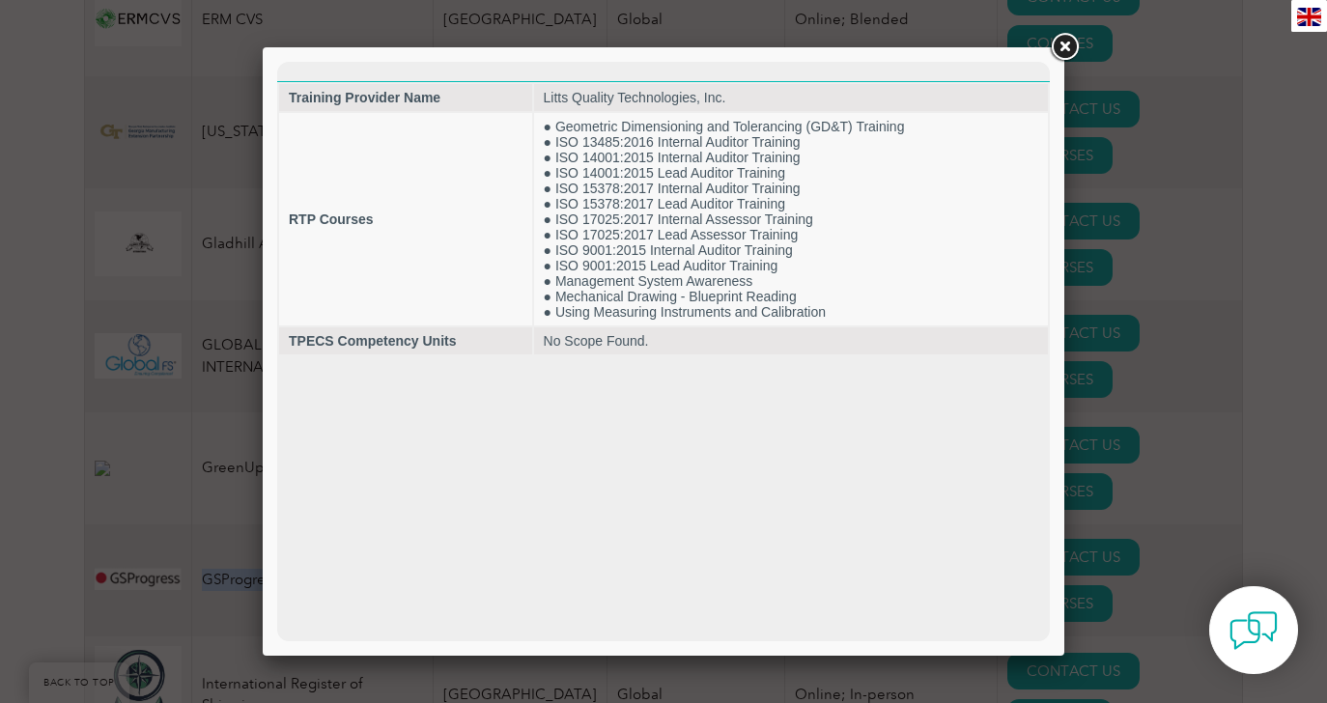
click at [1056, 49] on link at bounding box center [1064, 47] width 35 height 35
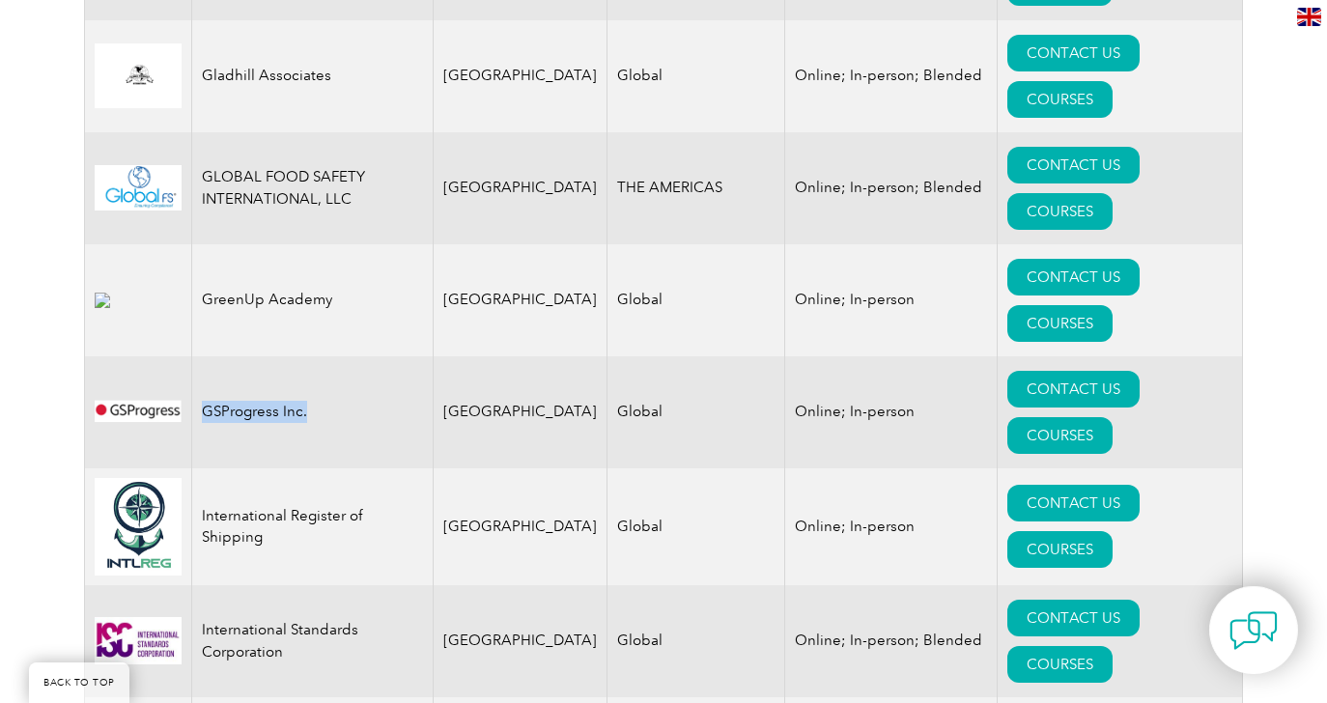
scroll to position [2672, 0]
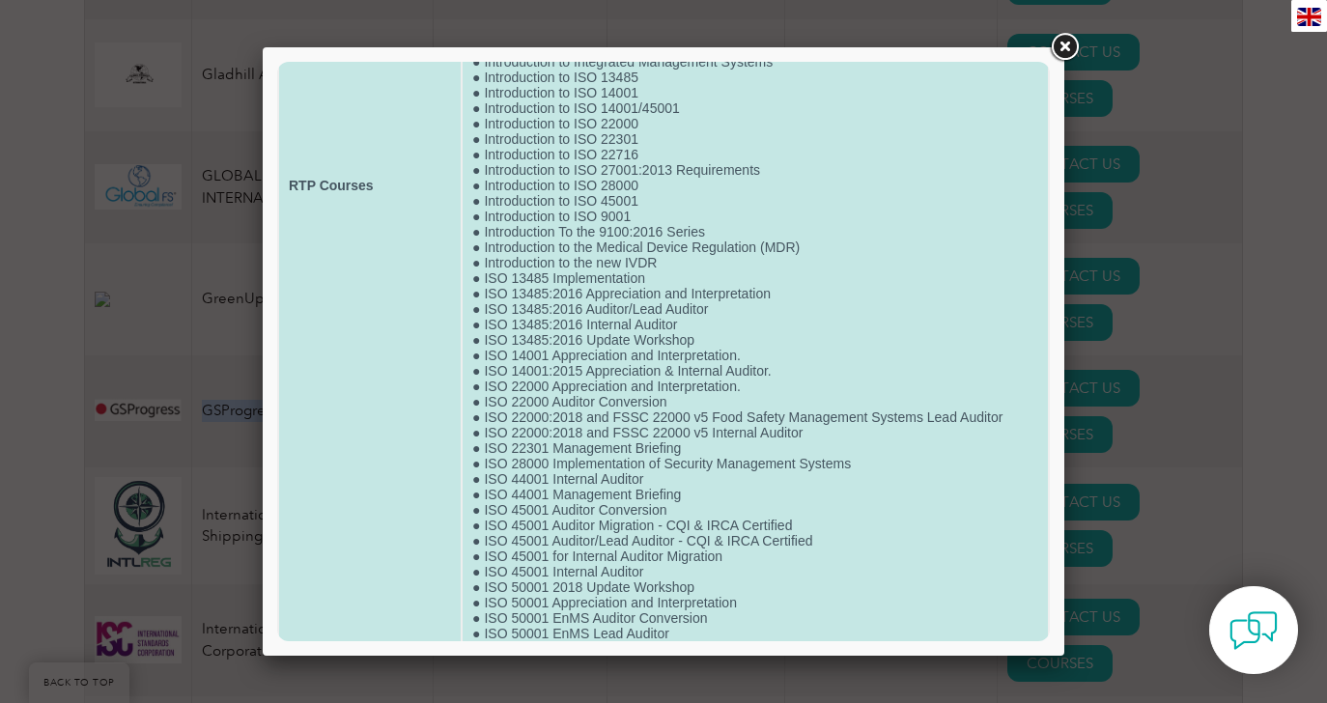
scroll to position [865, 0]
click at [554, 161] on td "● 9100:2016 Series Update Workshop ● Advanced Internal QMS Auditor ● Anti-Bribe…" at bounding box center [755, 188] width 585 height 1881
drag, startPoint x: 684, startPoint y: 165, endPoint x: 482, endPoint y: 165, distance: 201.8
click at [482, 165] on td "● 9100:2016 Series Update Workshop ● Advanced Internal QMS Auditor ● Anti-Bribe…" at bounding box center [755, 188] width 585 height 1881
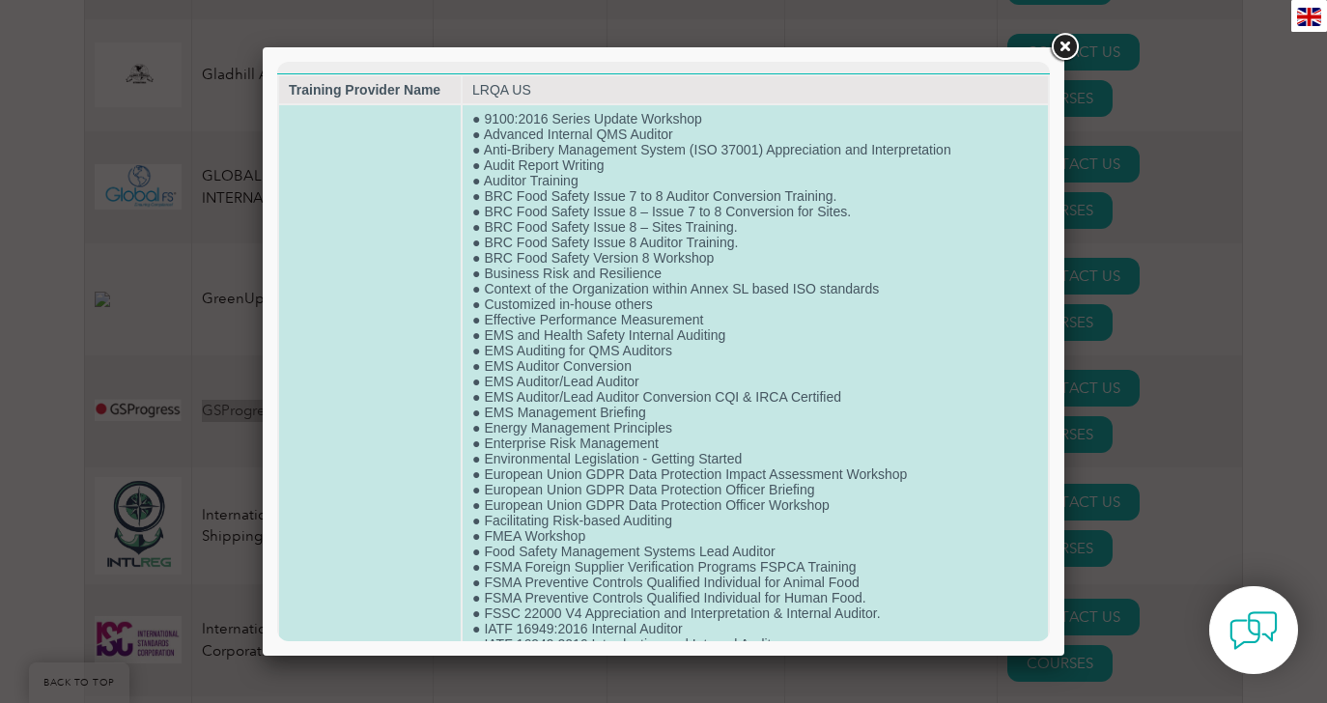
scroll to position [0, 0]
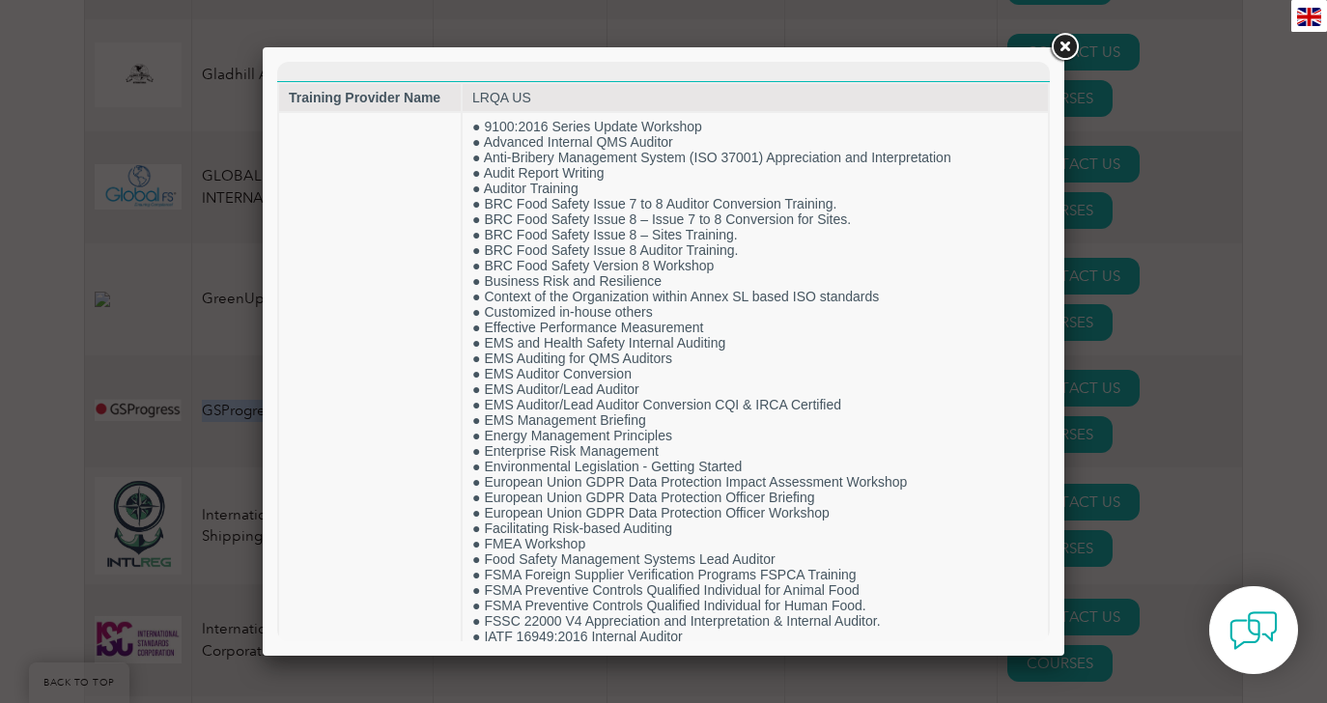
click at [1060, 50] on link at bounding box center [1064, 47] width 35 height 35
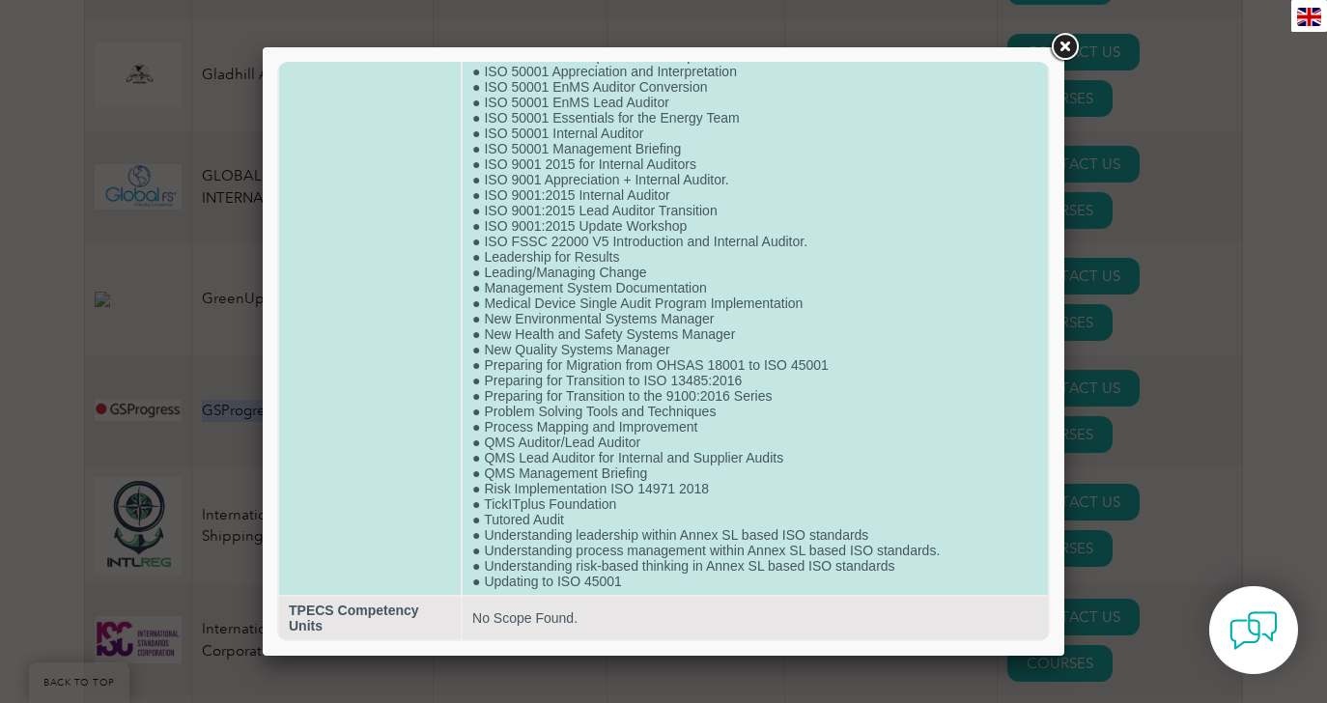
scroll to position [1519, 0]
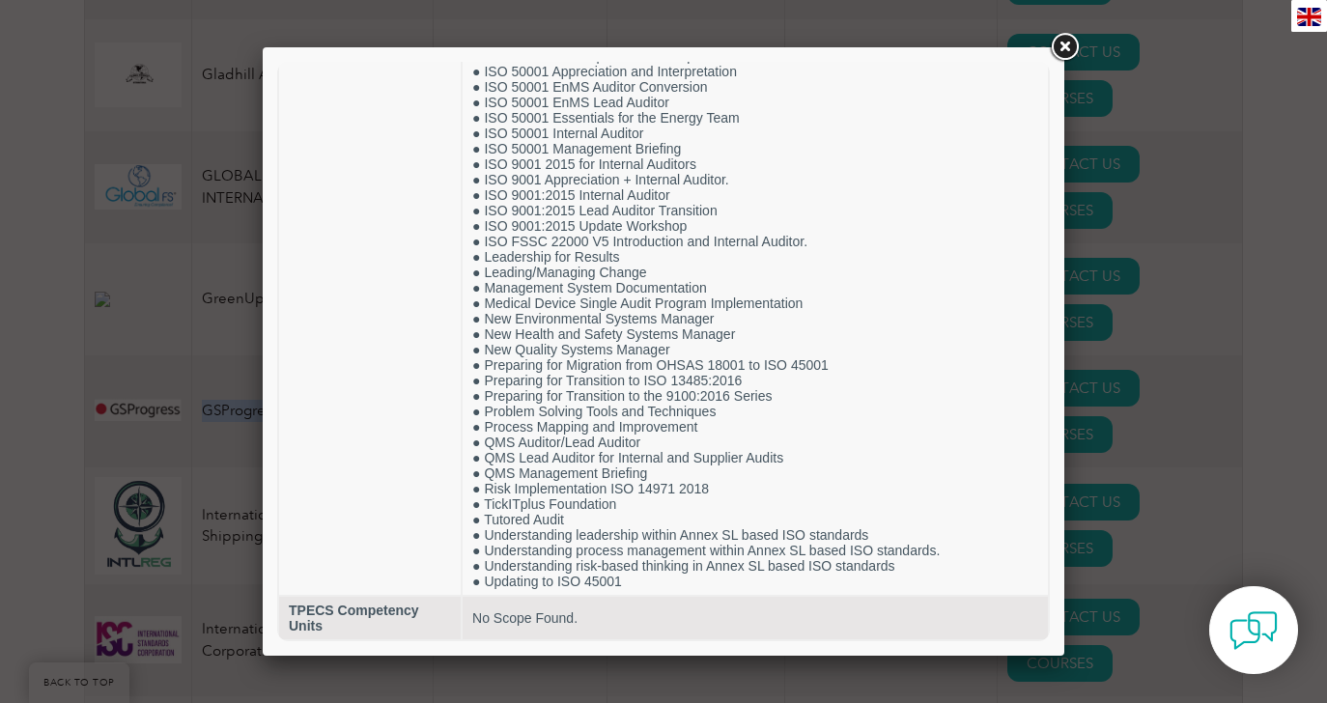
click at [1065, 39] on link at bounding box center [1064, 47] width 35 height 35
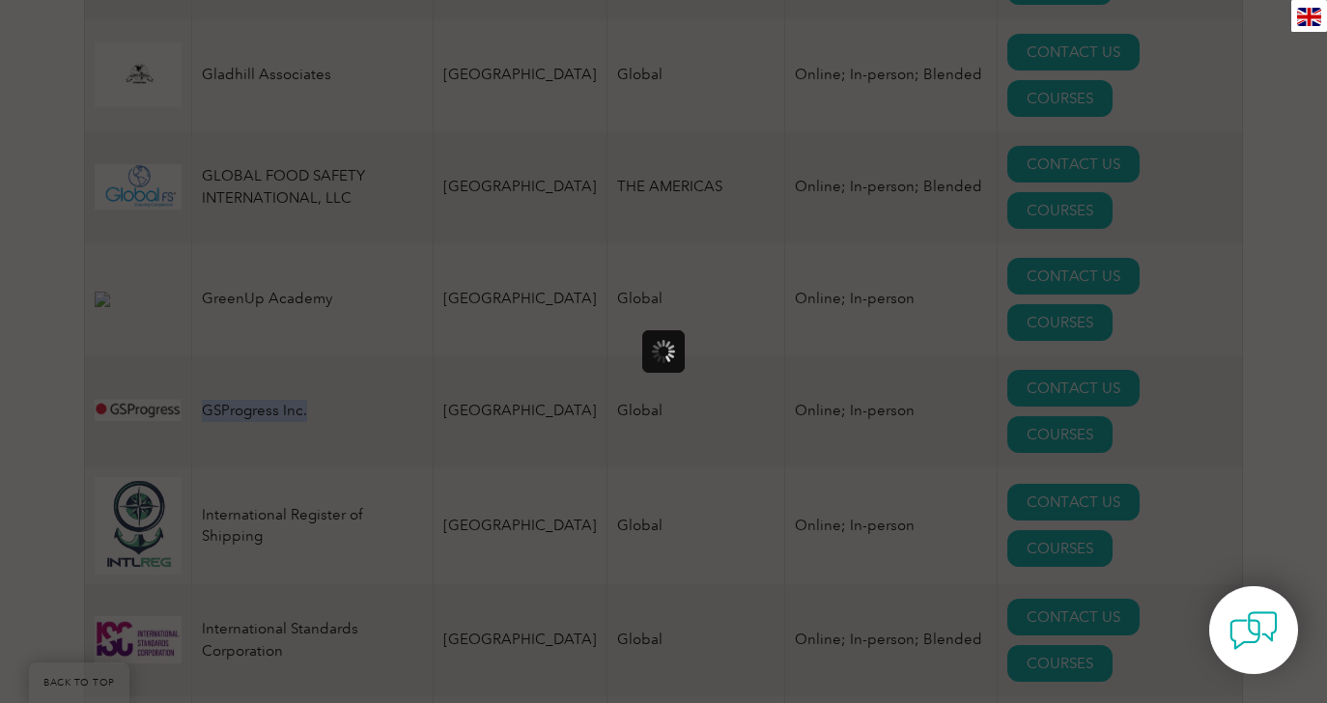
scroll to position [0, 0]
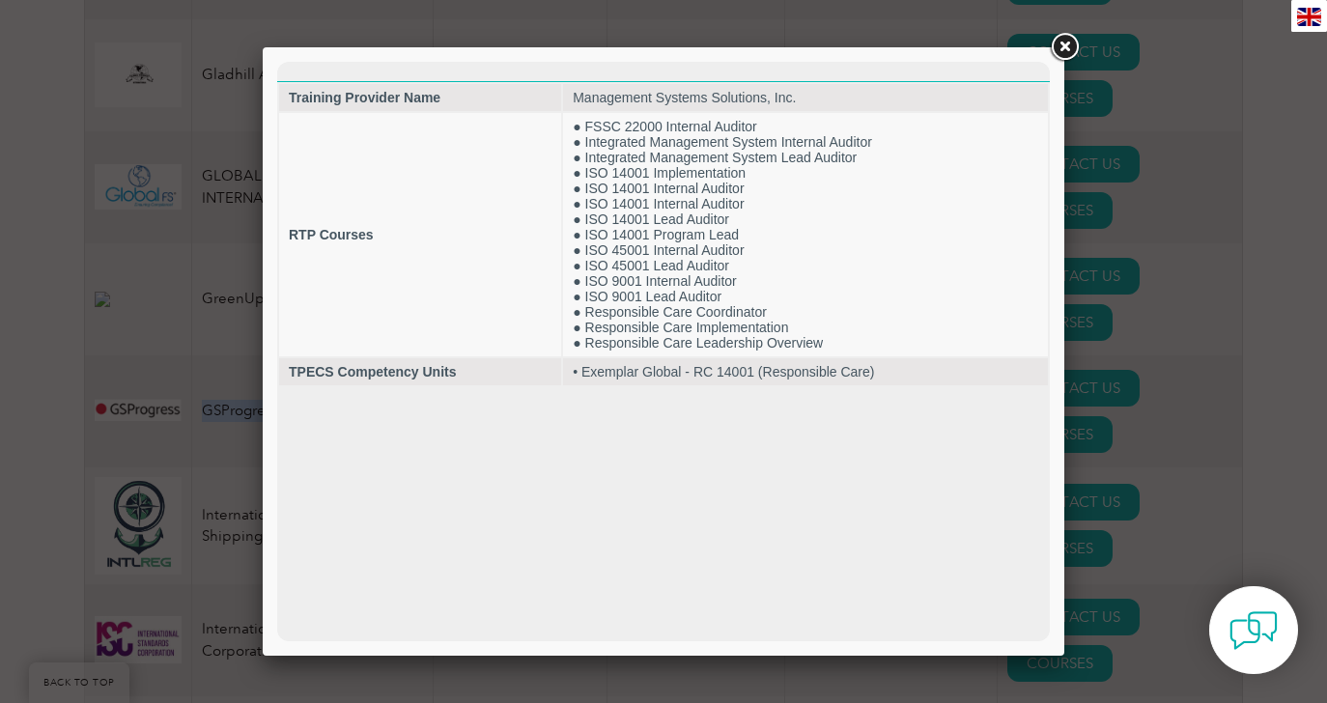
click at [1059, 51] on link at bounding box center [1064, 47] width 35 height 35
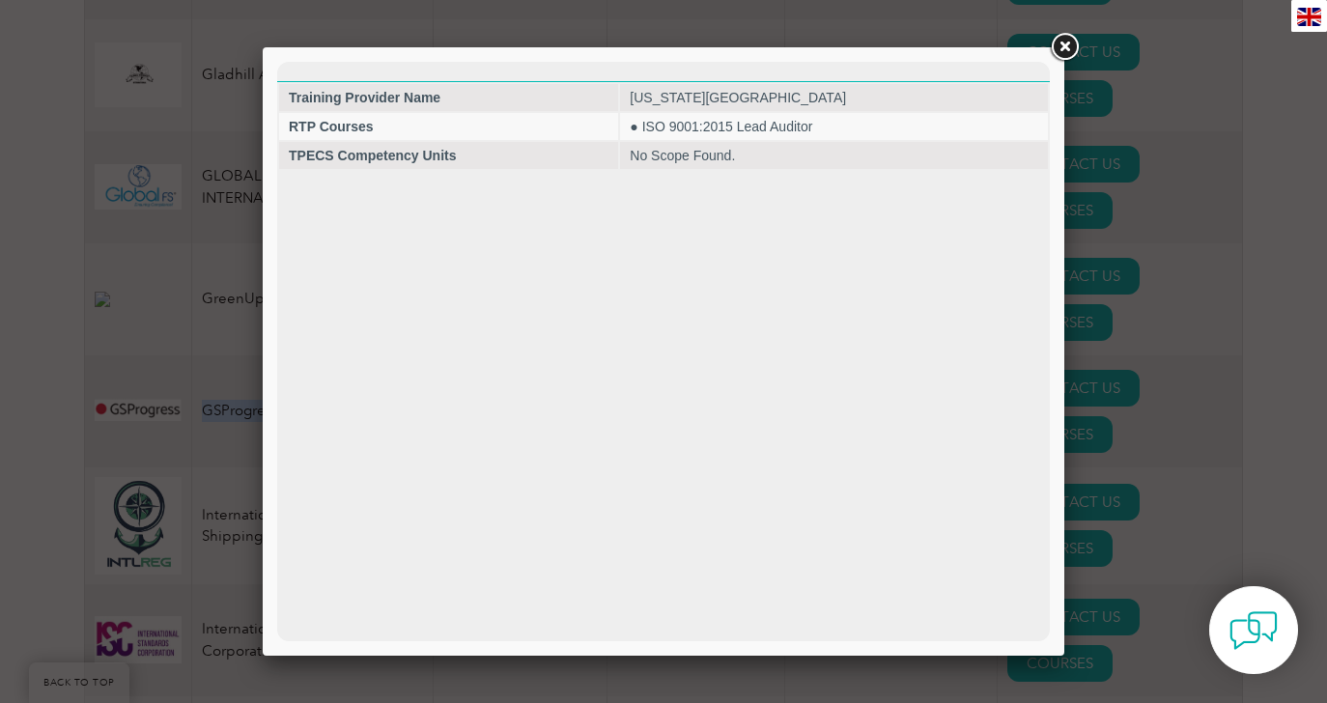
click at [1069, 45] on link at bounding box center [1064, 47] width 35 height 35
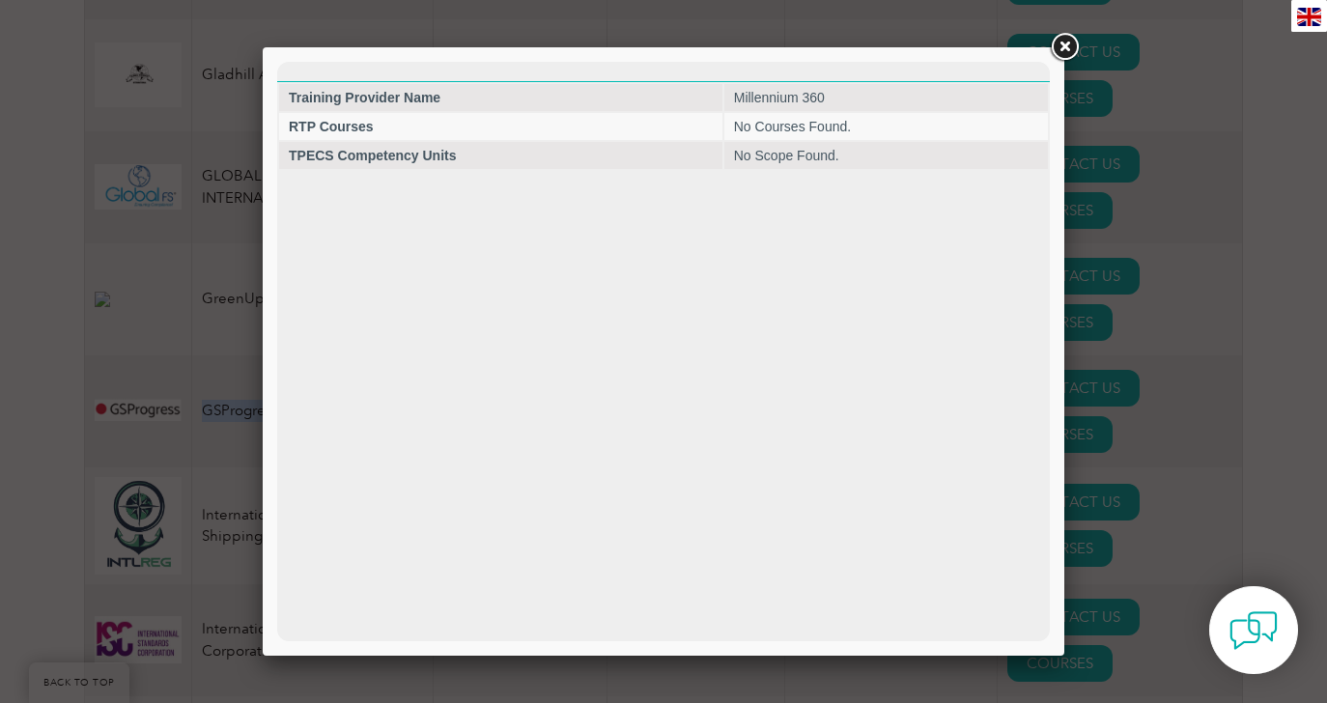
click at [1066, 63] on link at bounding box center [1064, 47] width 35 height 35
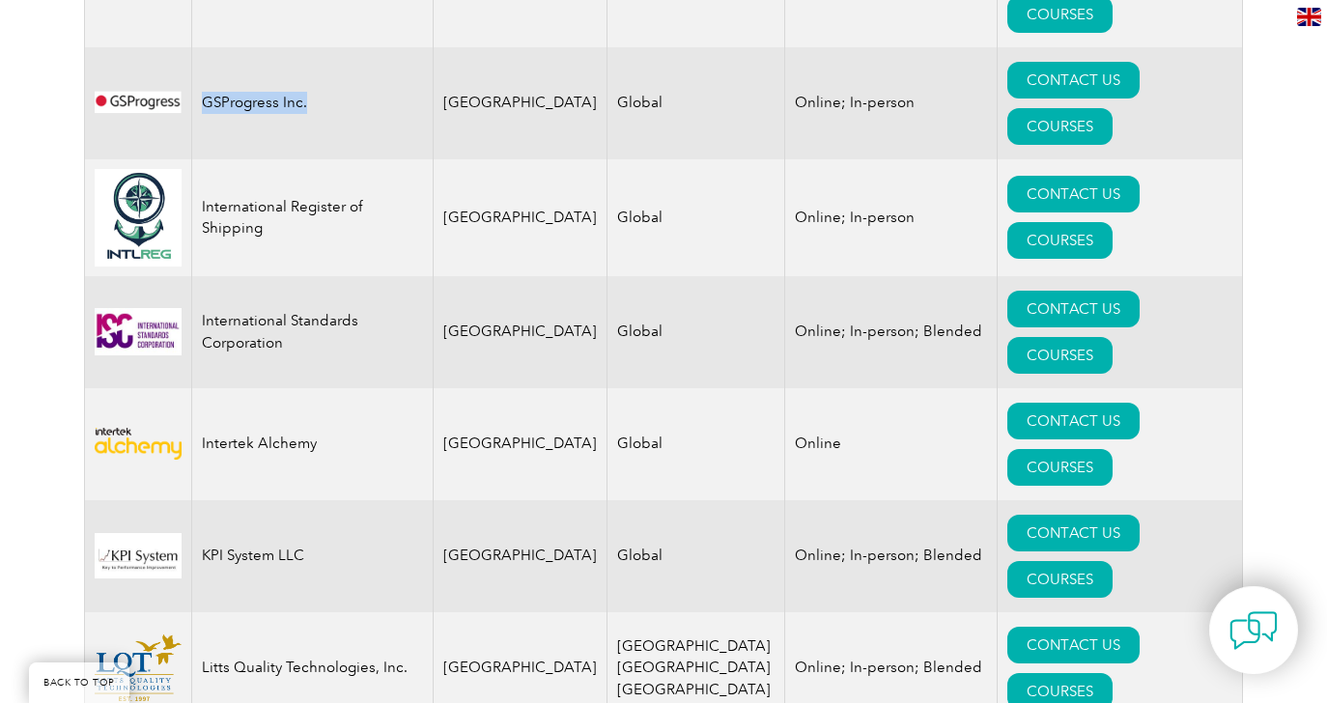
scroll to position [2981, 0]
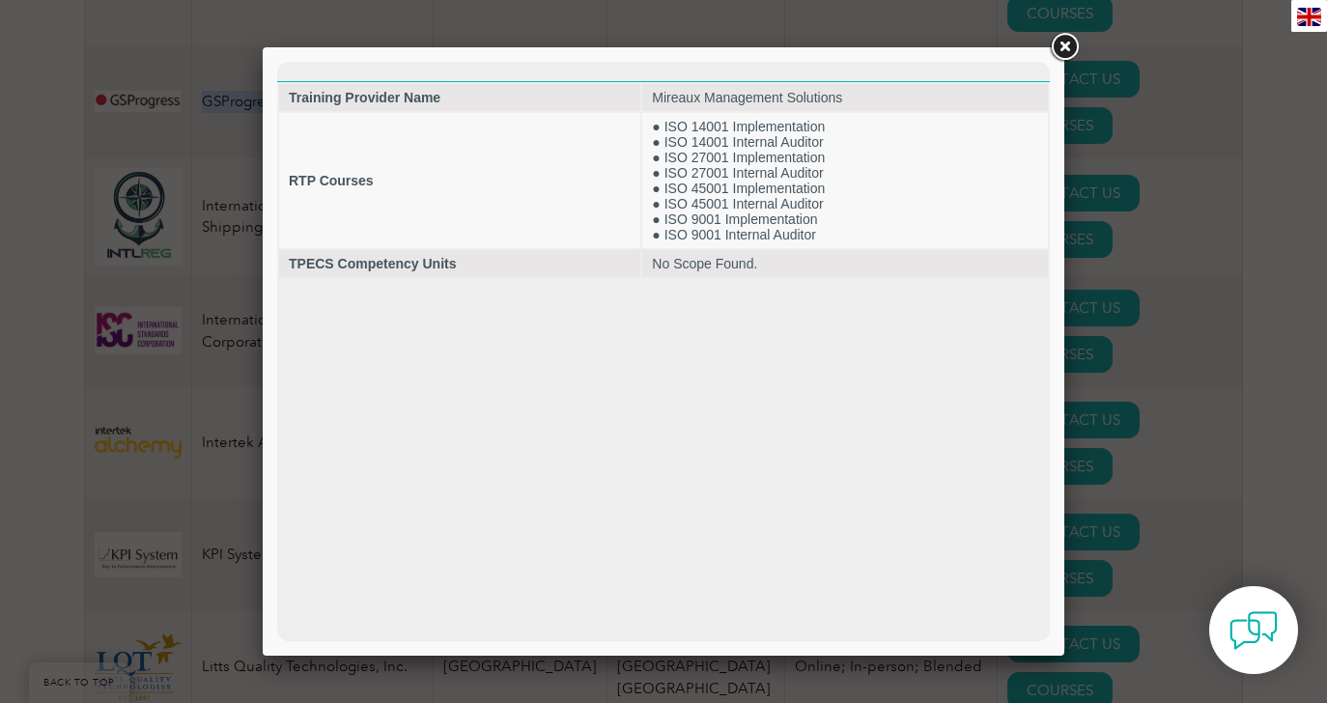
scroll to position [0, 0]
click at [1061, 45] on link at bounding box center [1064, 47] width 35 height 35
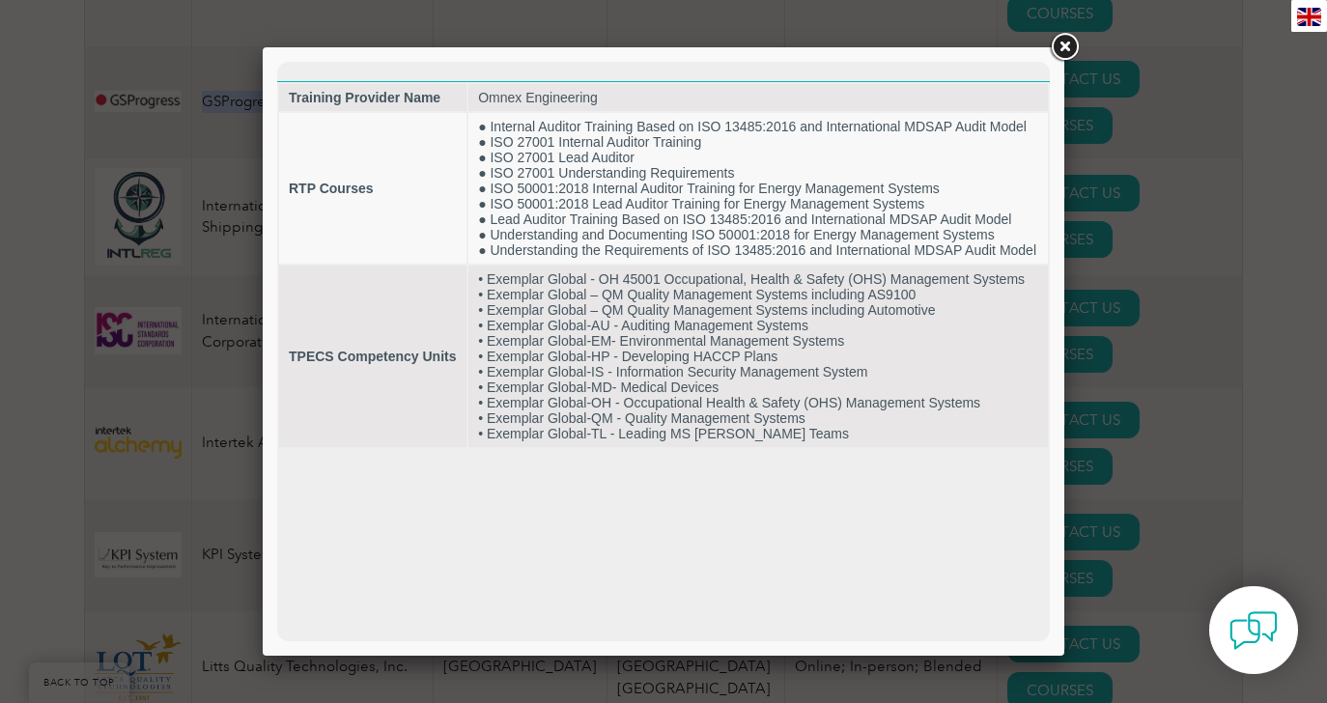
click at [1060, 47] on link at bounding box center [1064, 47] width 35 height 35
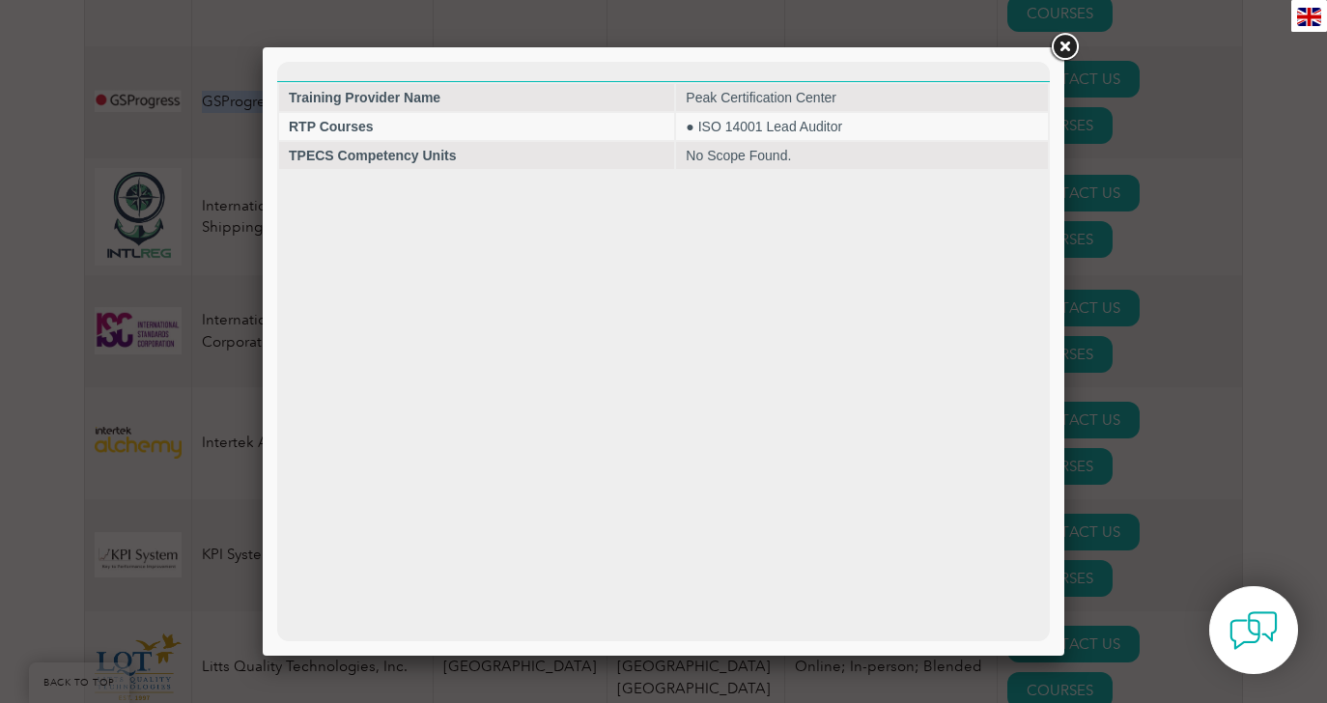
click at [1058, 45] on link at bounding box center [1064, 47] width 35 height 35
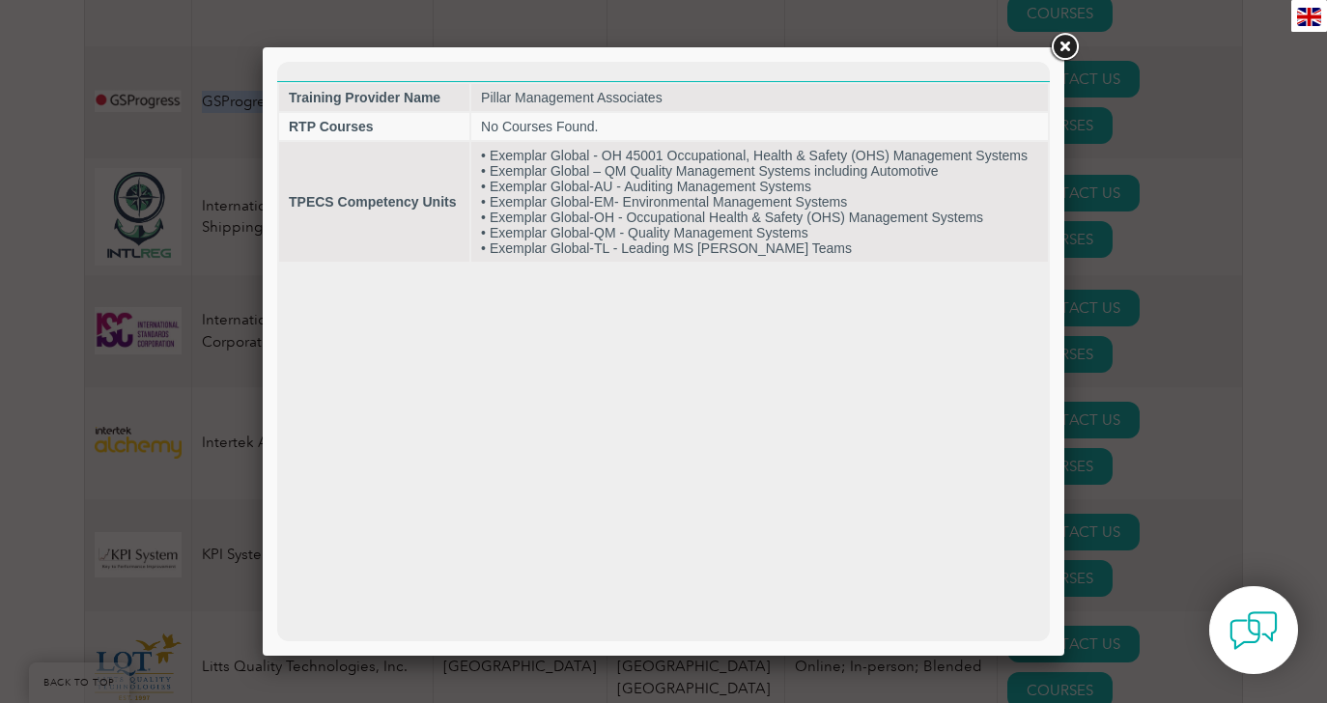
click at [1057, 47] on link at bounding box center [1064, 47] width 35 height 35
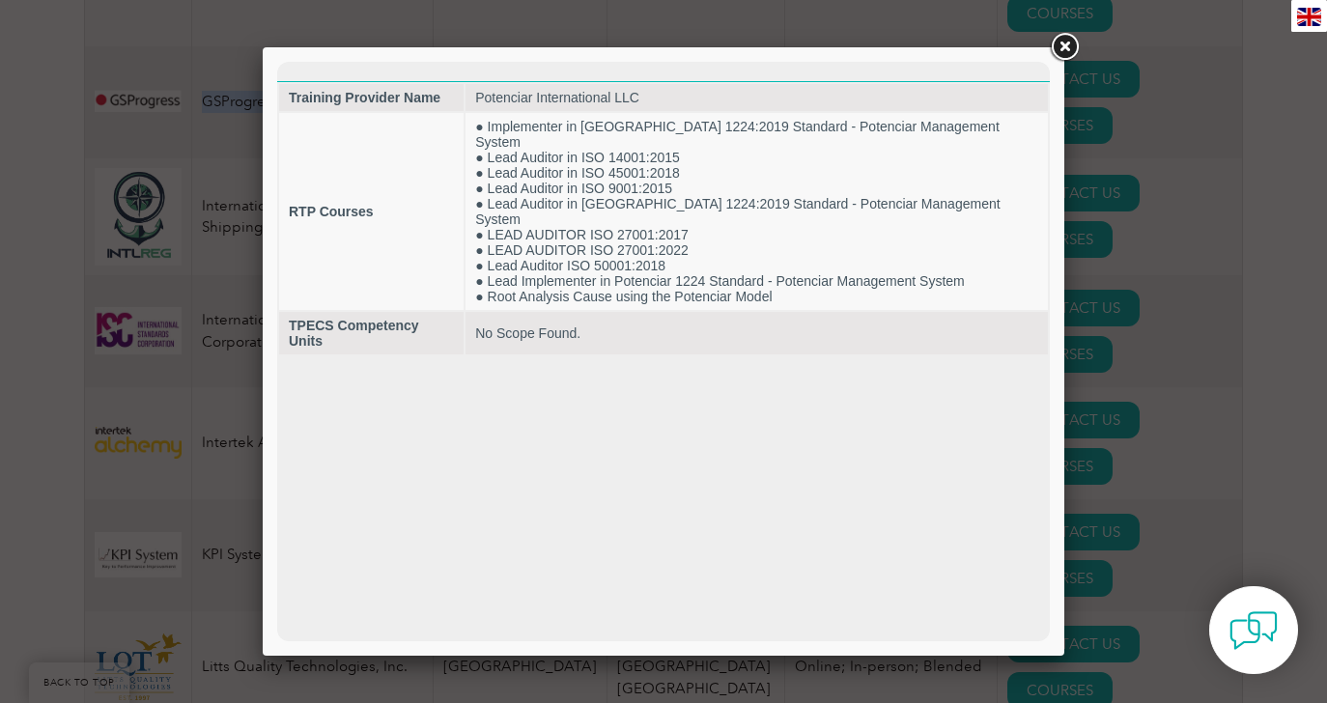
click at [1058, 50] on link at bounding box center [1064, 47] width 35 height 35
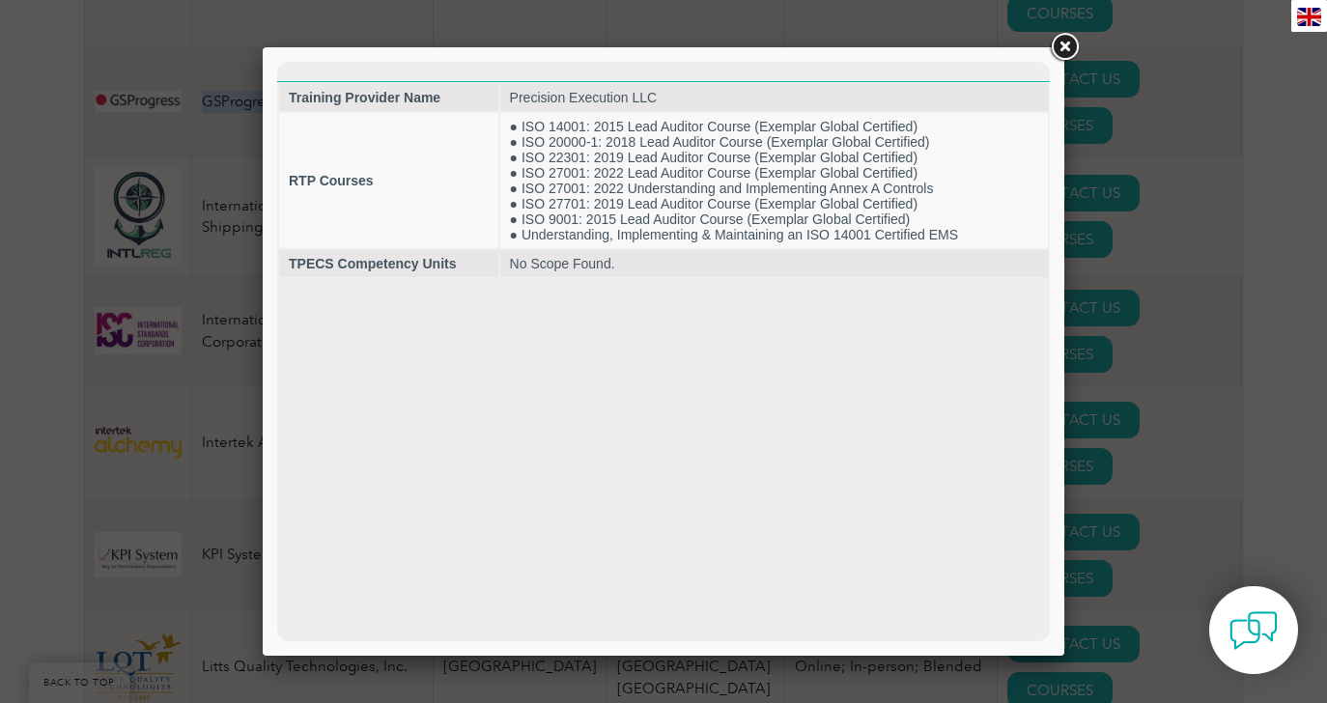
click at [1069, 42] on link at bounding box center [1064, 47] width 35 height 35
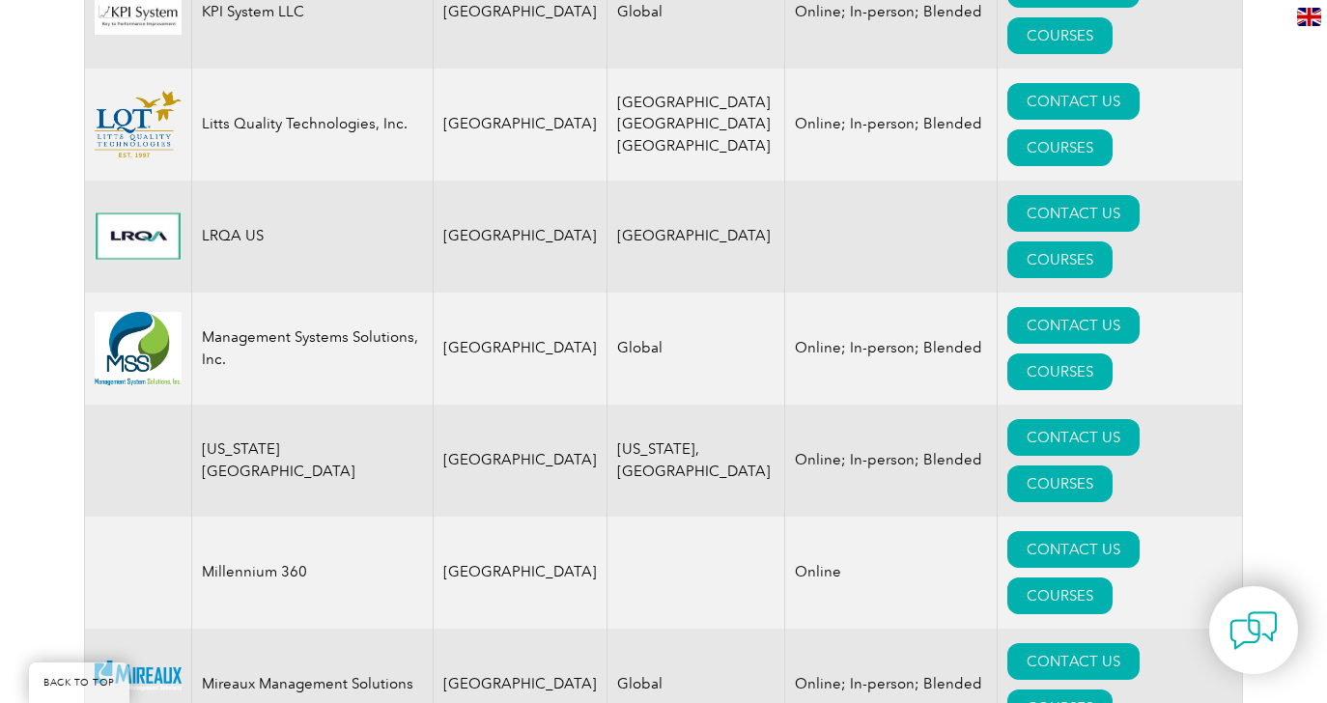
scroll to position [3533, 0]
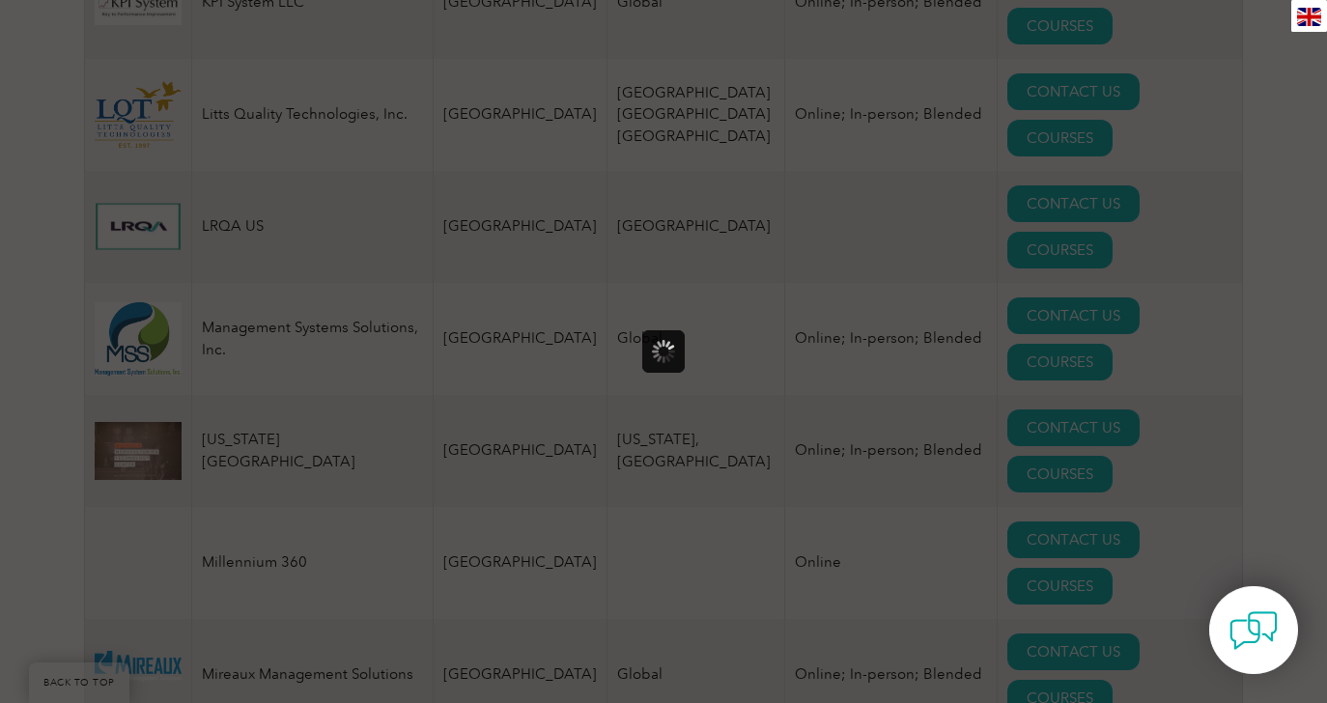
scroll to position [0, 0]
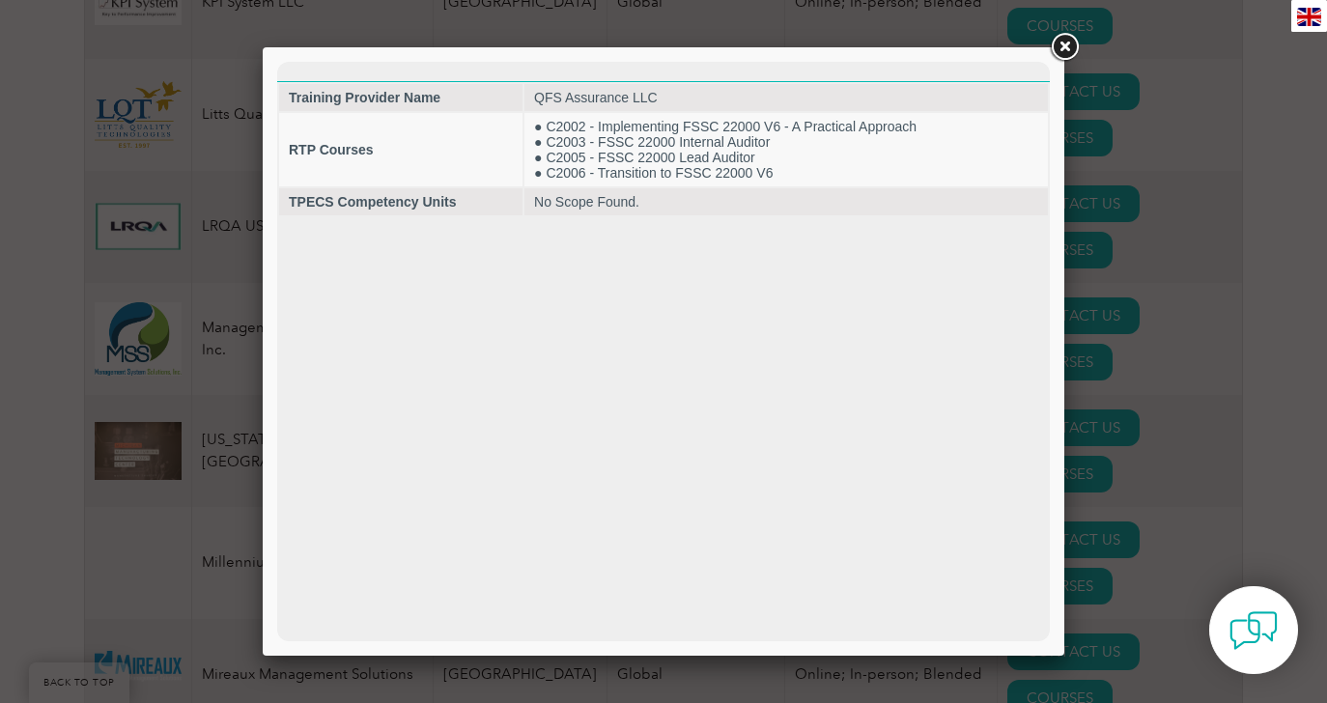
click at [1054, 48] on link at bounding box center [1064, 47] width 35 height 35
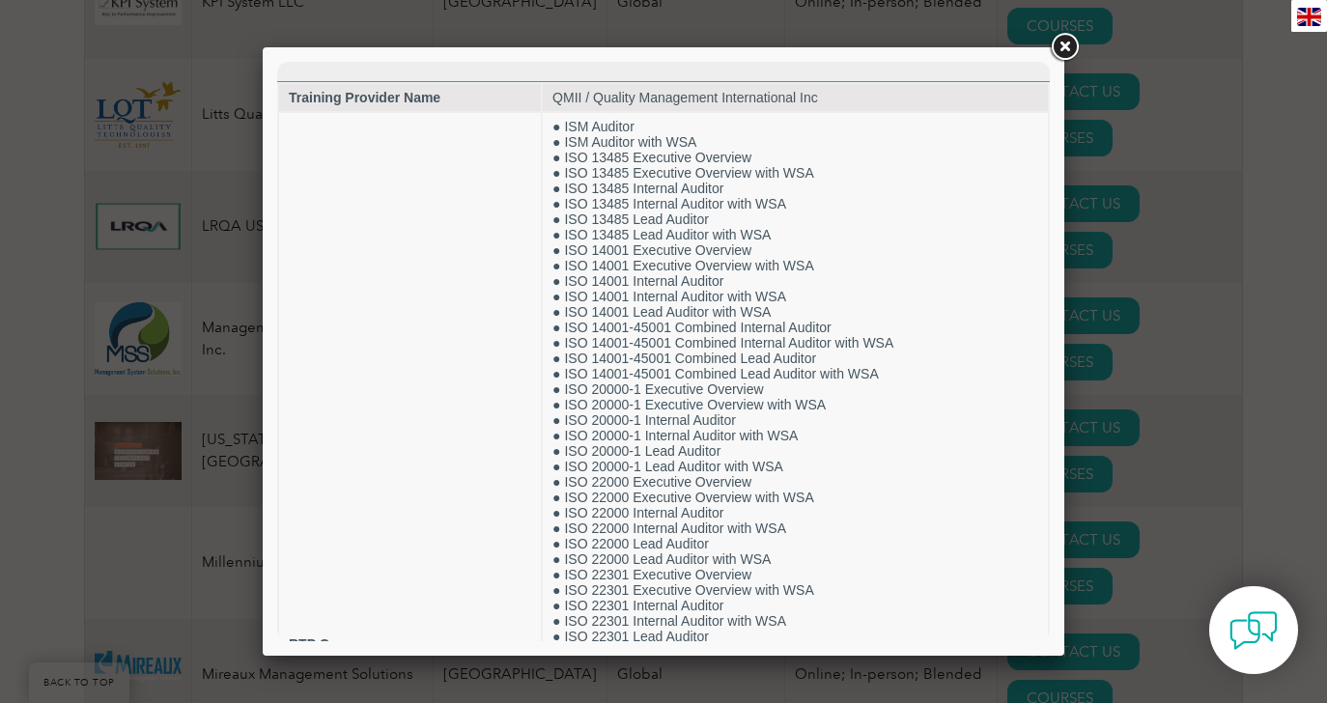
click at [1057, 43] on link at bounding box center [1064, 47] width 35 height 35
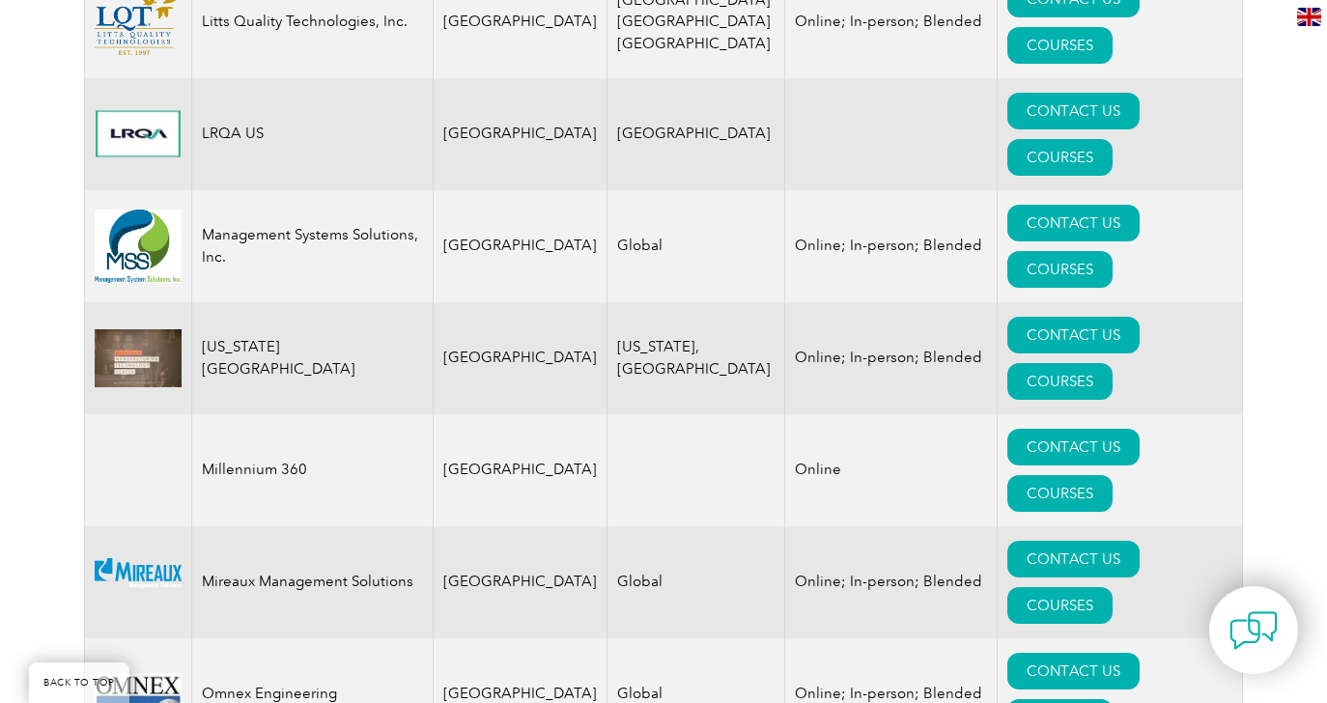
scroll to position [3627, 0]
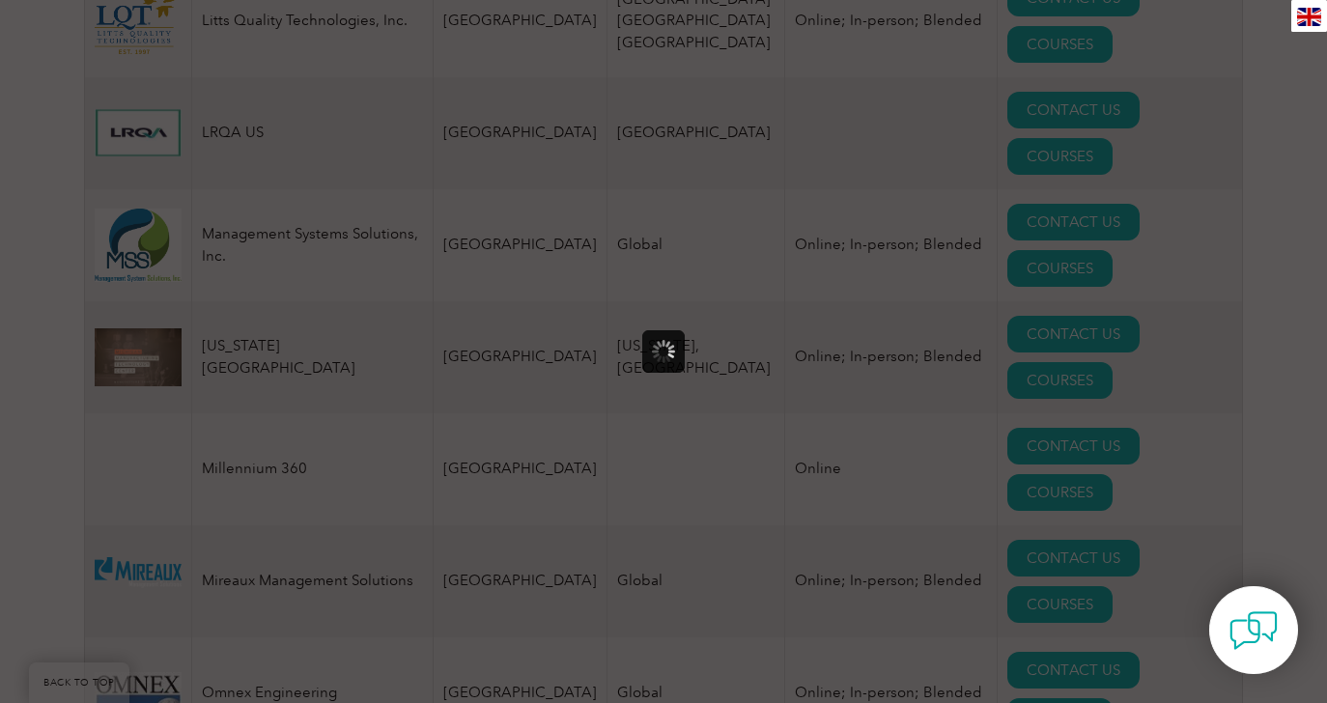
scroll to position [0, 0]
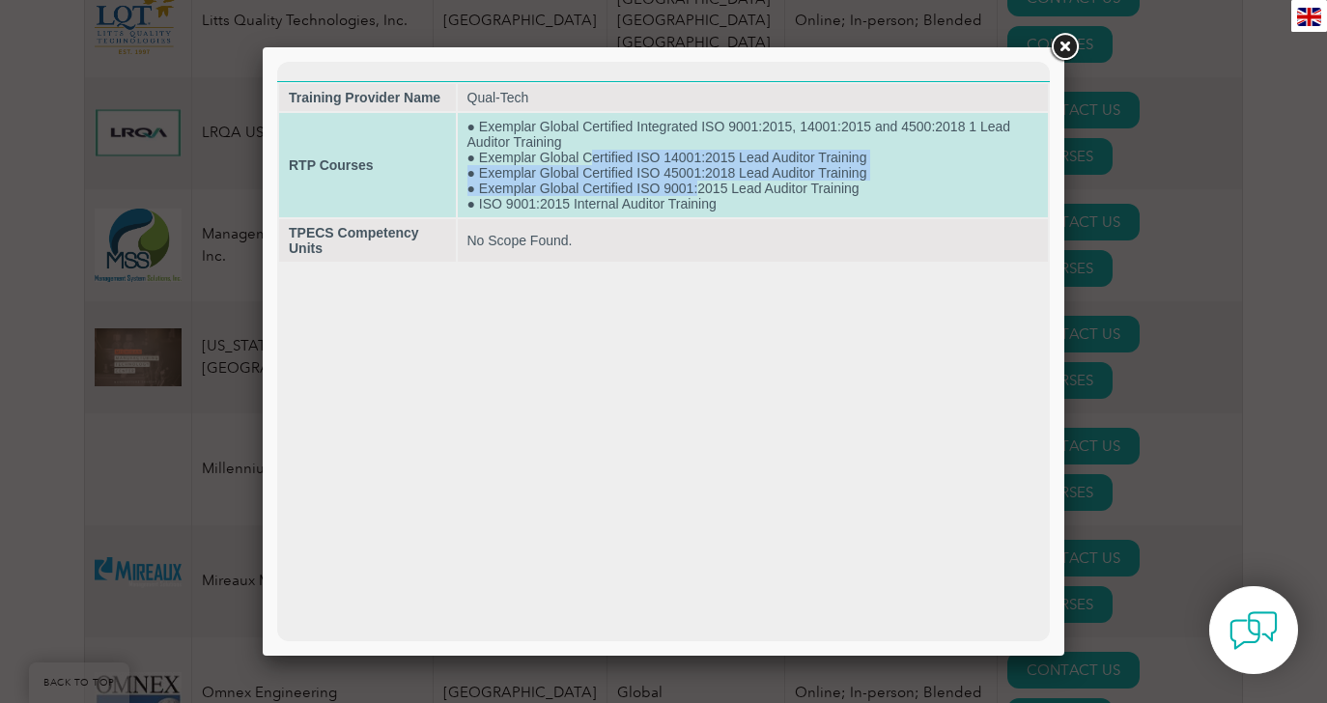
drag, startPoint x: 595, startPoint y: 162, endPoint x: 698, endPoint y: 191, distance: 107.3
click at [698, 191] on td "● Exemplar Global Certified Integrated ISO 9001:2015, 14001:2015 and 4500:2018 …" at bounding box center [753, 165] width 591 height 104
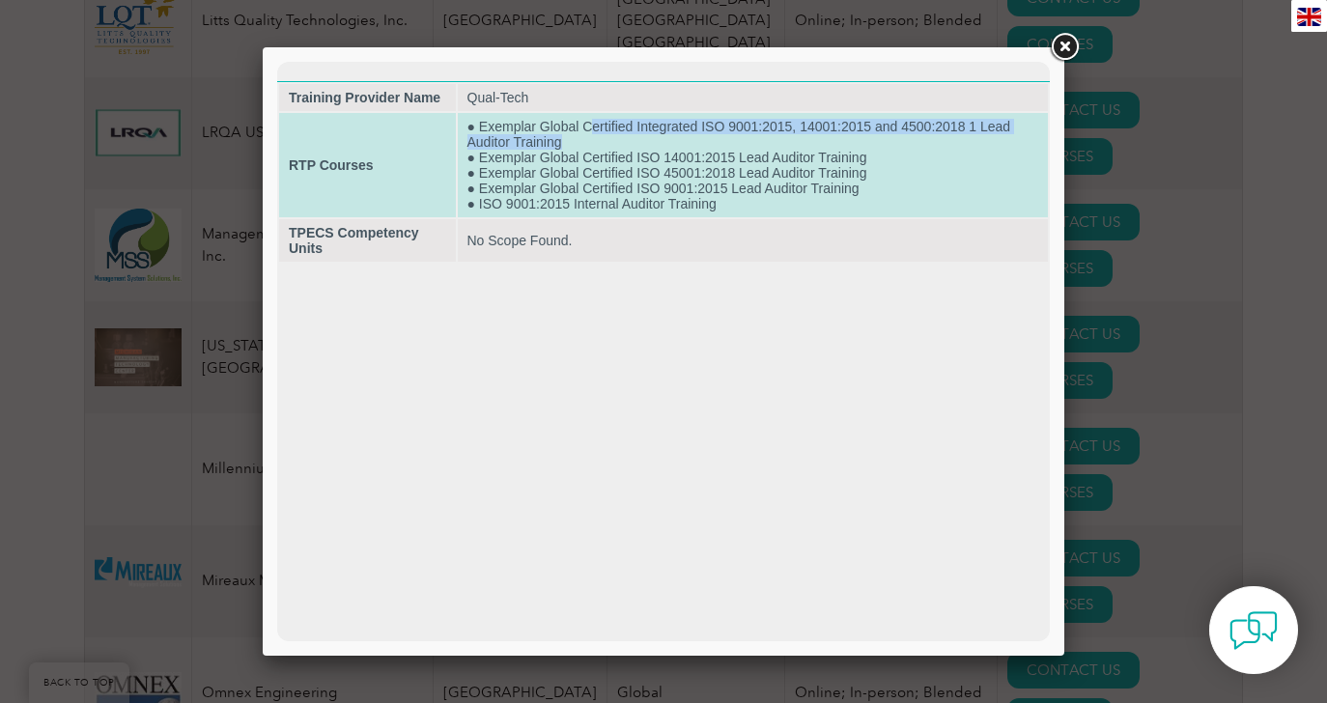
drag, startPoint x: 594, startPoint y: 125, endPoint x: 782, endPoint y: 137, distance: 188.7
click at [782, 137] on td "● Exemplar Global Certified Integrated ISO 9001:2015, 14001:2015 and 4500:2018 …" at bounding box center [753, 165] width 591 height 104
click at [521, 131] on td "● Exemplar Global Certified Integrated ISO 9001:2015, 14001:2015 and 4500:2018 …" at bounding box center [753, 165] width 591 height 104
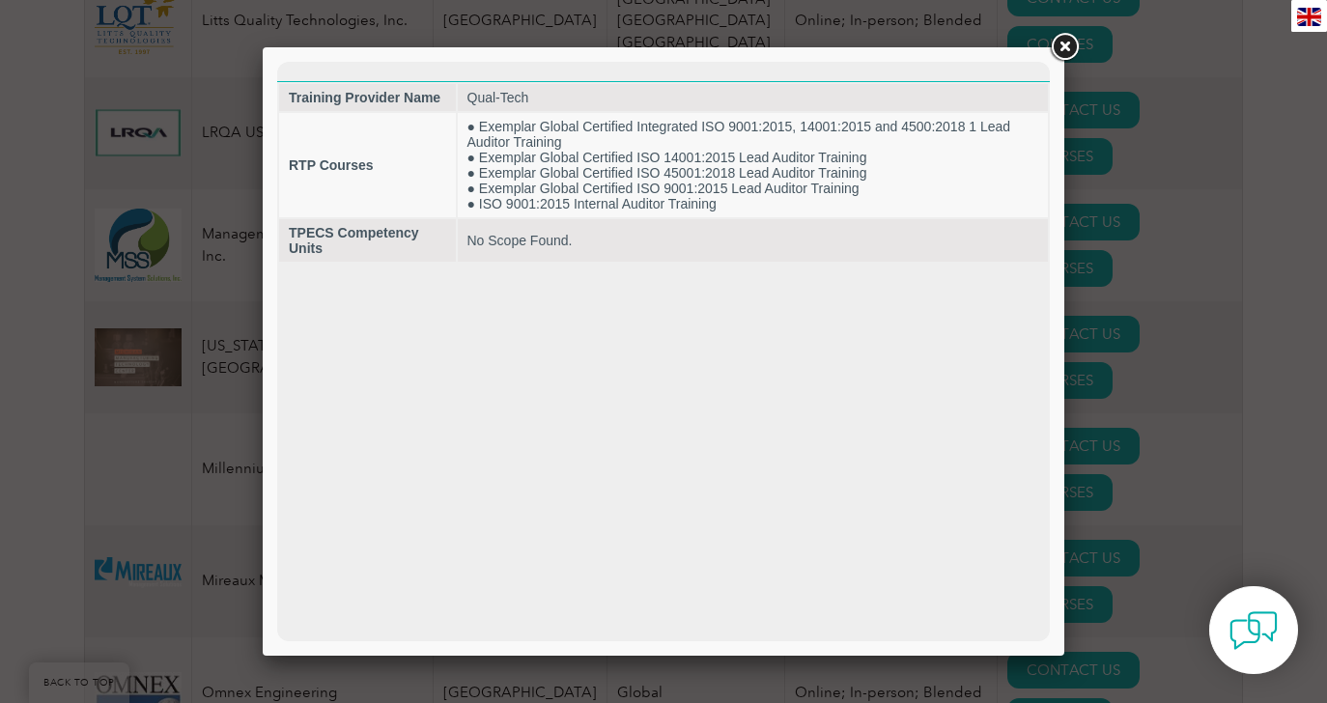
click at [1069, 46] on link at bounding box center [1064, 47] width 35 height 35
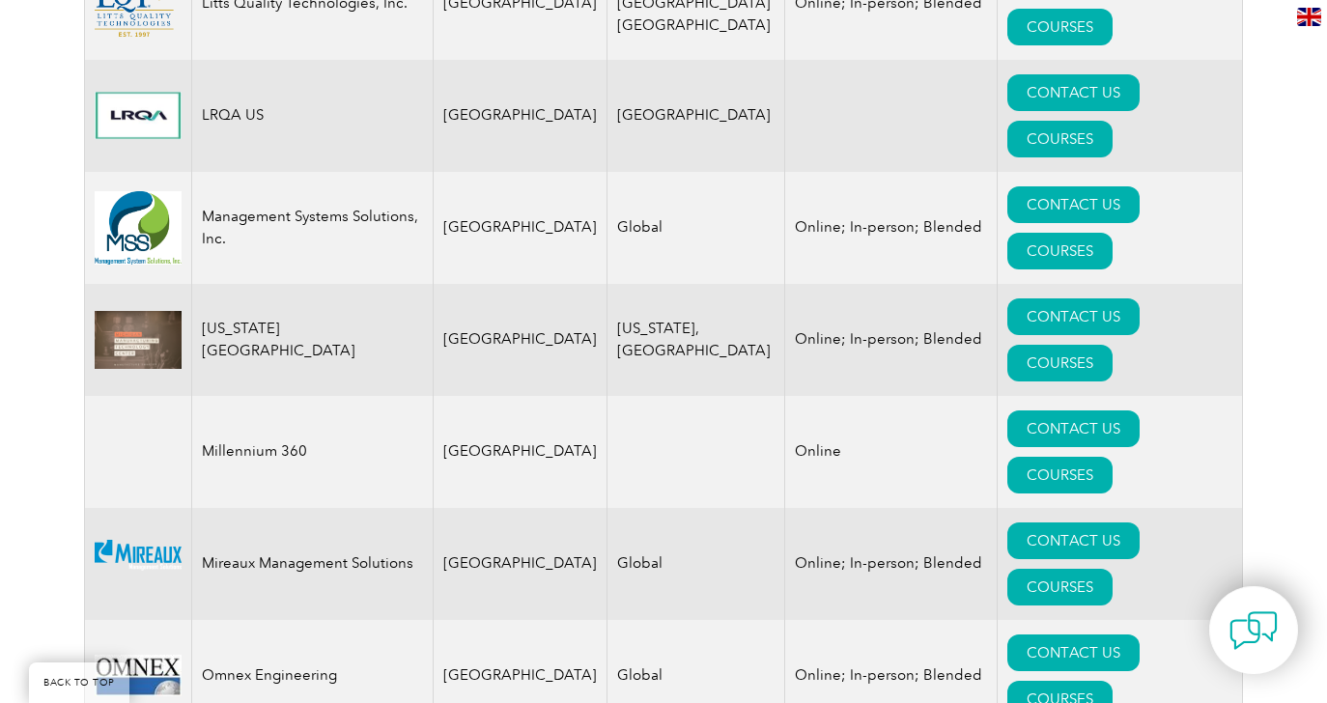
scroll to position [3654, 0]
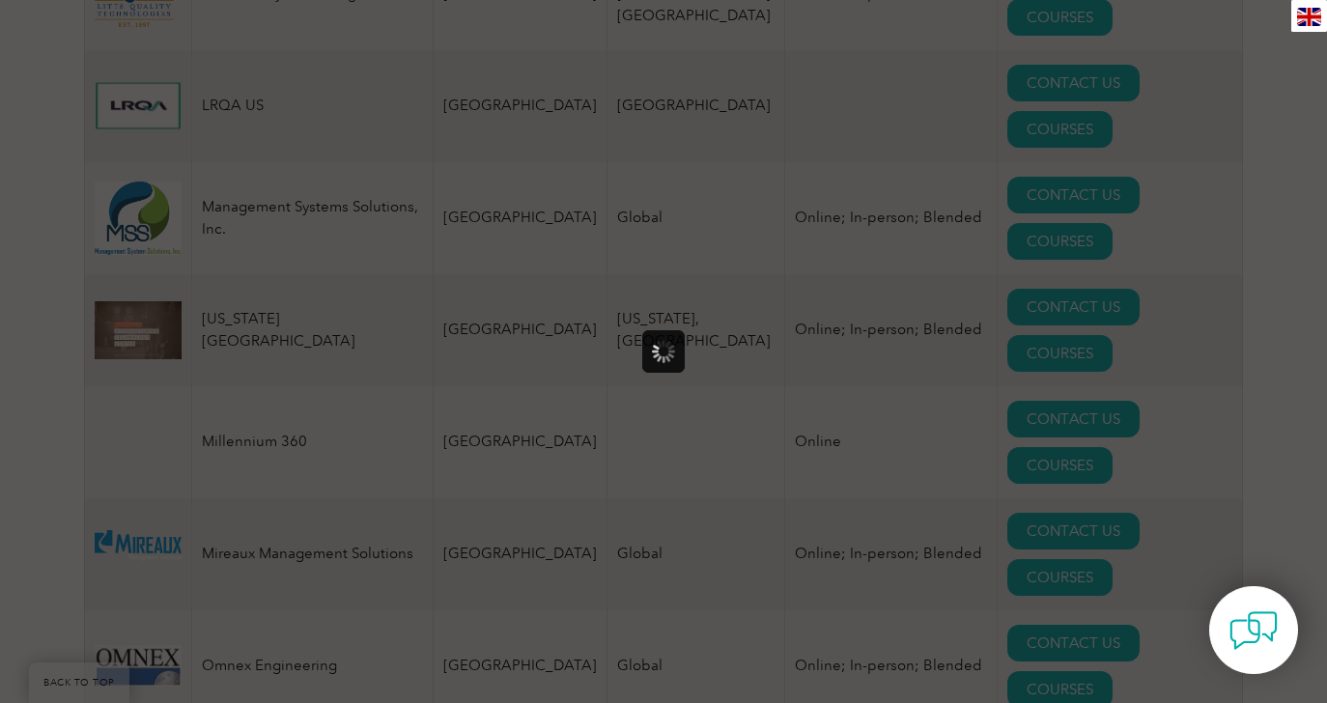
scroll to position [0, 0]
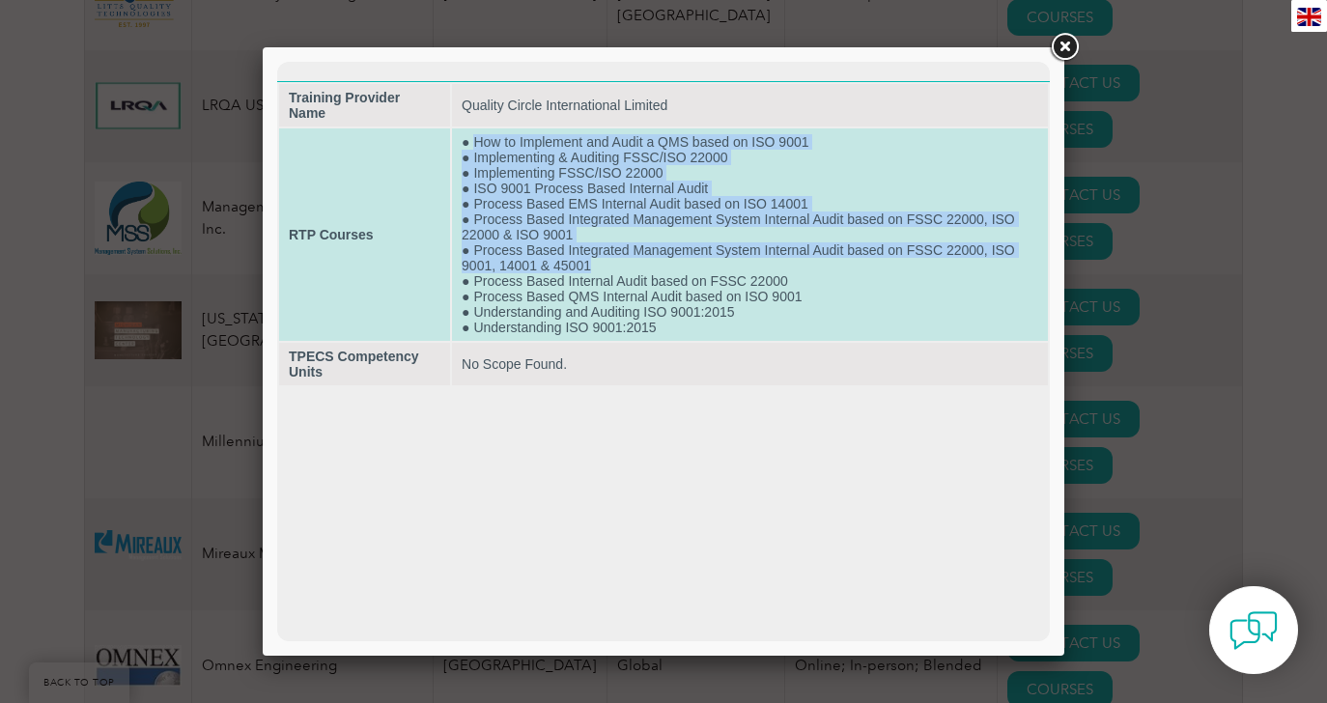
drag, startPoint x: 476, startPoint y: 129, endPoint x: 737, endPoint y: 253, distance: 288.5
click at [737, 253] on td "● How to Implement and Audit a QMS based on ISO 9001 ● Implementing & Auditing …" at bounding box center [750, 234] width 596 height 212
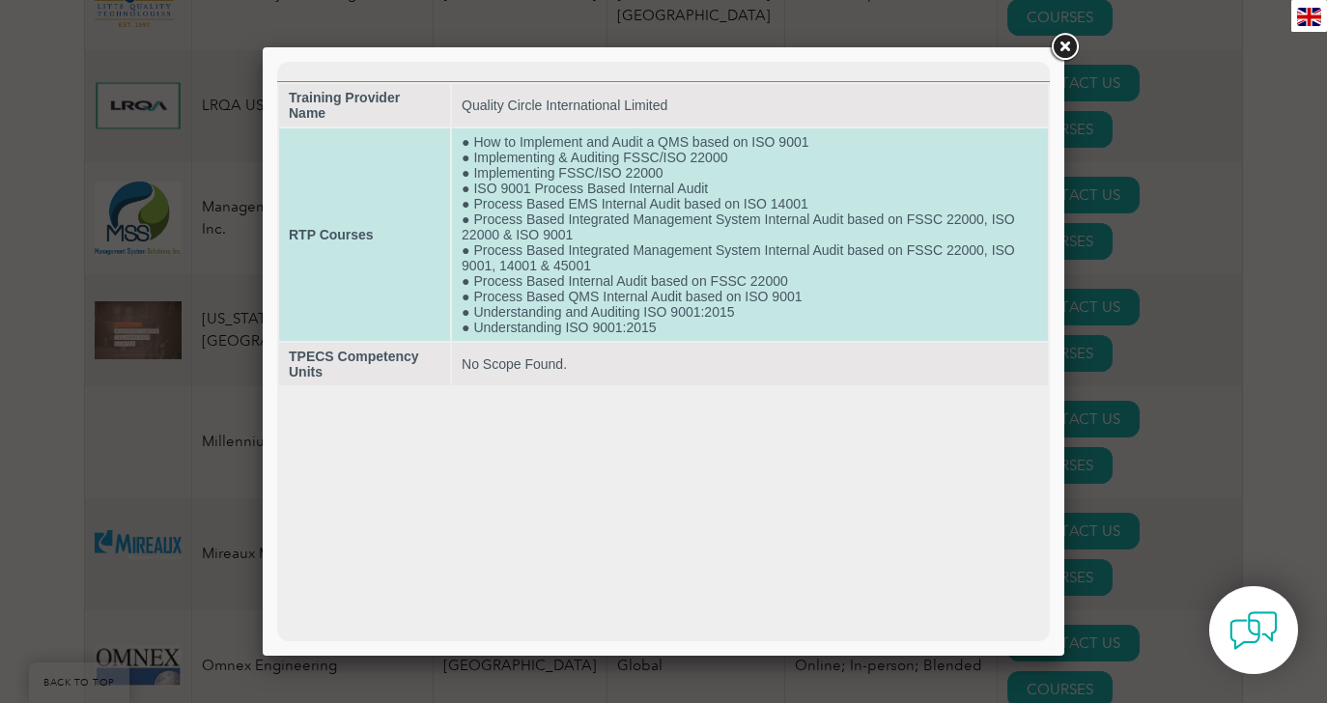
click at [740, 298] on td "● How to Implement and Audit a QMS based on ISO 9001 ● Implementing & Auditing …" at bounding box center [750, 234] width 596 height 212
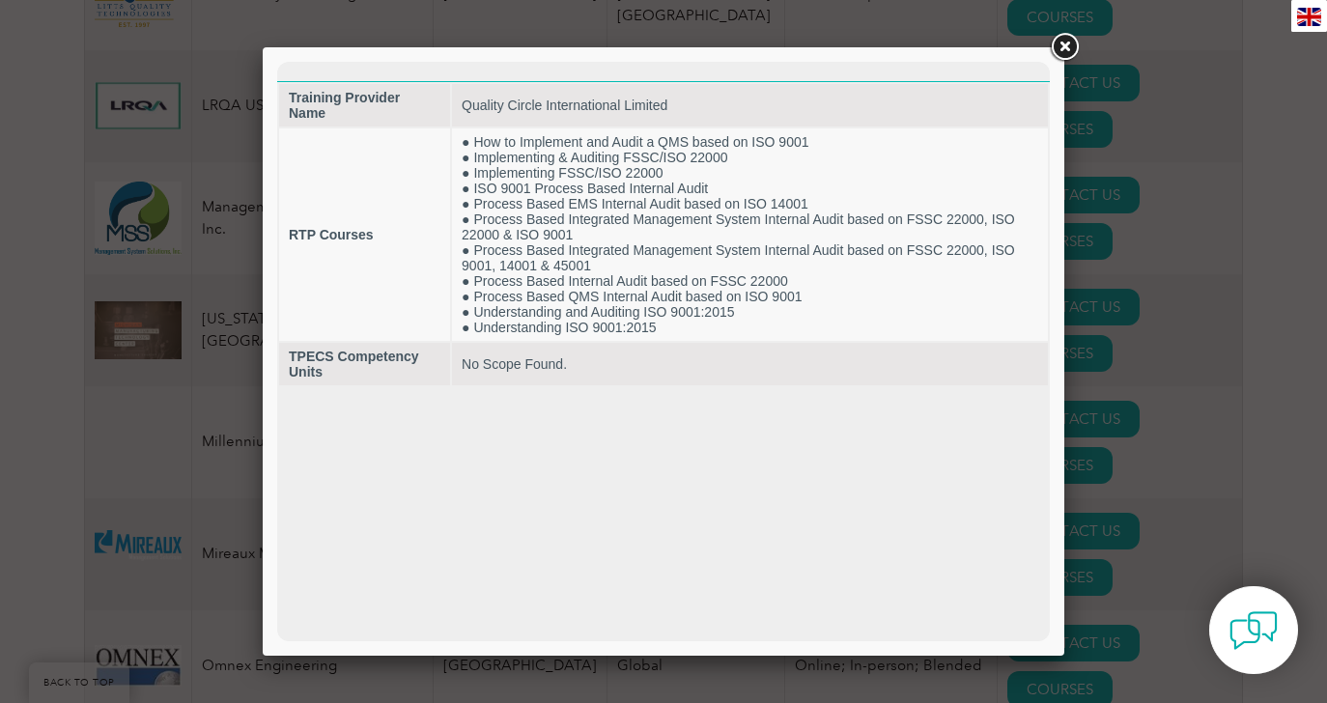
click at [1061, 46] on link at bounding box center [1064, 47] width 35 height 35
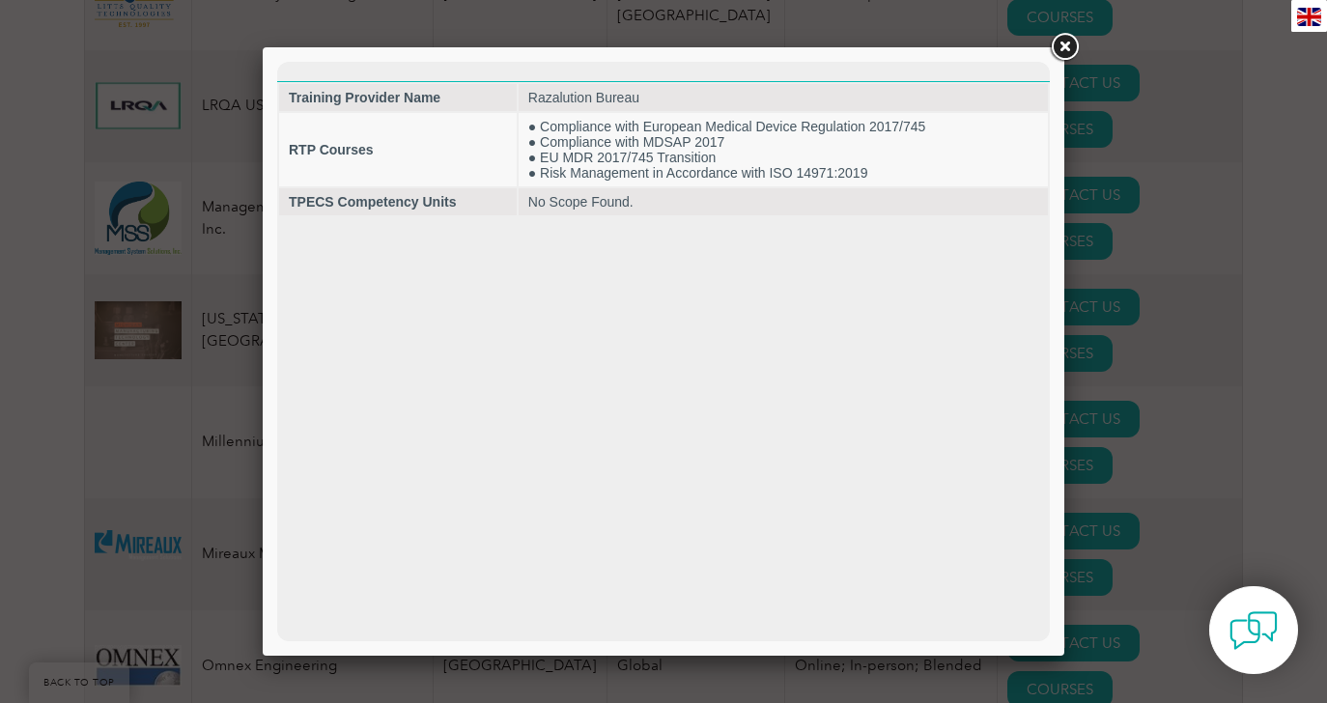
click at [1058, 46] on link at bounding box center [1064, 47] width 35 height 35
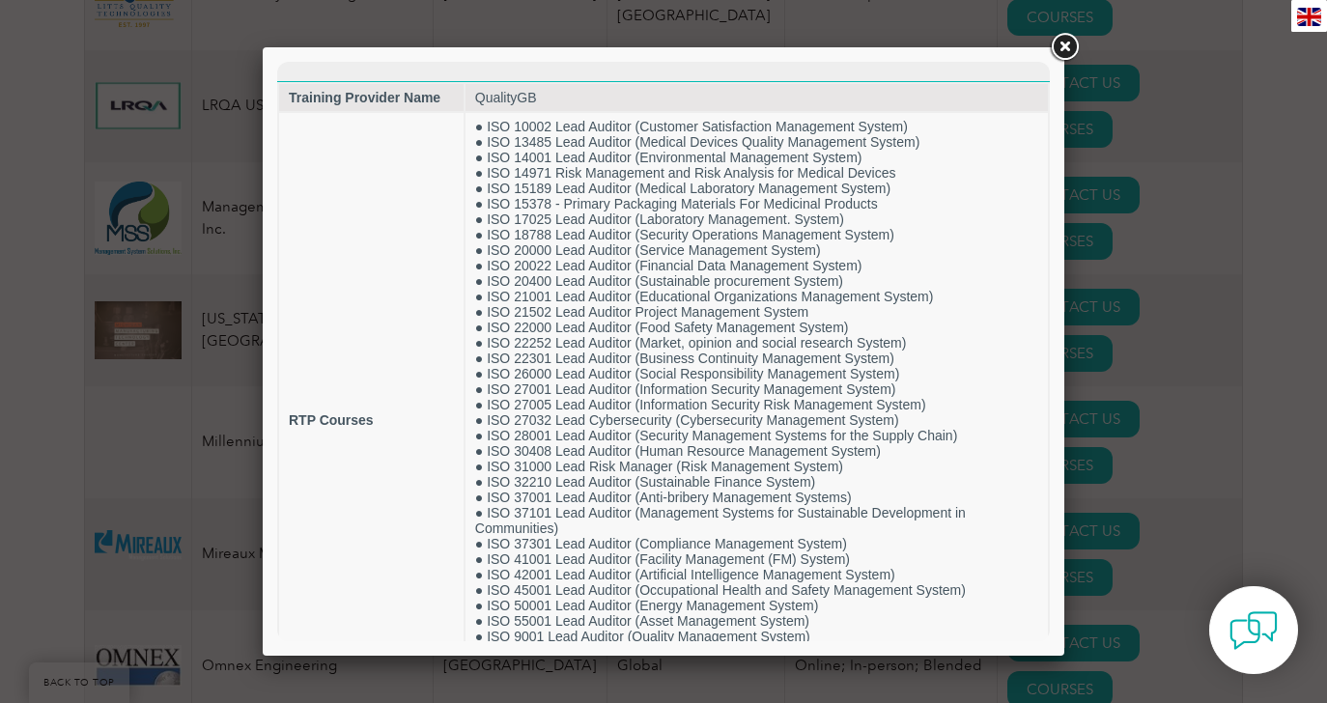
click at [1058, 48] on link at bounding box center [1064, 47] width 35 height 35
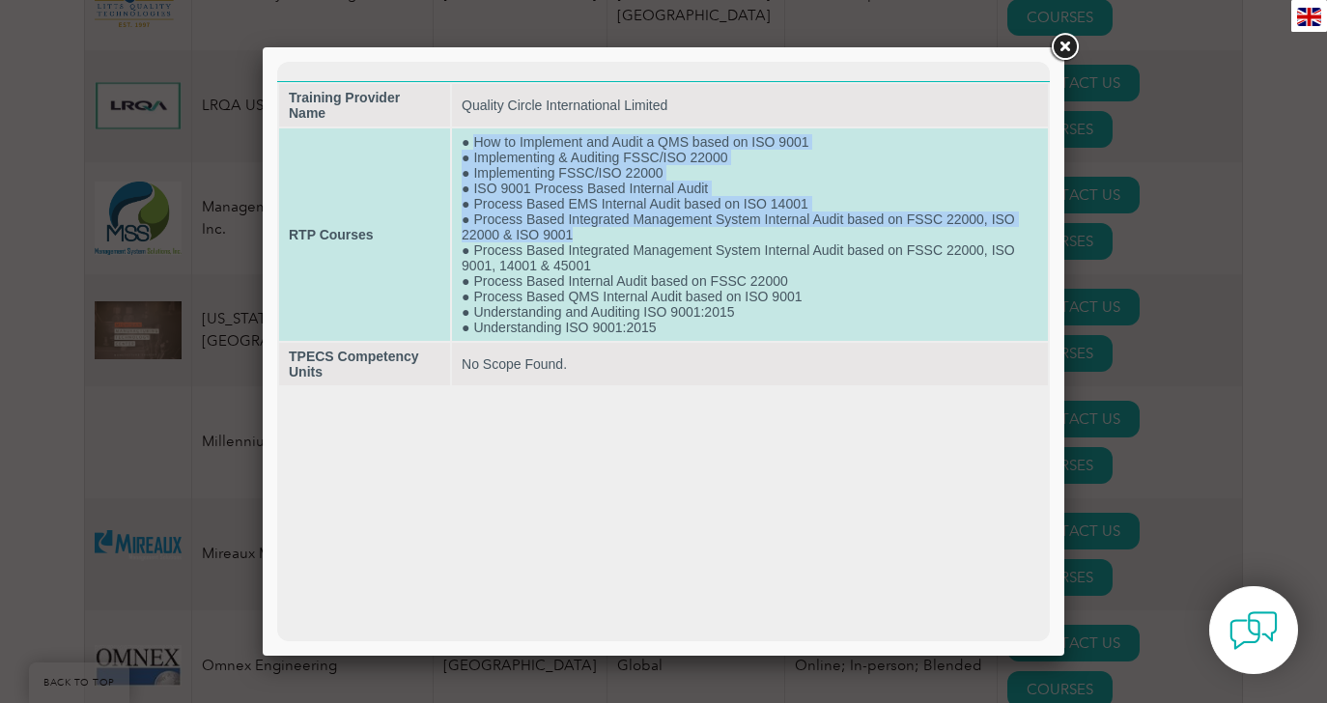
drag, startPoint x: 475, startPoint y: 128, endPoint x: 588, endPoint y: 222, distance: 146.8
click at [588, 222] on td "● How to Implement and Audit a QMS based on ISO 9001 ● Implementing & Auditing …" at bounding box center [750, 234] width 596 height 212
click at [530, 179] on td "● How to Implement and Audit a QMS based on ISO 9001 ● Implementing & Auditing …" at bounding box center [750, 234] width 596 height 212
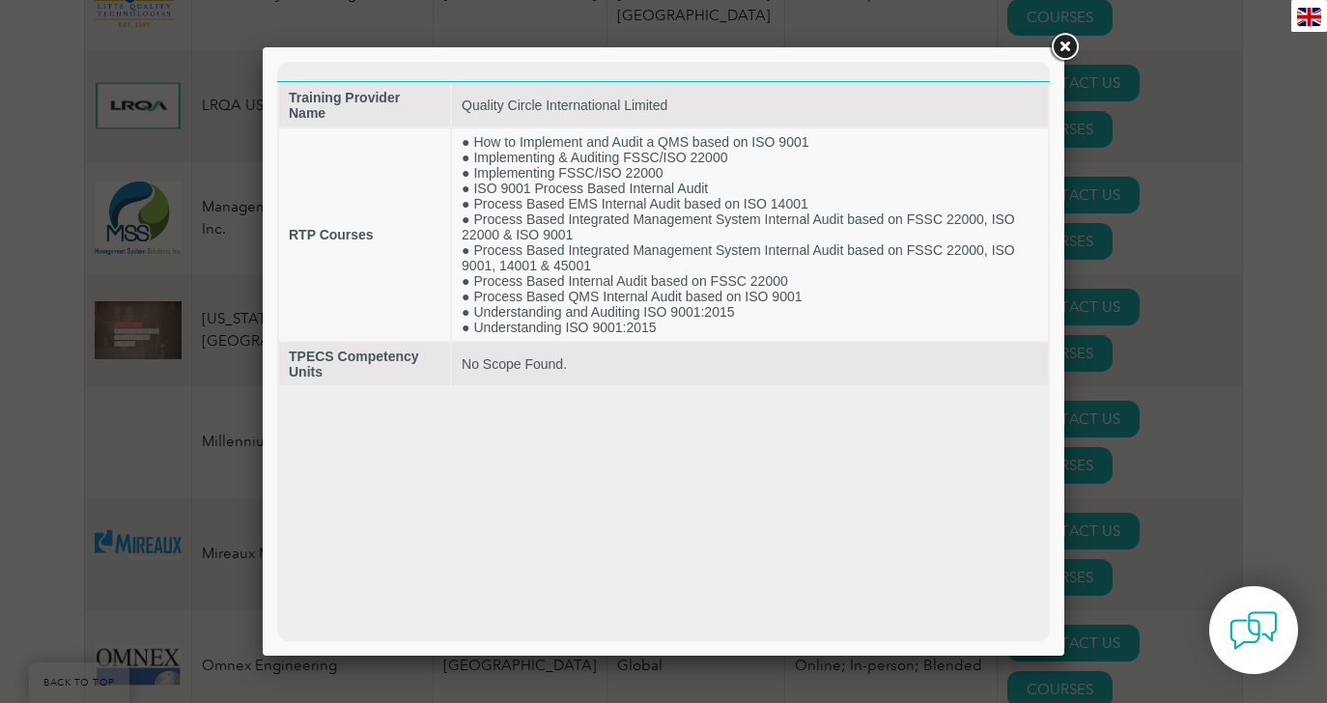
click at [1060, 42] on link at bounding box center [1064, 47] width 35 height 35
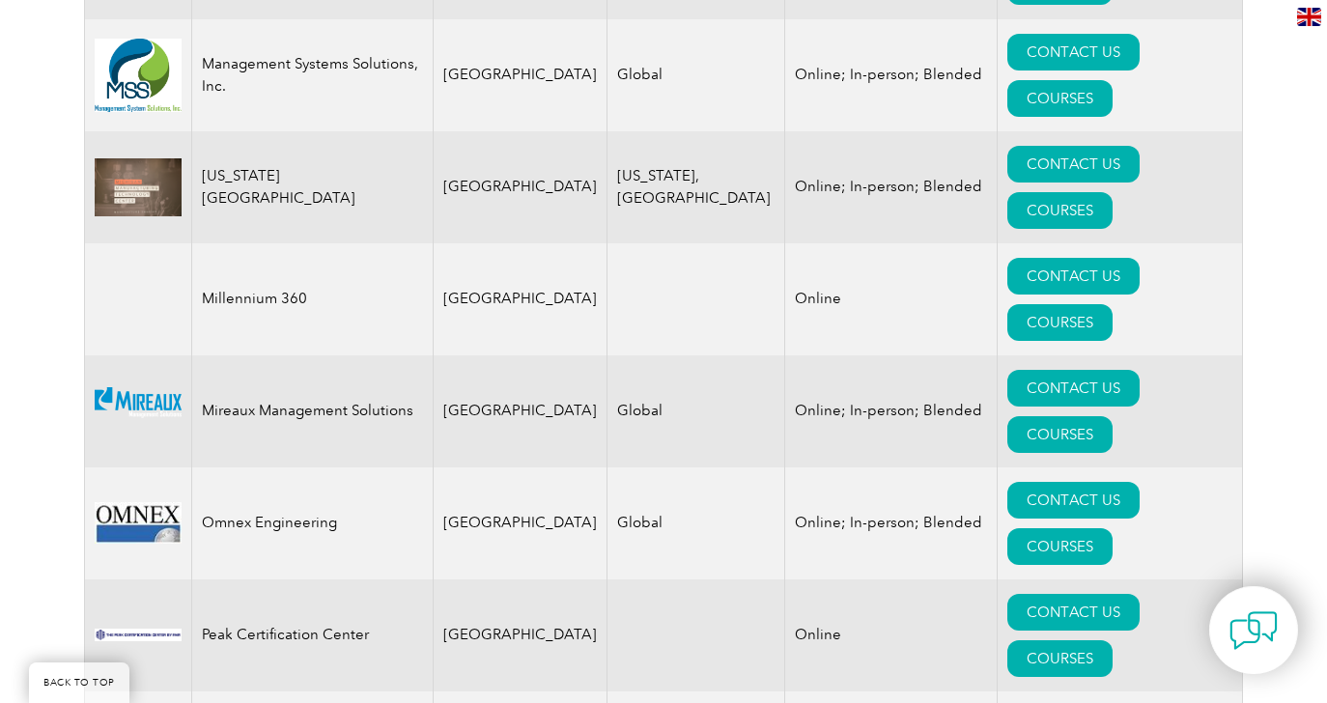
scroll to position [3794, 0]
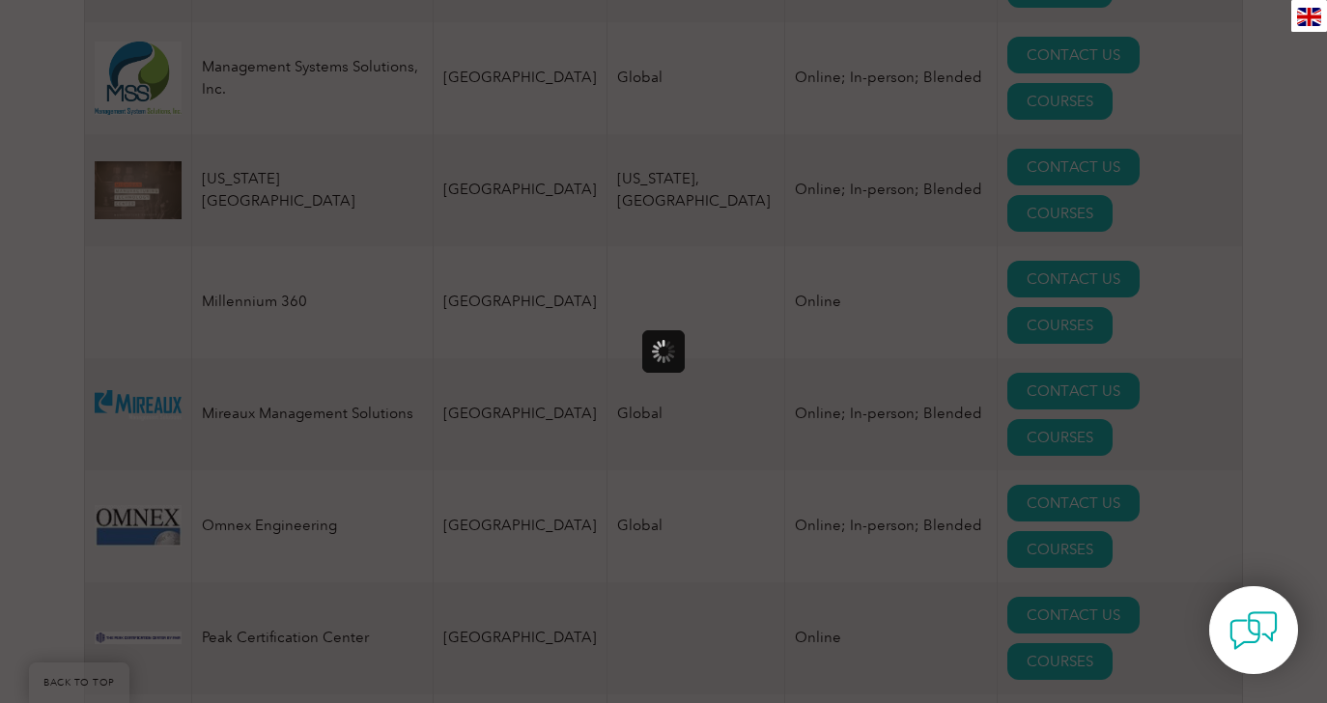
scroll to position [0, 0]
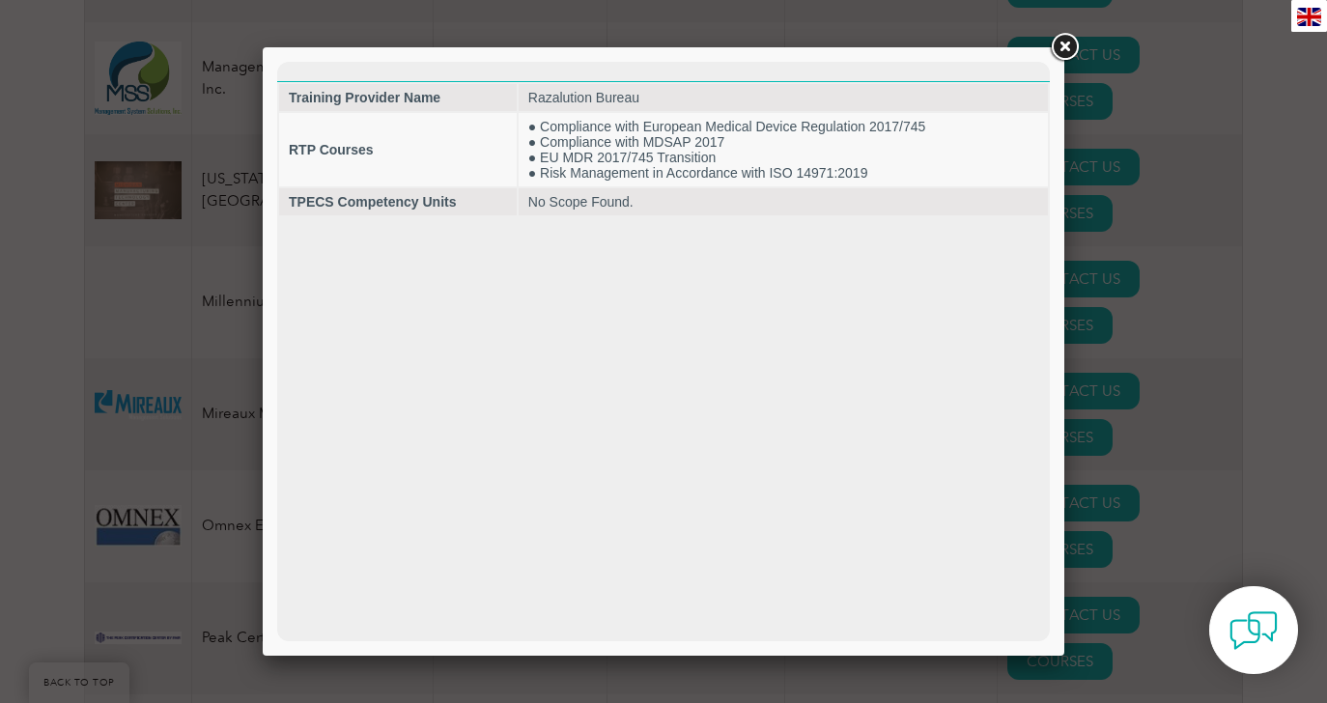
click at [1067, 48] on link at bounding box center [1064, 47] width 35 height 35
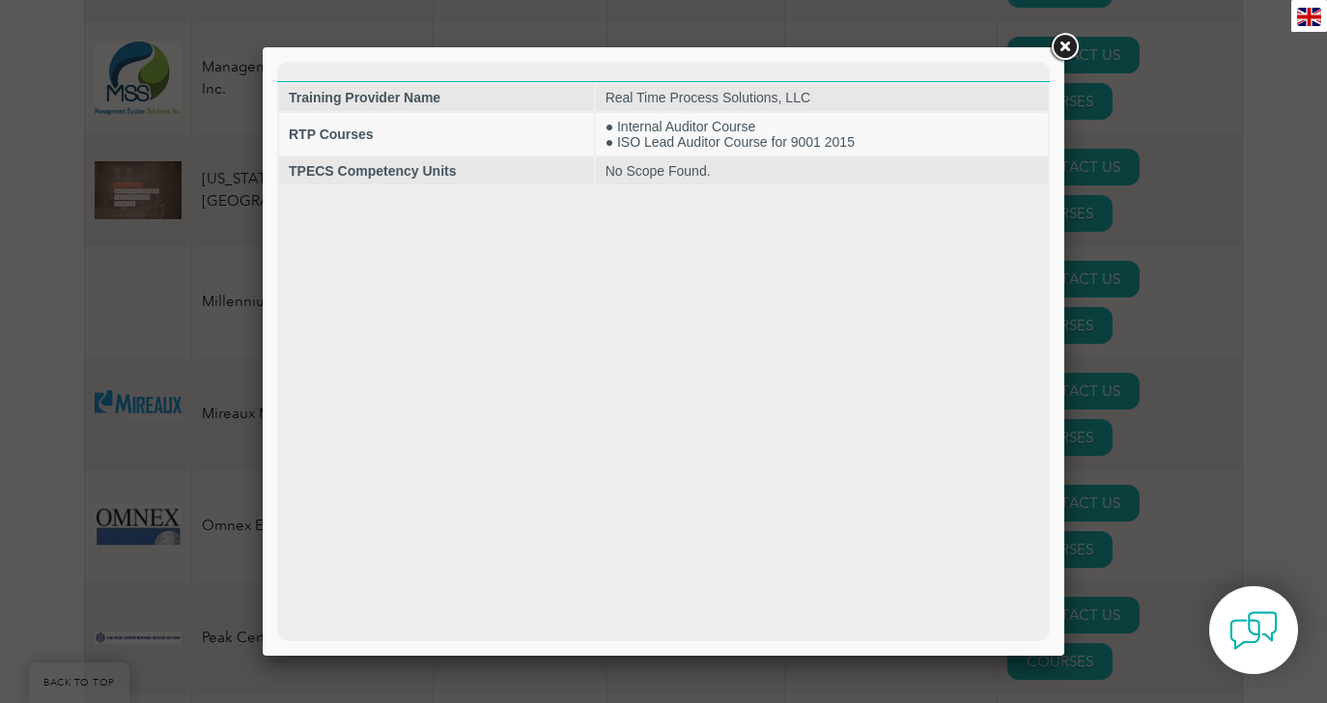
click at [1061, 44] on link at bounding box center [1064, 47] width 35 height 35
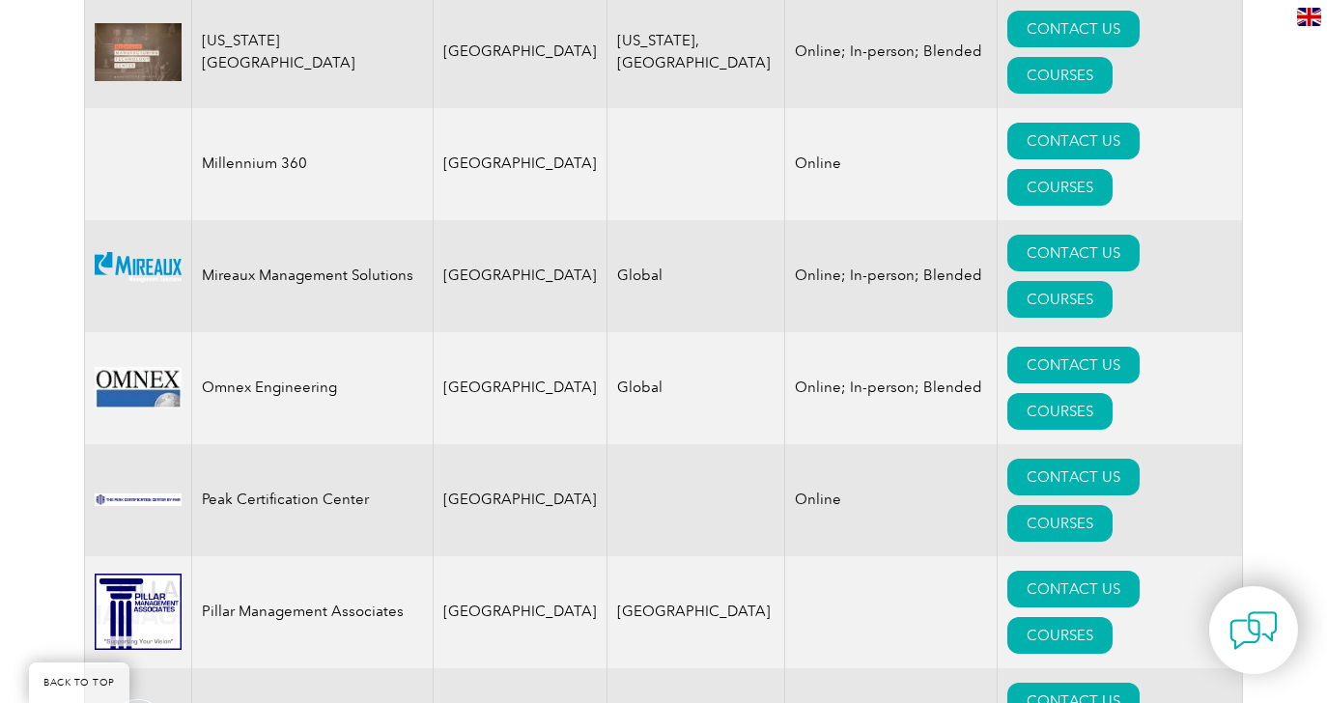
scroll to position [3968, 0]
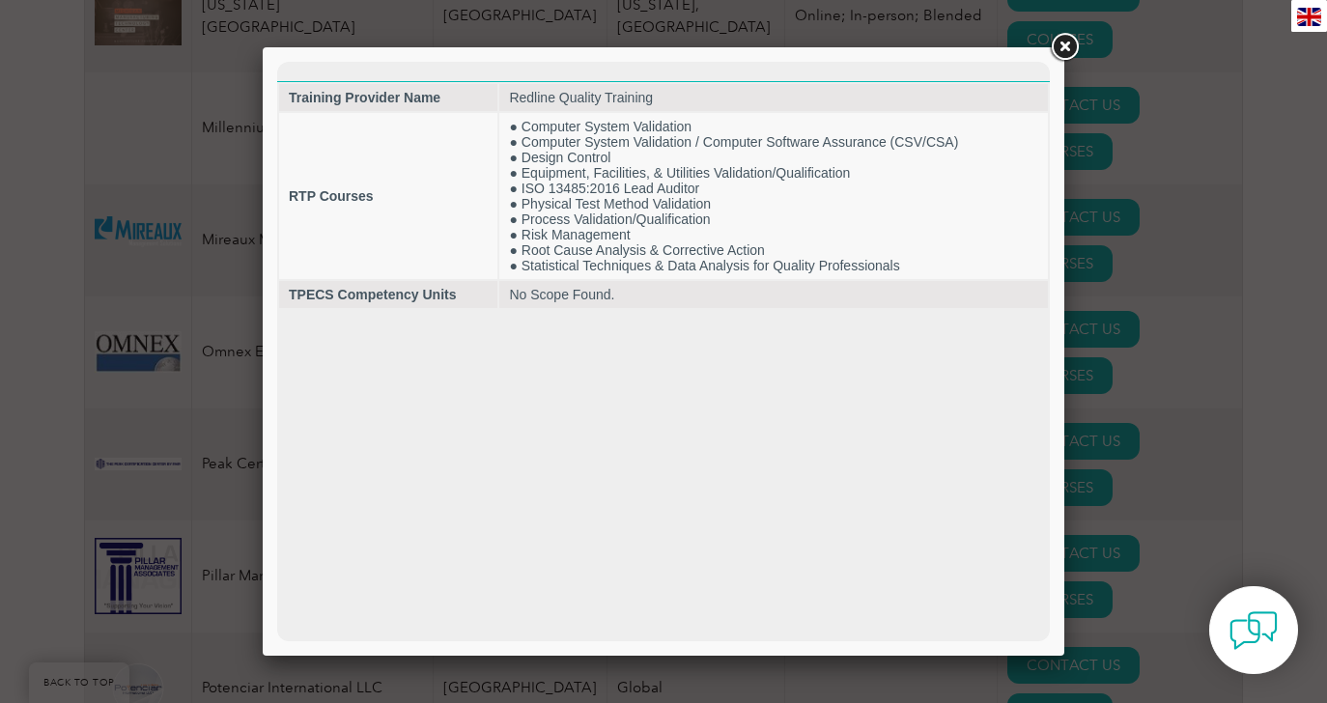
scroll to position [0, 0]
click at [1063, 50] on link at bounding box center [1064, 47] width 35 height 35
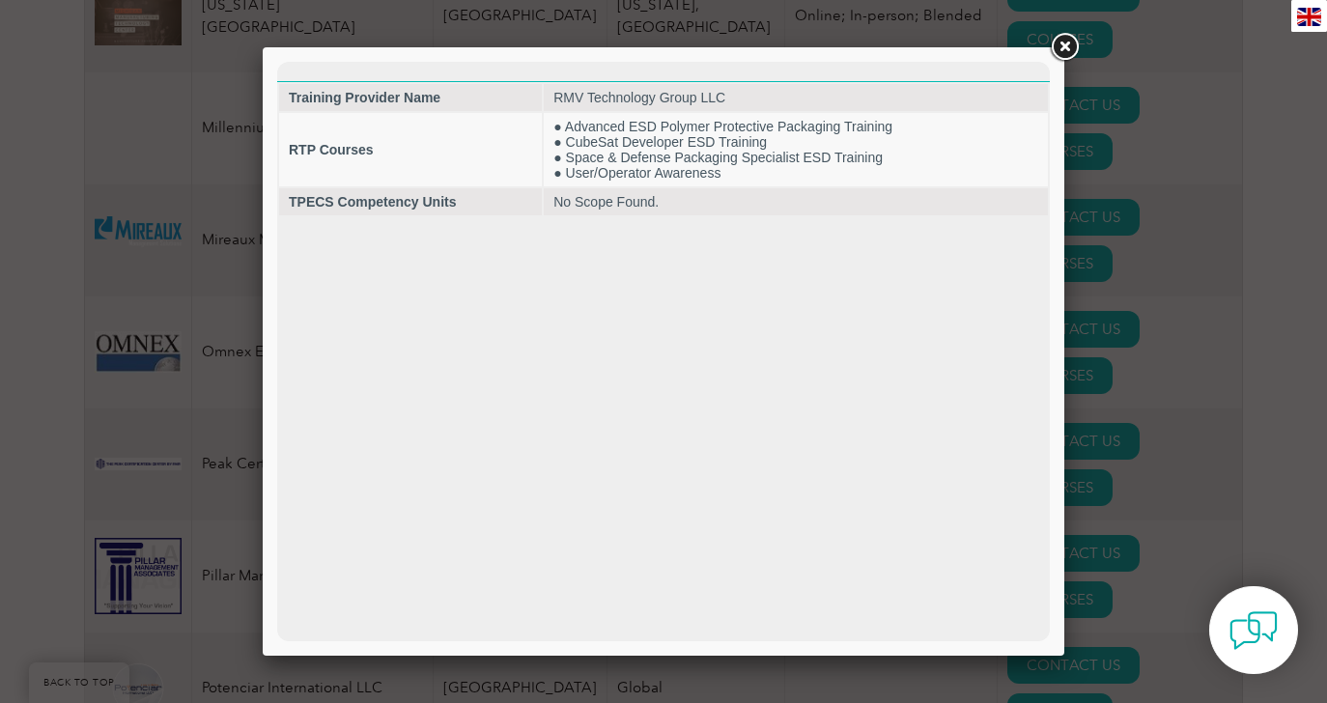
click at [1055, 50] on link at bounding box center [1064, 47] width 35 height 35
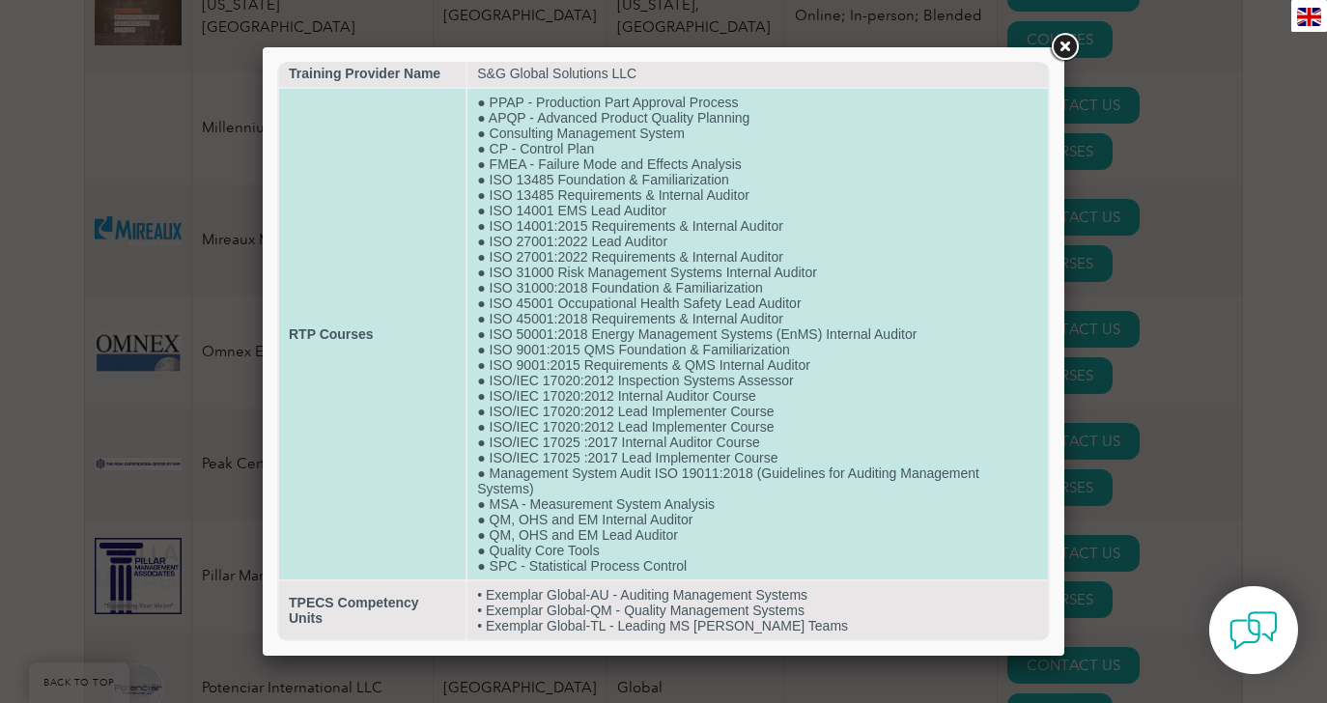
scroll to position [58, 0]
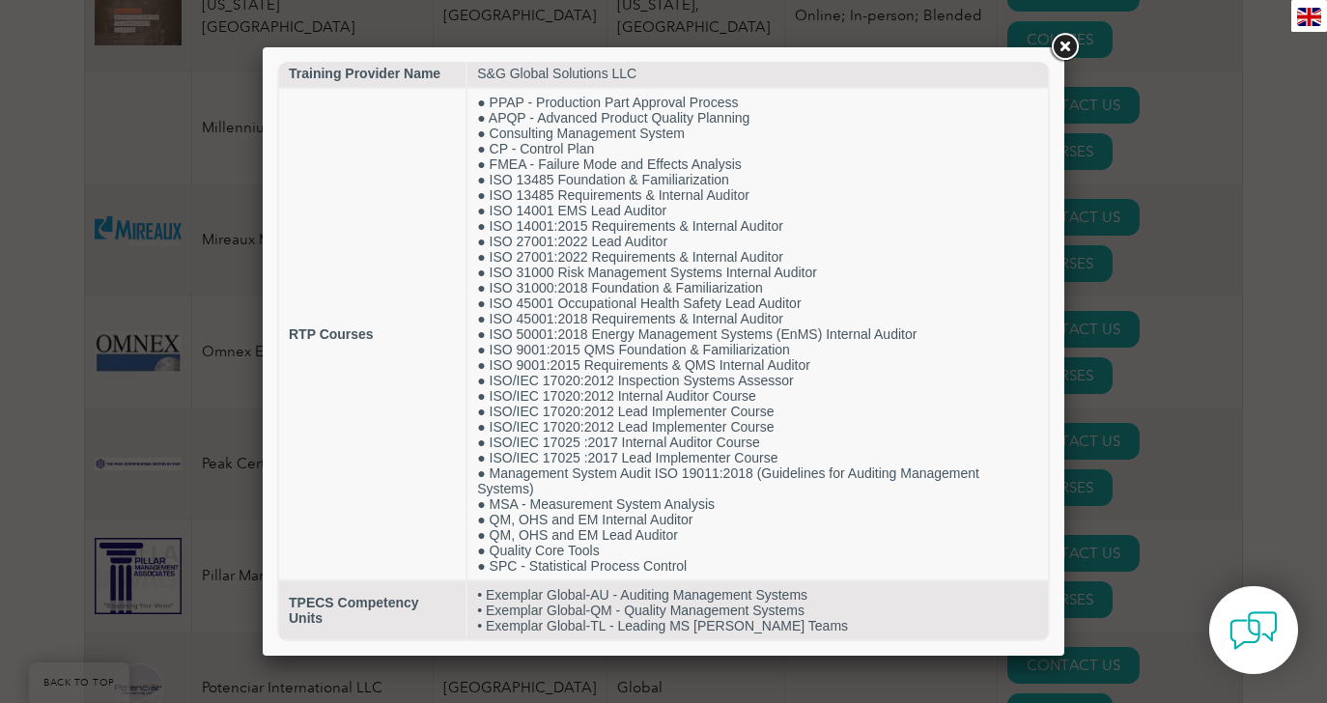
click at [1064, 48] on link at bounding box center [1064, 47] width 35 height 35
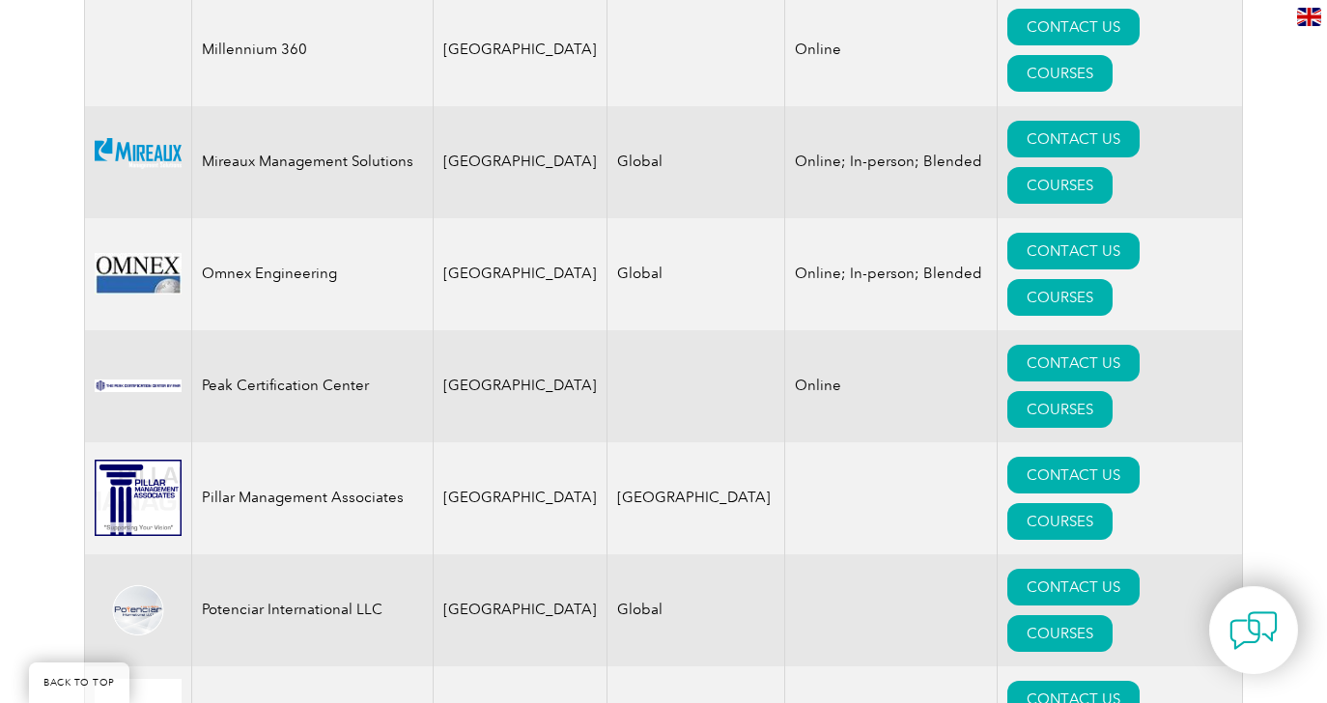
scroll to position [3999, 0]
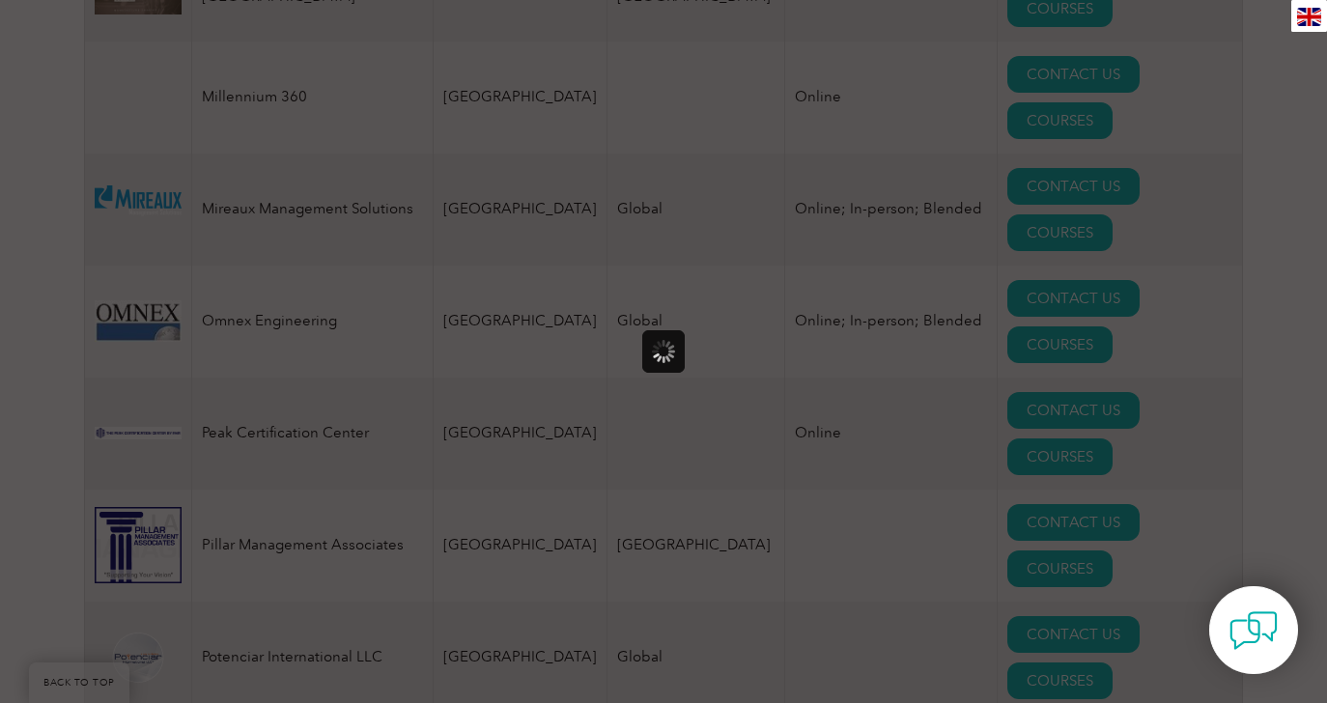
scroll to position [0, 0]
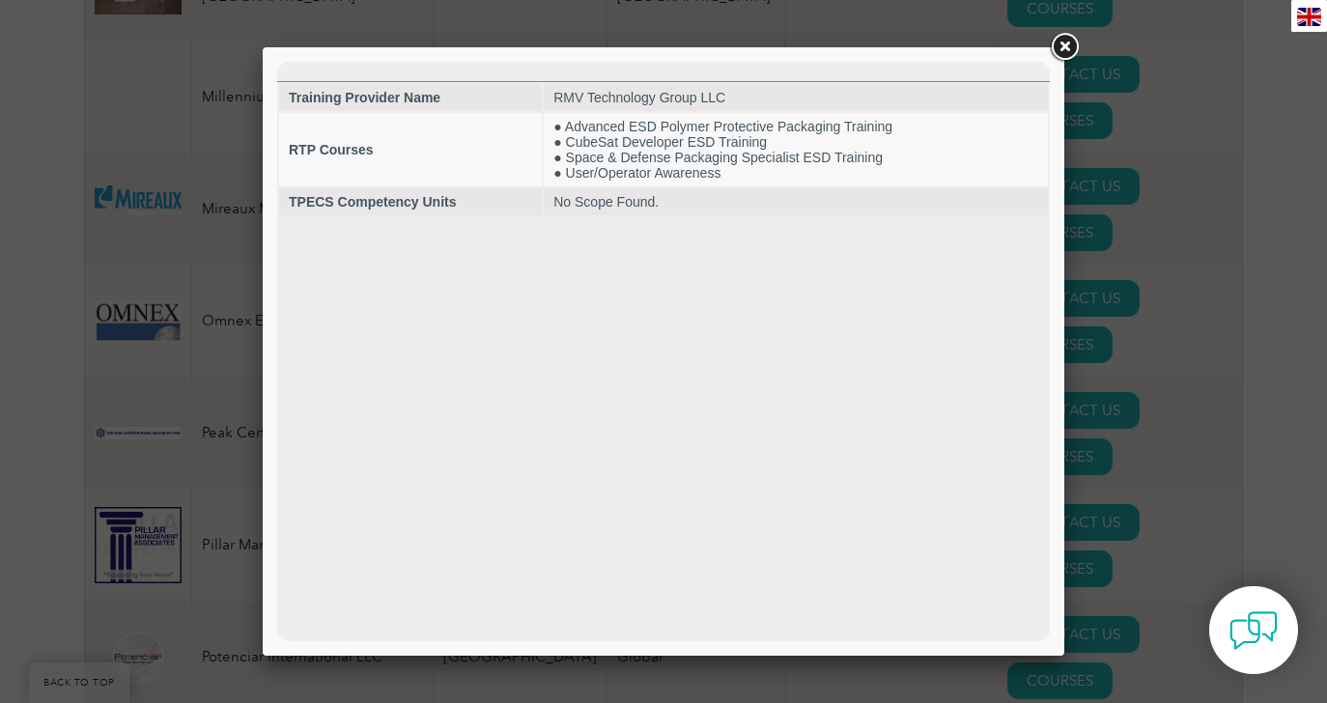
click at [1056, 49] on link at bounding box center [1064, 47] width 35 height 35
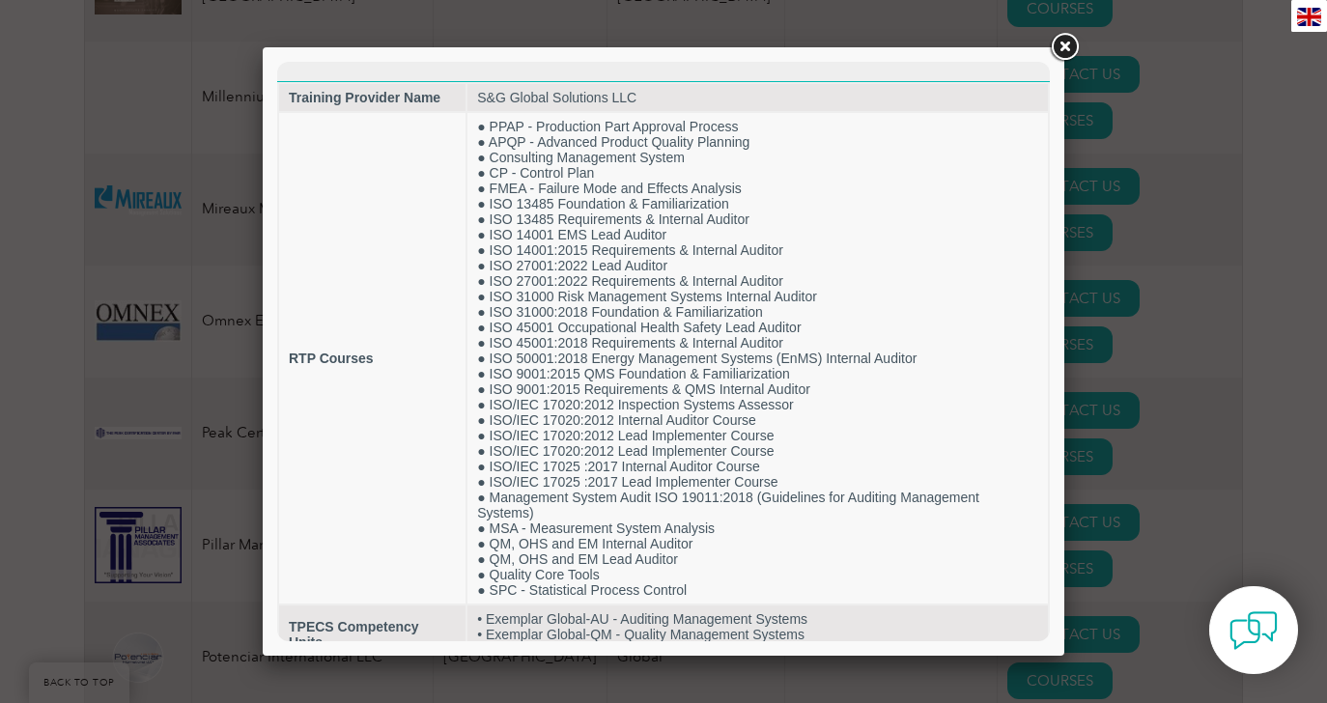
click at [1070, 48] on link at bounding box center [1064, 47] width 35 height 35
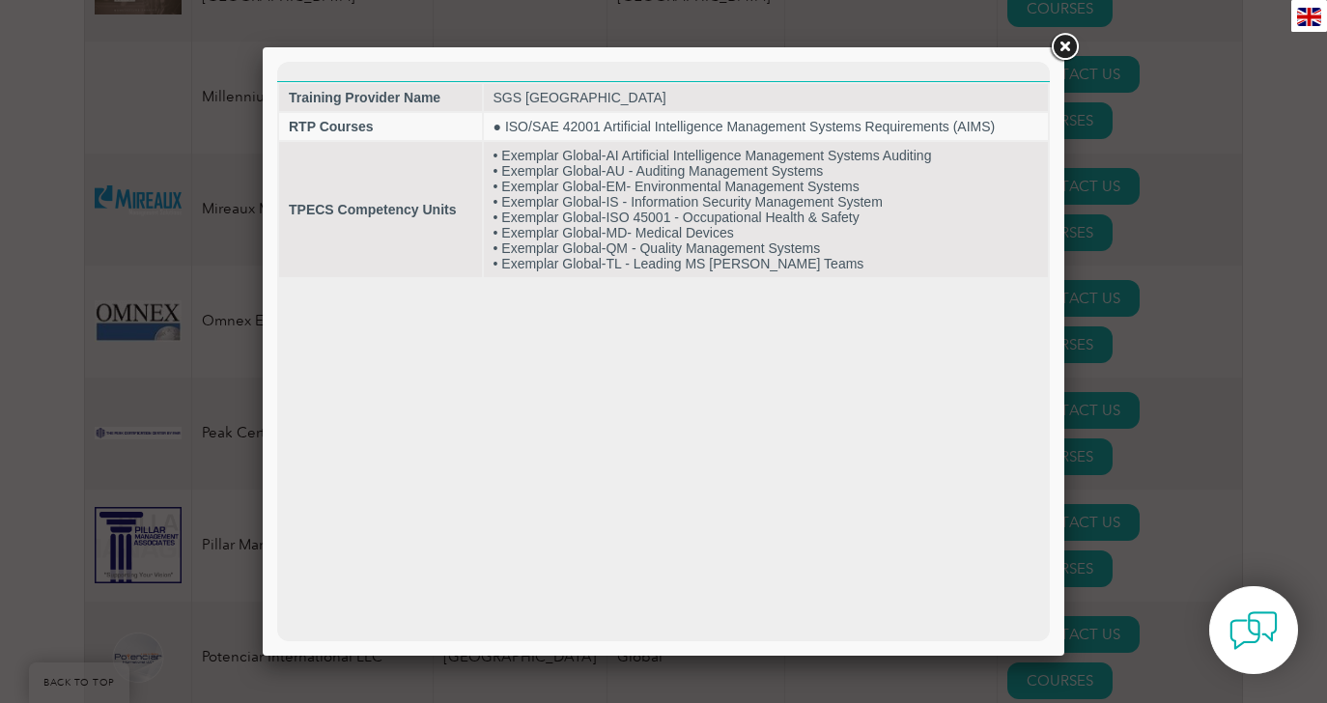
click at [1062, 48] on link at bounding box center [1064, 47] width 35 height 35
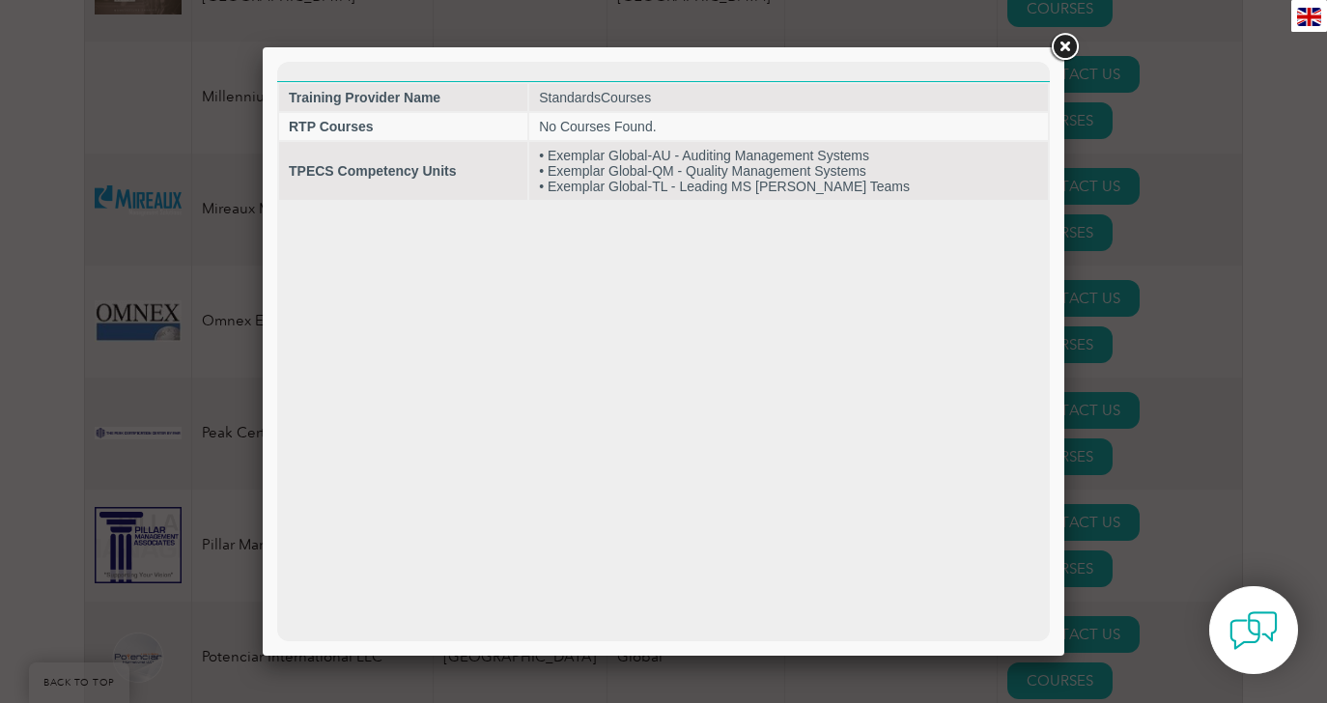
click at [1057, 52] on link at bounding box center [1064, 47] width 35 height 35
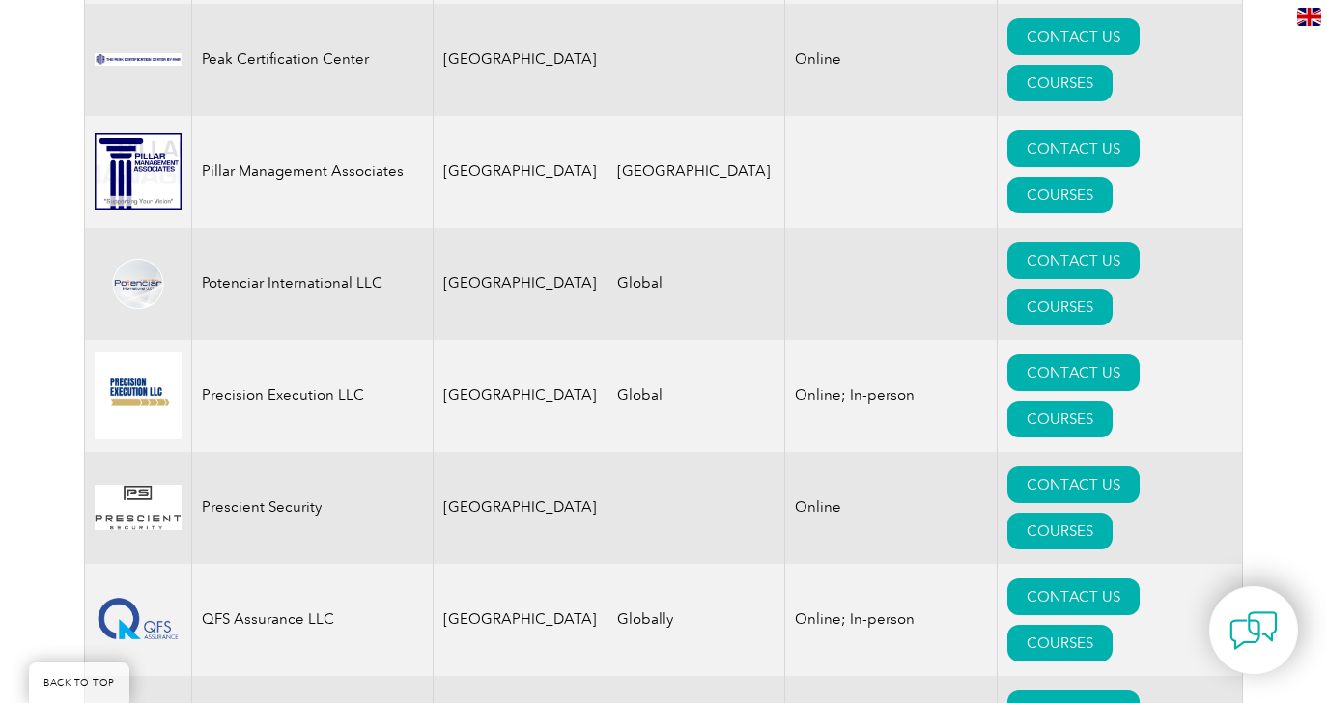
scroll to position [4385, 0]
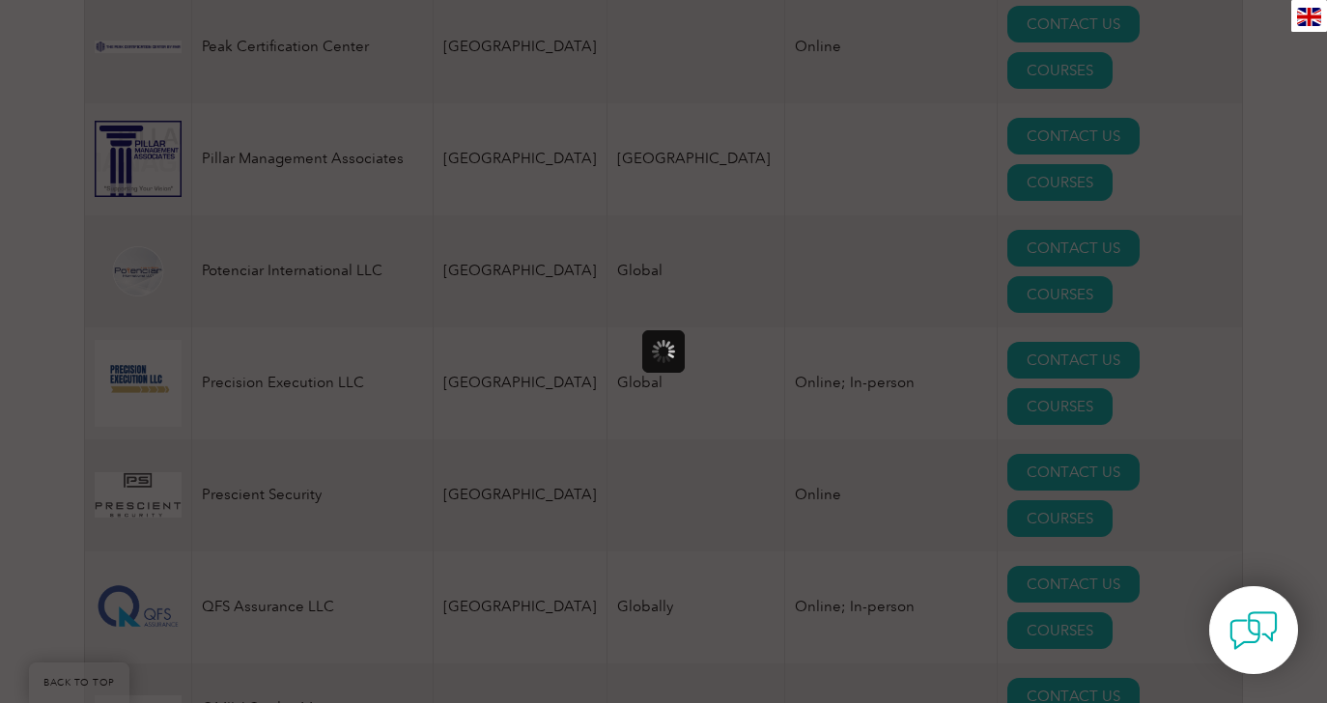
scroll to position [0, 0]
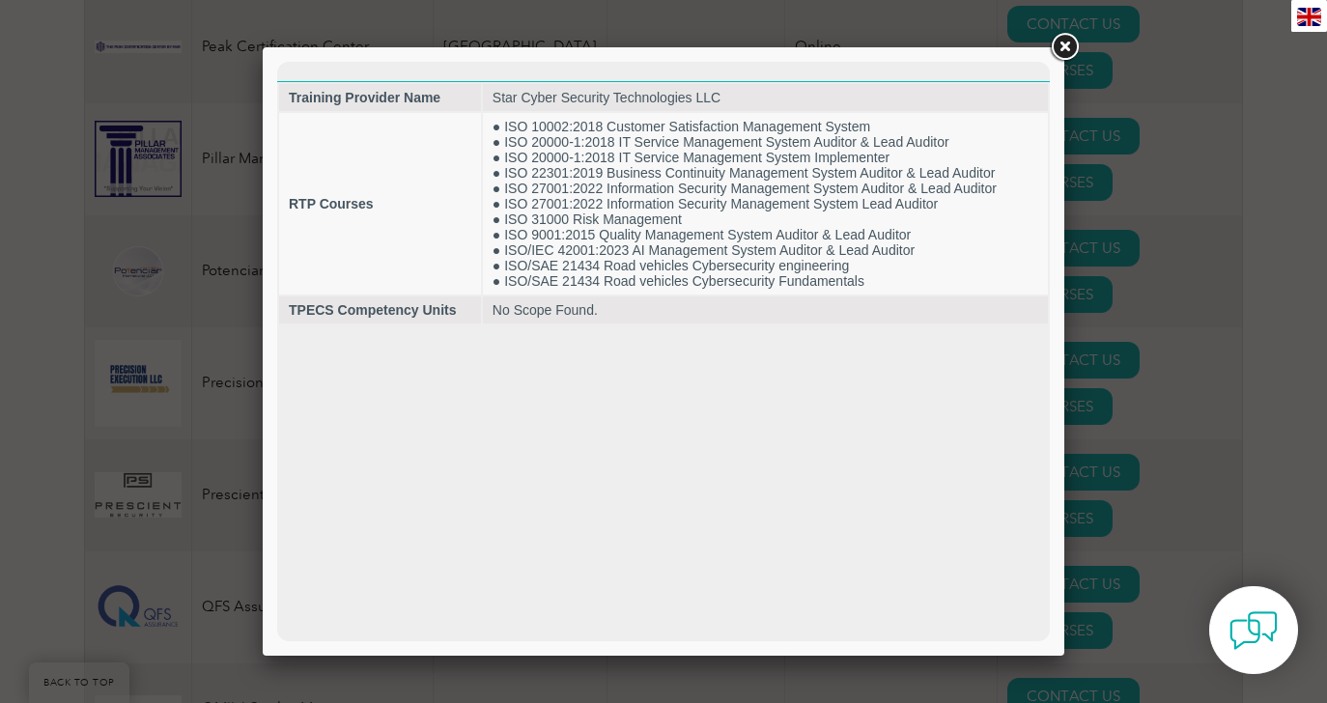
click at [1060, 46] on link at bounding box center [1064, 47] width 35 height 35
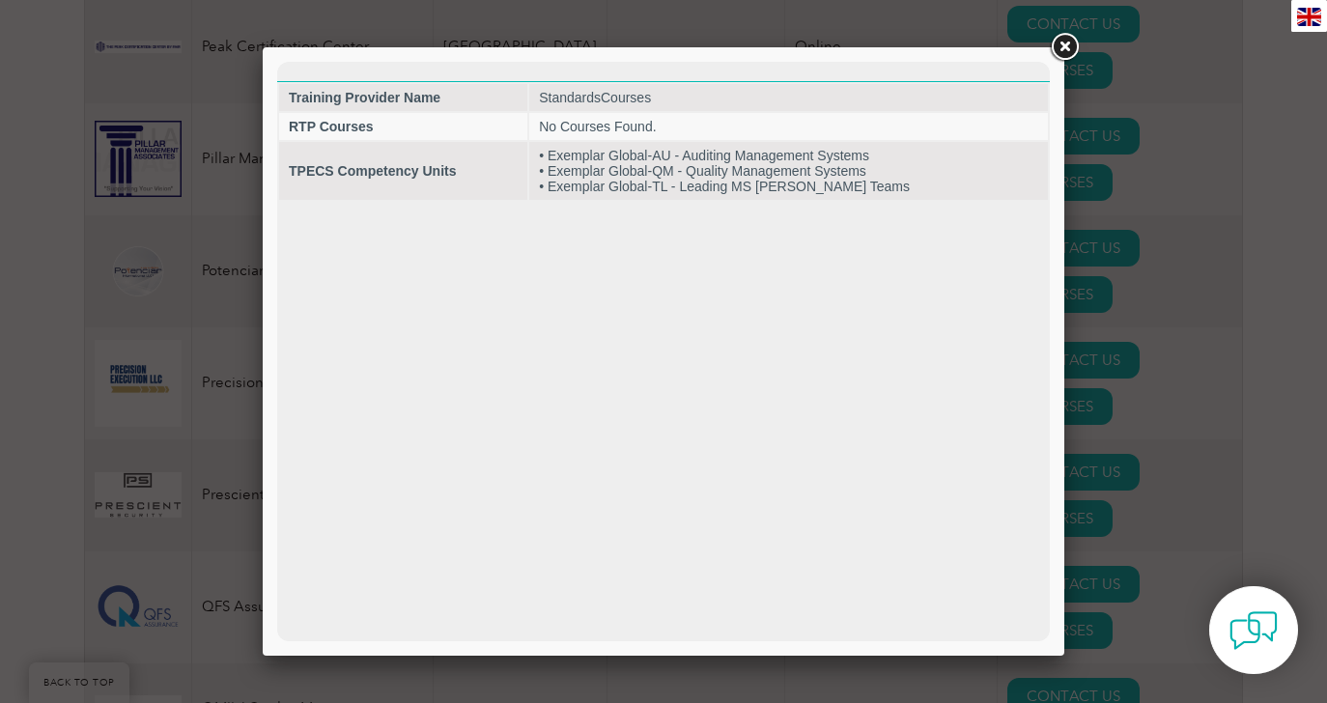
click at [1061, 49] on link at bounding box center [1064, 47] width 35 height 35
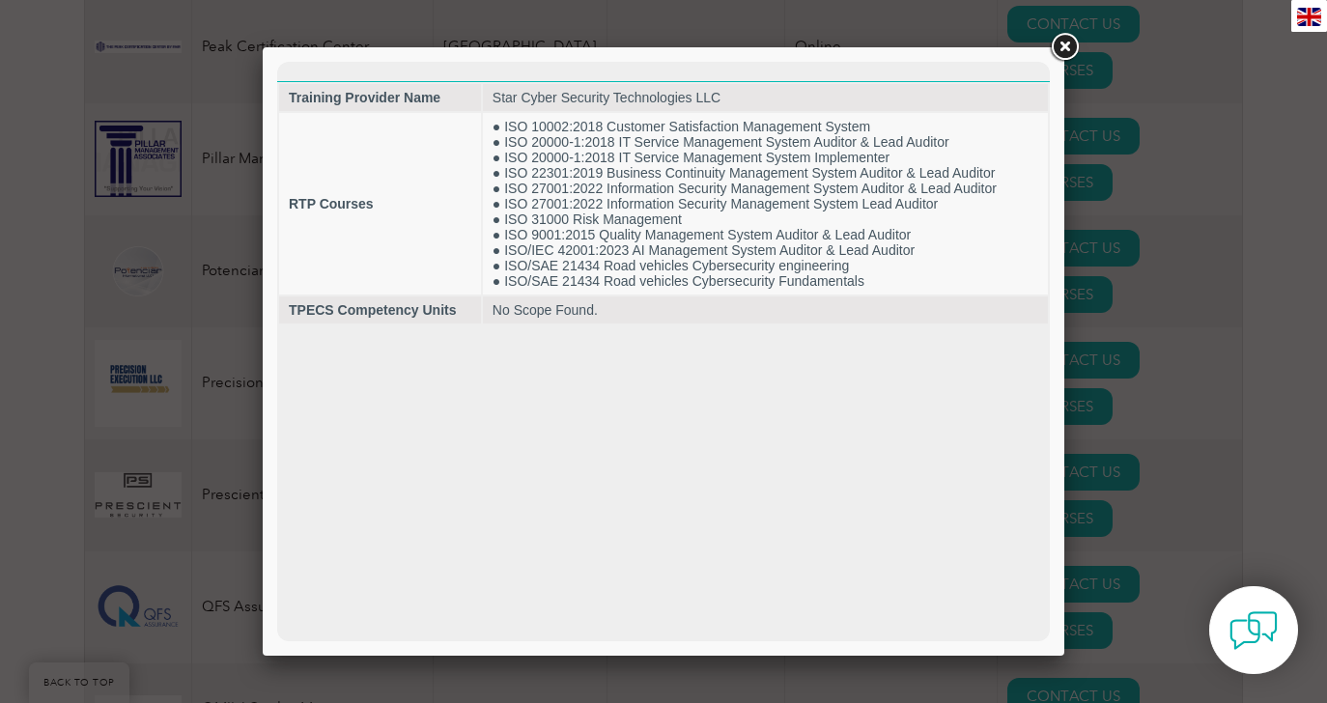
click at [1058, 46] on link at bounding box center [1064, 47] width 35 height 35
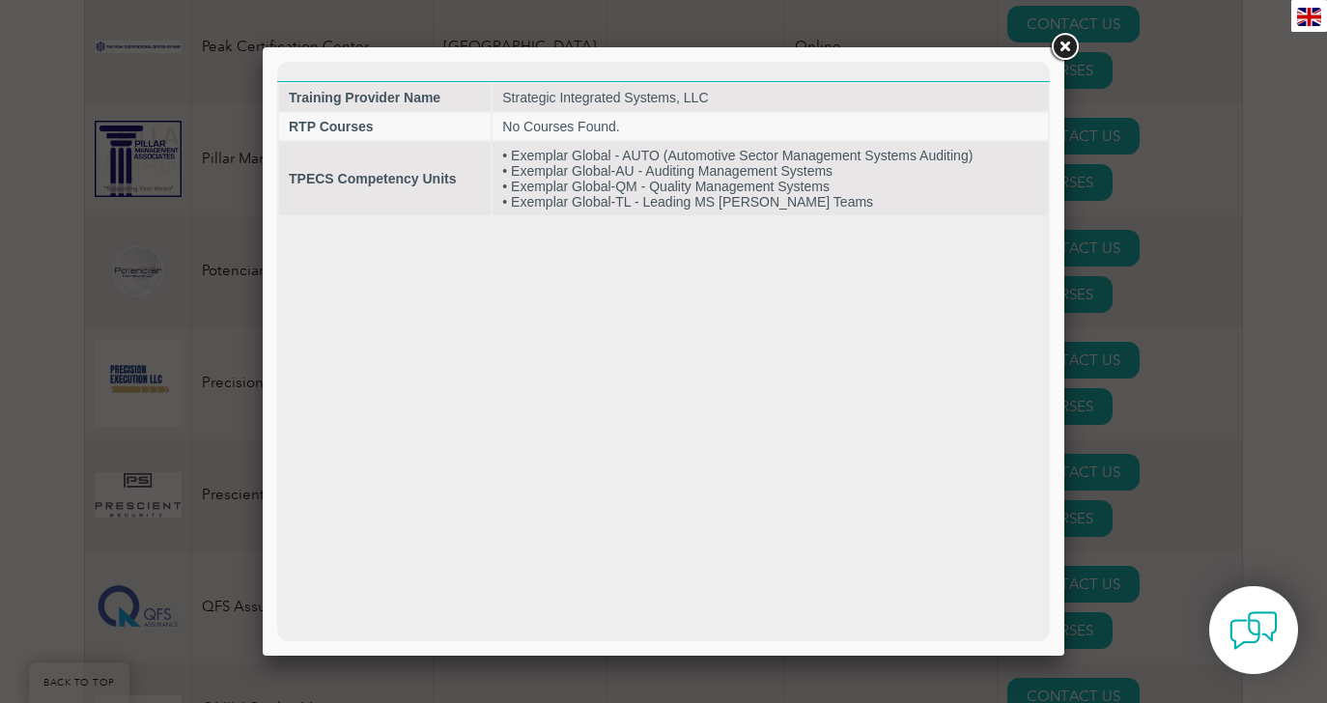
click at [1064, 51] on link at bounding box center [1064, 47] width 35 height 35
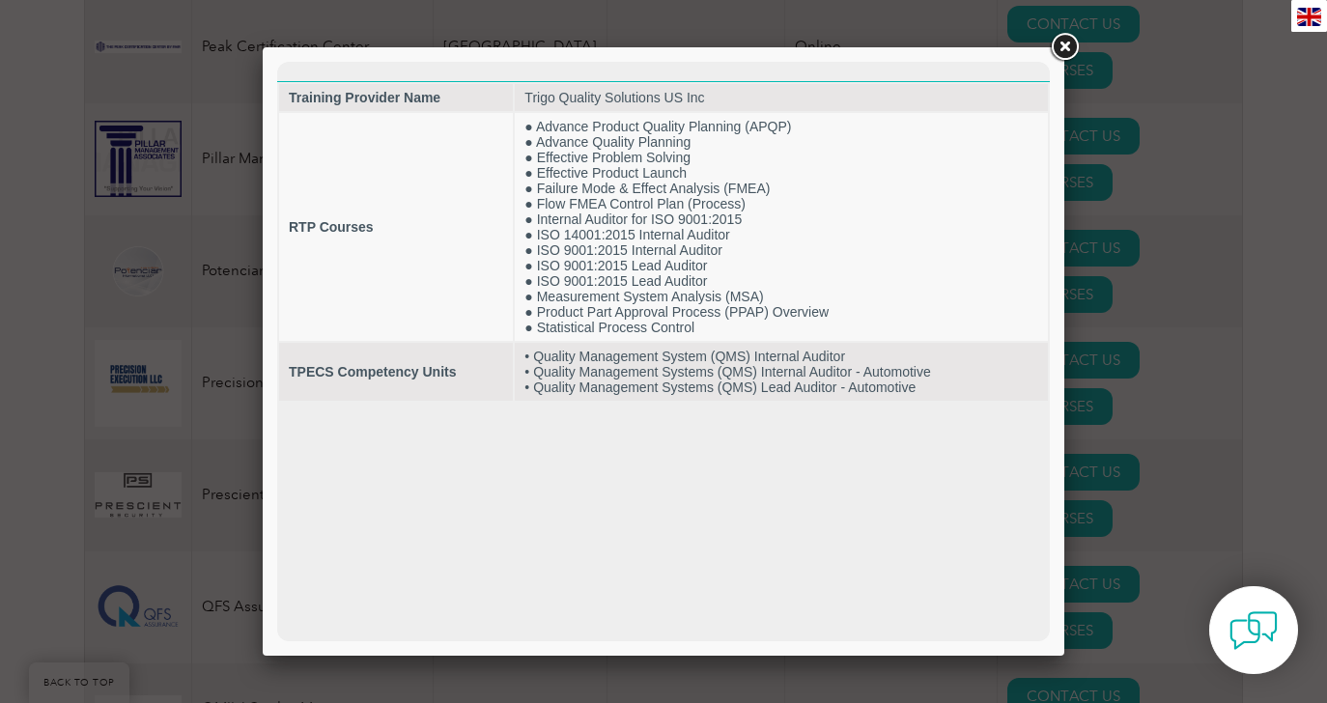
click at [1071, 38] on link at bounding box center [1064, 47] width 35 height 35
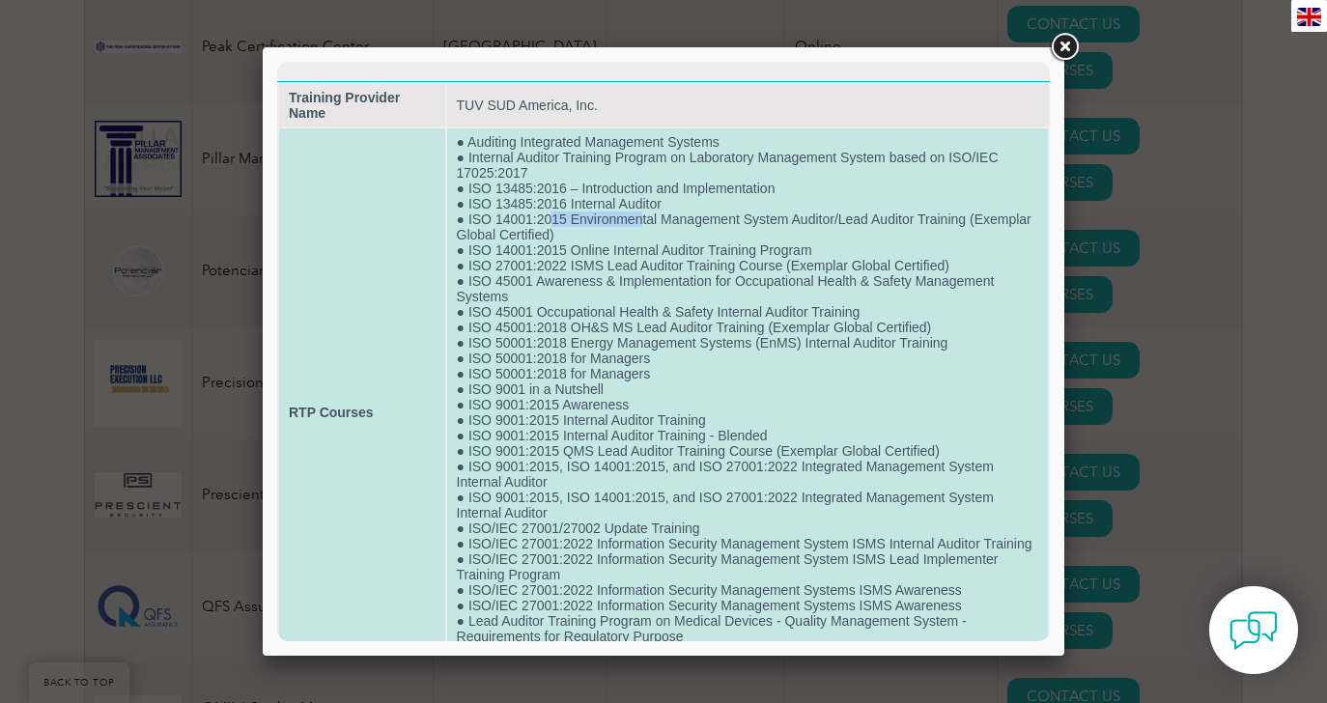
drag, startPoint x: 553, startPoint y: 225, endPoint x: 642, endPoint y: 224, distance: 88.8
click at [642, 224] on td "● Auditing Integrated Management Systems ● Internal Auditor Training Program on…" at bounding box center [747, 412] width 601 height 568
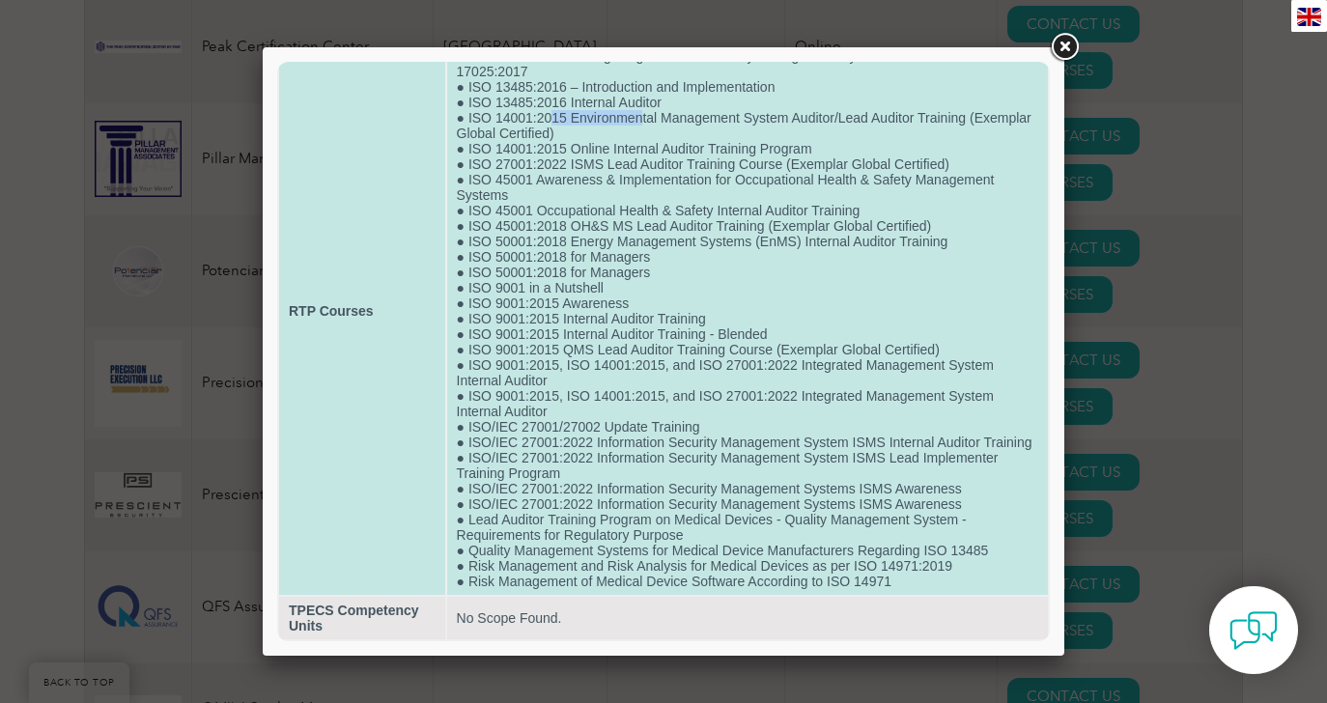
scroll to position [140, 0]
click at [577, 333] on td "● Auditing Integrated Management Systems ● Internal Auditor Training Program on…" at bounding box center [747, 311] width 601 height 568
drag, startPoint x: 518, startPoint y: 411, endPoint x: 670, endPoint y: 411, distance: 152.6
click at [670, 411] on td "● Auditing Integrated Management Systems ● Internal Auditor Training Program on…" at bounding box center [747, 311] width 601 height 568
click at [511, 399] on td "● Auditing Integrated Management Systems ● Internal Auditor Training Program on…" at bounding box center [747, 311] width 601 height 568
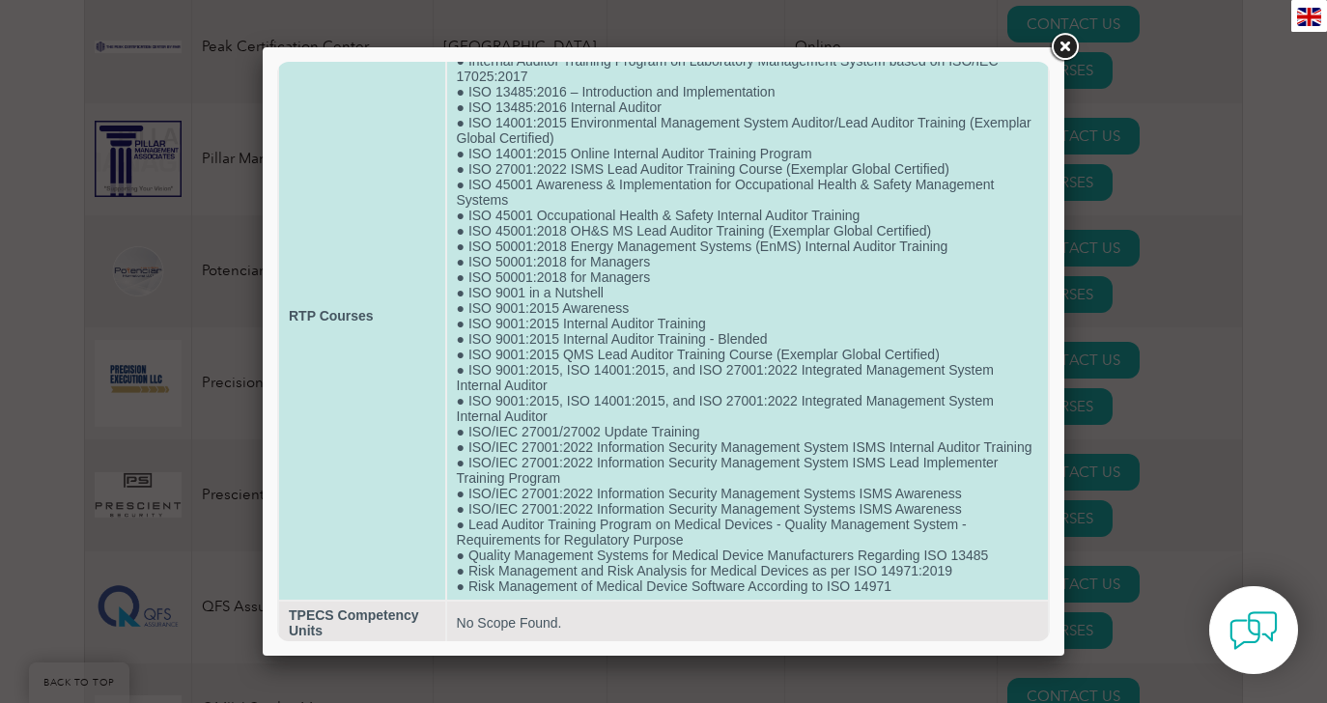
scroll to position [94, 0]
click at [546, 389] on td "● Auditing Integrated Management Systems ● Internal Auditor Training Program on…" at bounding box center [747, 319] width 601 height 568
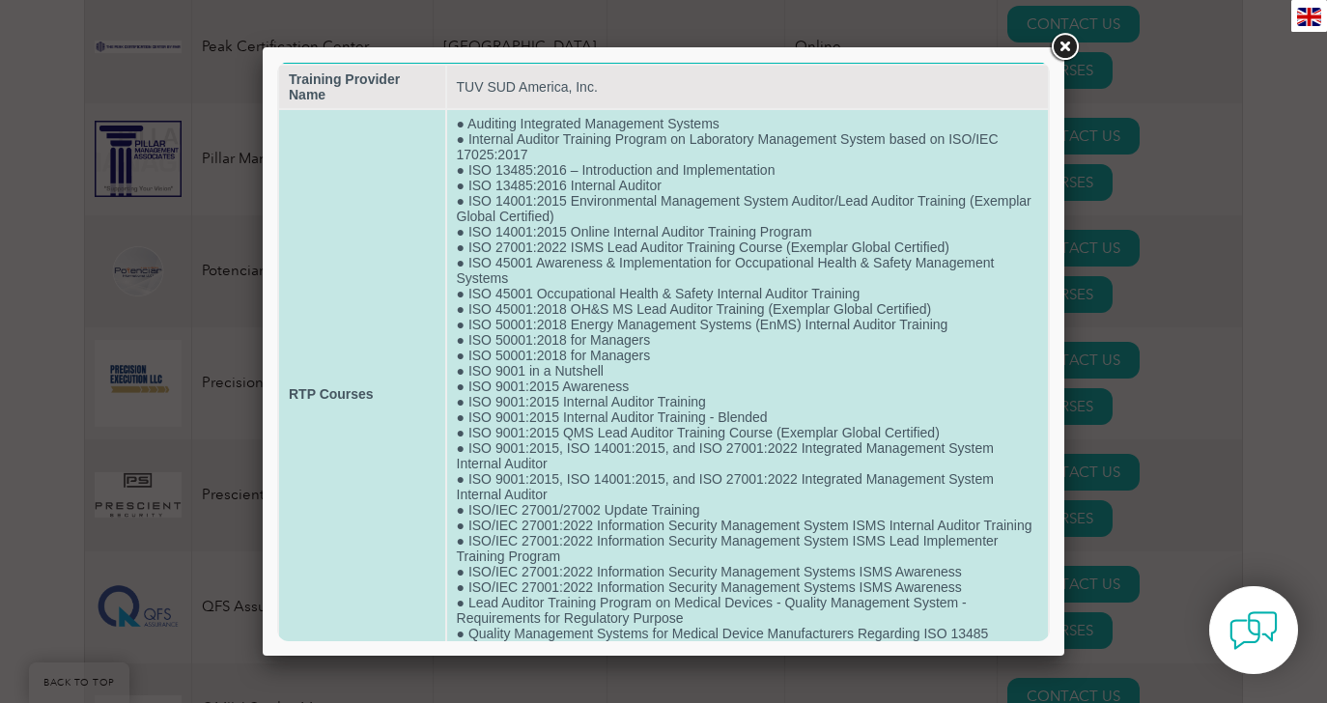
scroll to position [0, 0]
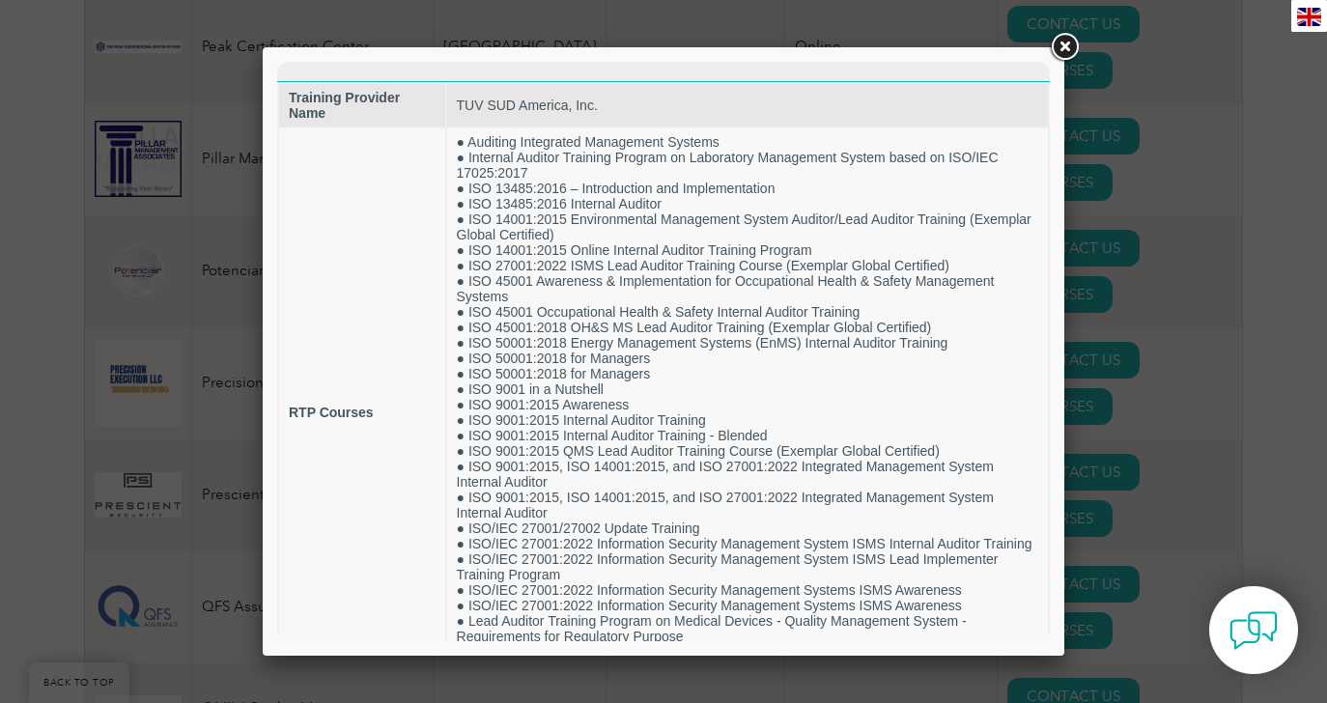
click at [1059, 45] on link at bounding box center [1064, 47] width 35 height 35
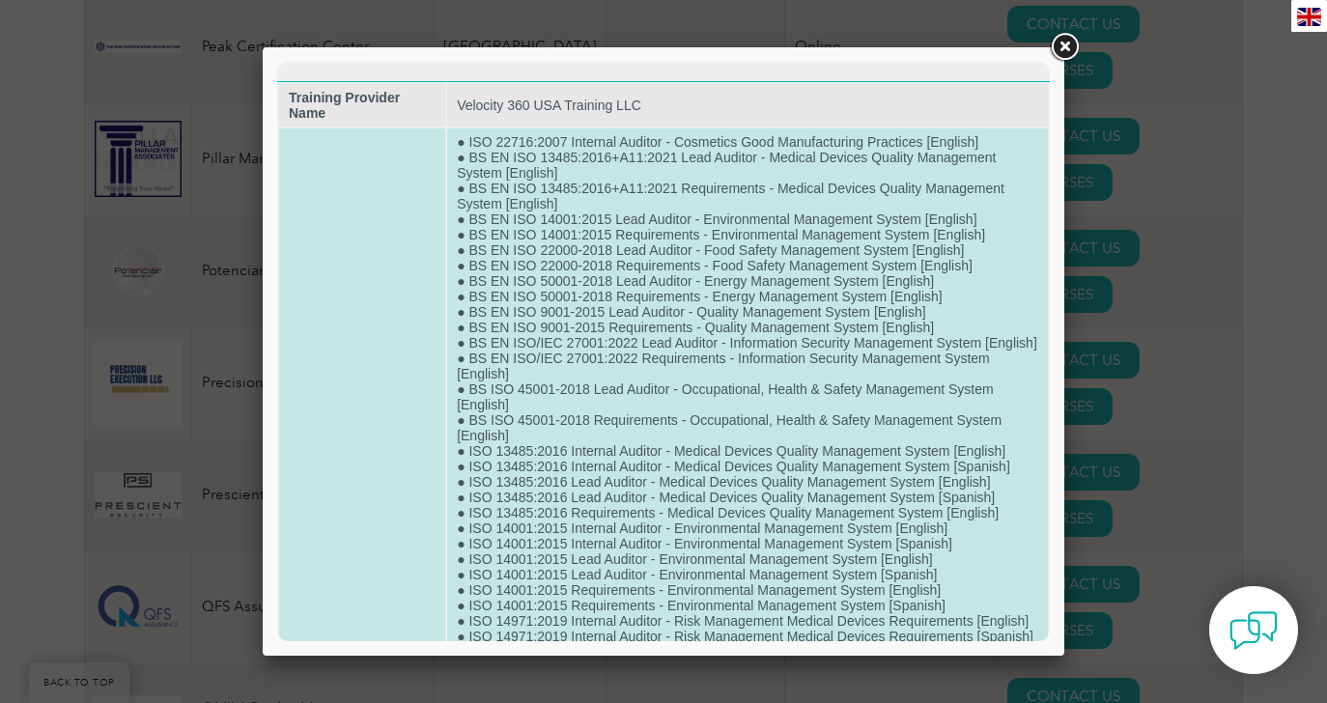
drag, startPoint x: 498, startPoint y: 220, endPoint x: 575, endPoint y: 220, distance: 76.3
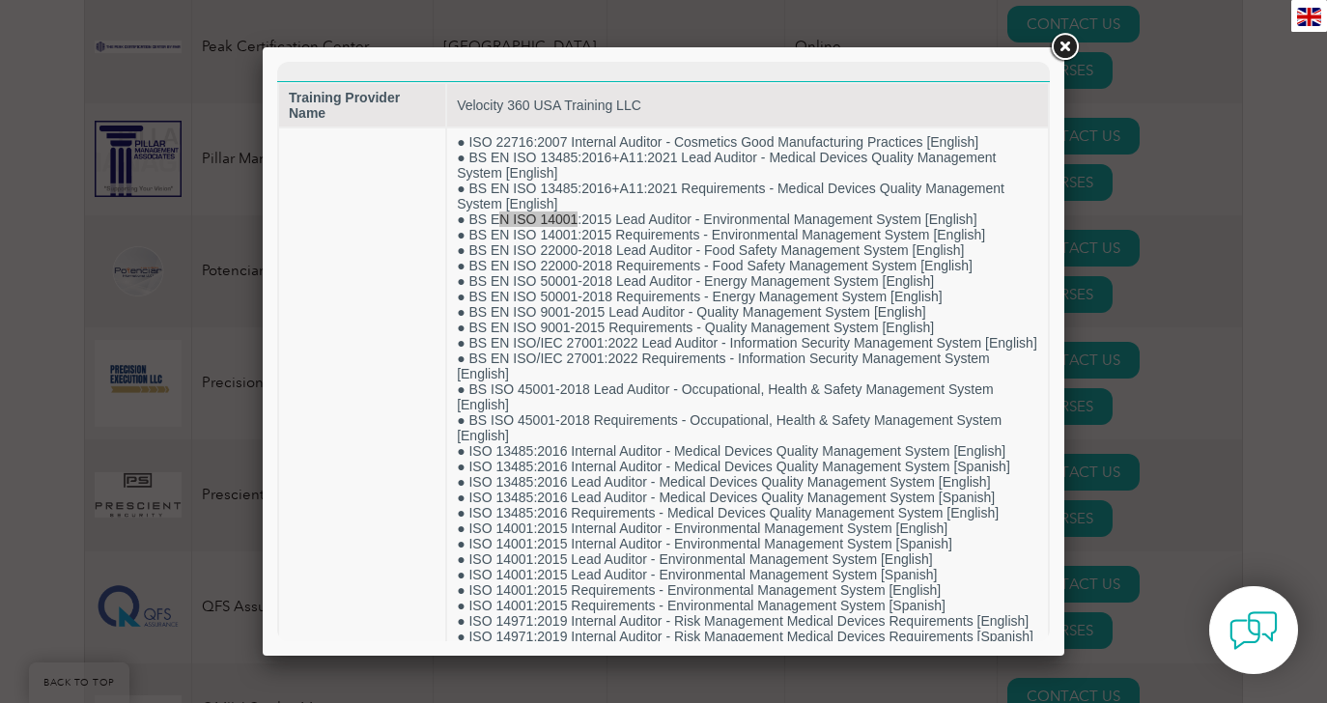
click at [1064, 46] on link at bounding box center [1064, 47] width 35 height 35
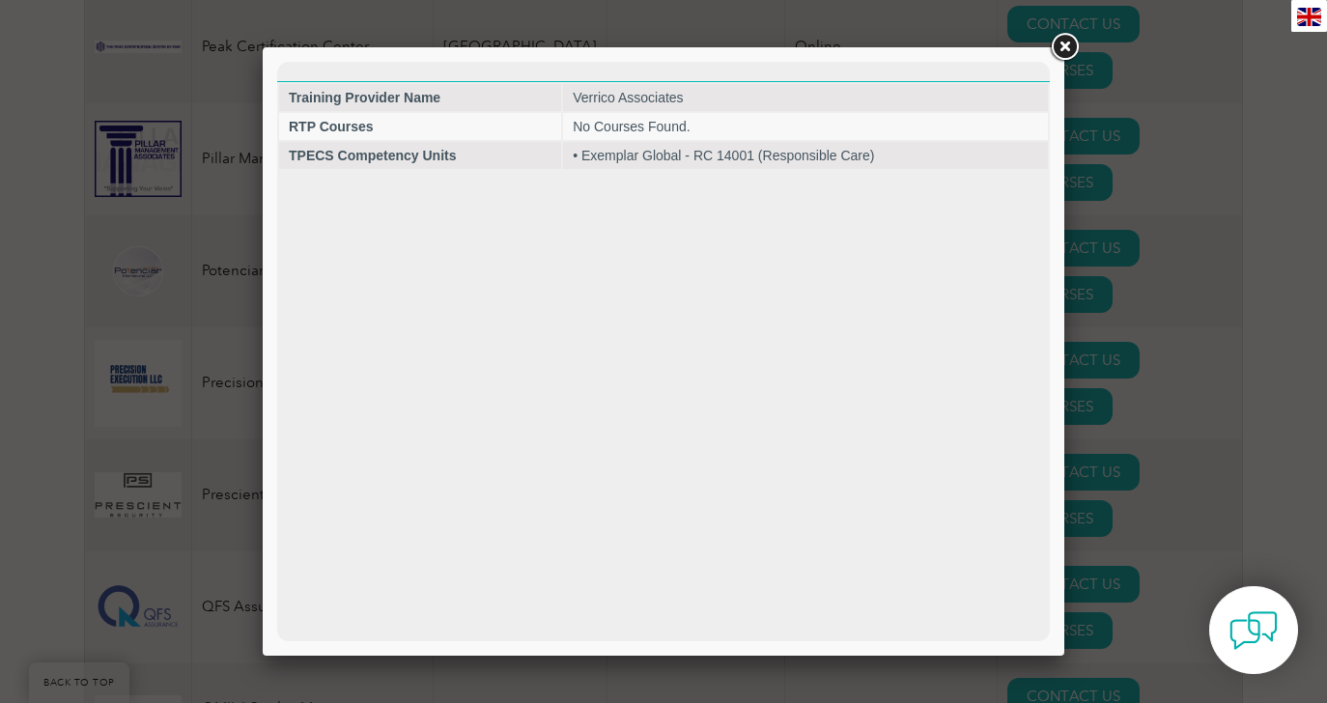
click at [1068, 50] on link at bounding box center [1064, 47] width 35 height 35
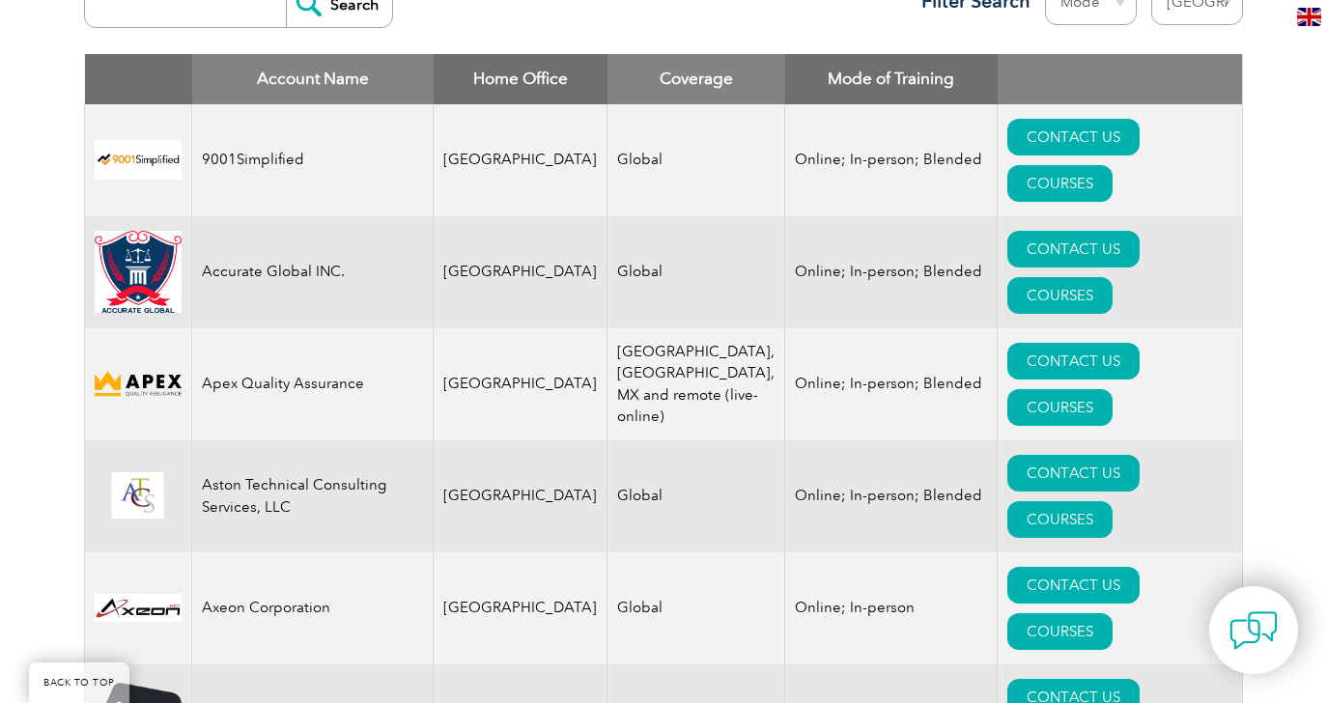
scroll to position [618, 0]
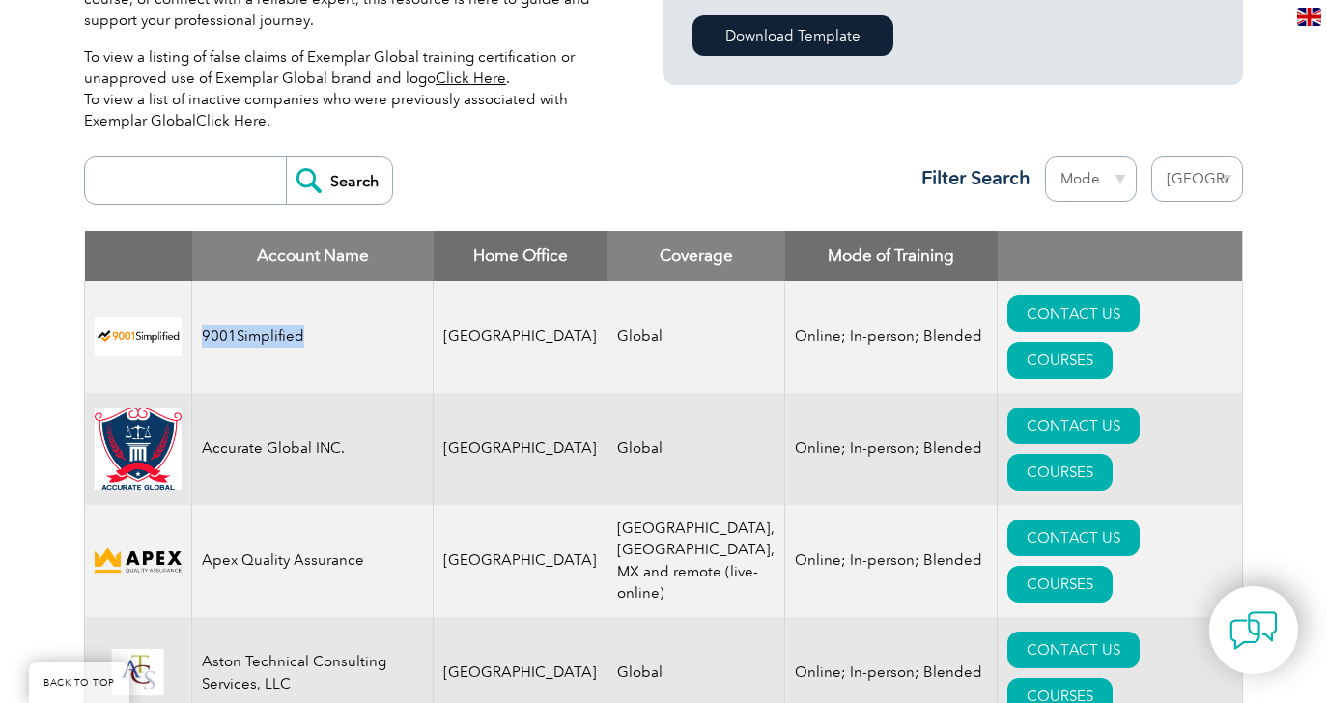
drag, startPoint x: 307, startPoint y: 313, endPoint x: 201, endPoint y: 315, distance: 106.2
click at [201, 315] on td "9001Simplified" at bounding box center [312, 337] width 241 height 112
copy td "9001Simplified"
